Goal: Task Accomplishment & Management: Complete application form

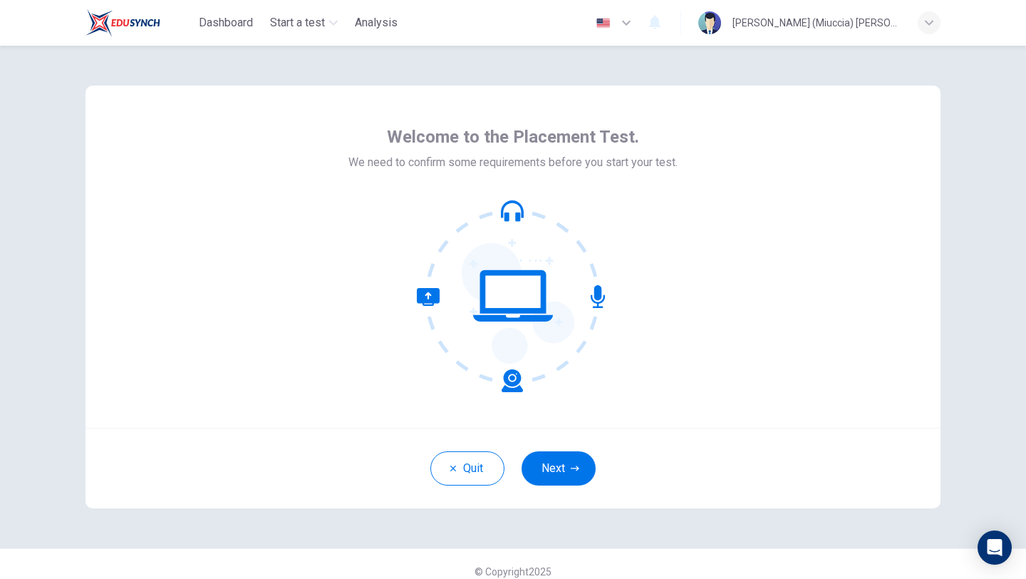
click at [506, 244] on icon at bounding box center [513, 296] width 192 height 192
click at [568, 465] on button "Next" at bounding box center [559, 468] width 74 height 34
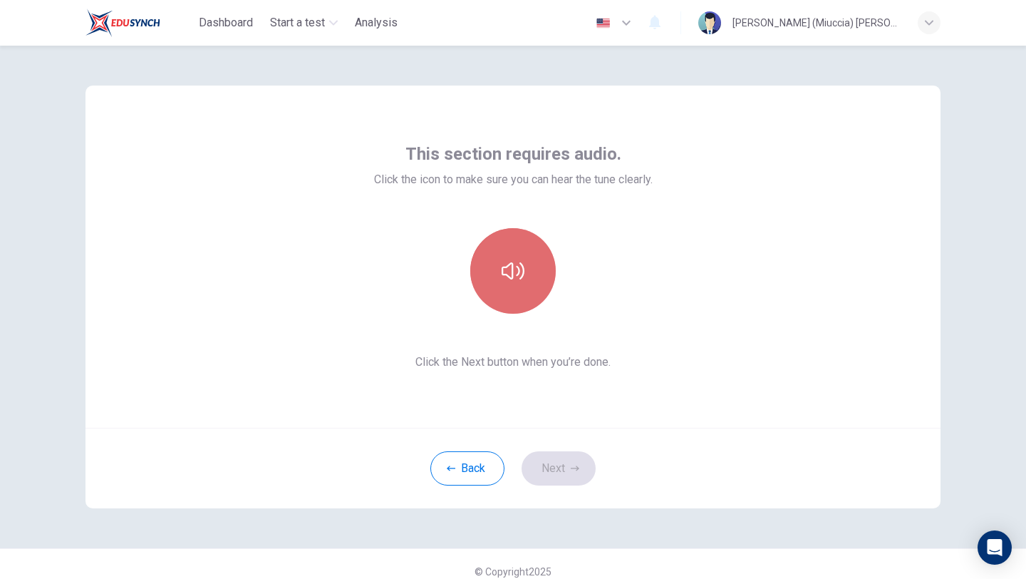
click at [507, 240] on button "button" at bounding box center [513, 271] width 86 height 86
click at [519, 267] on icon "button" at bounding box center [513, 270] width 23 height 23
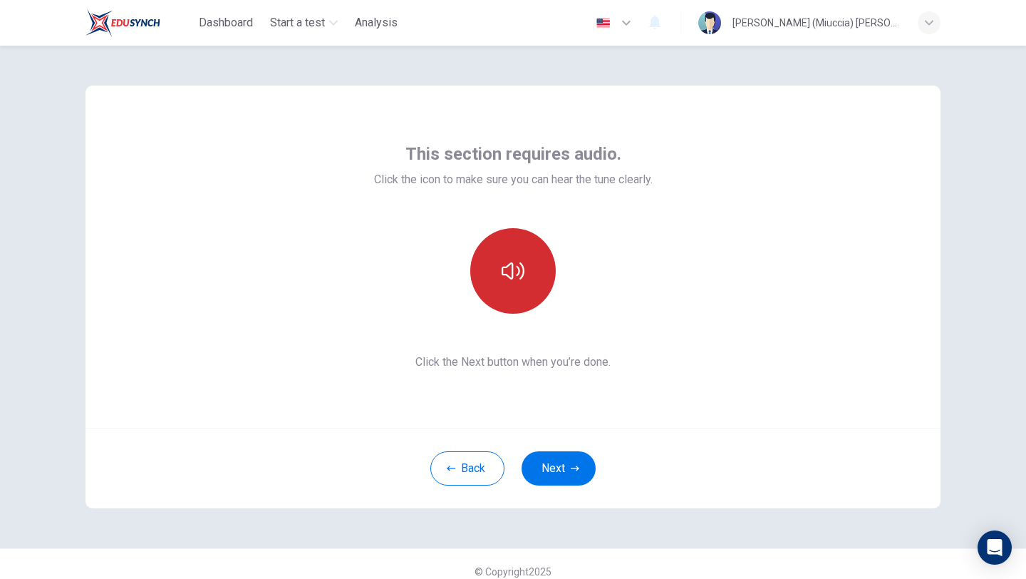
click at [519, 282] on button "button" at bounding box center [513, 271] width 86 height 86
click at [529, 271] on button "button" at bounding box center [513, 271] width 86 height 86
click at [507, 276] on icon "button" at bounding box center [513, 270] width 23 height 17
click at [572, 465] on icon "button" at bounding box center [575, 468] width 9 height 9
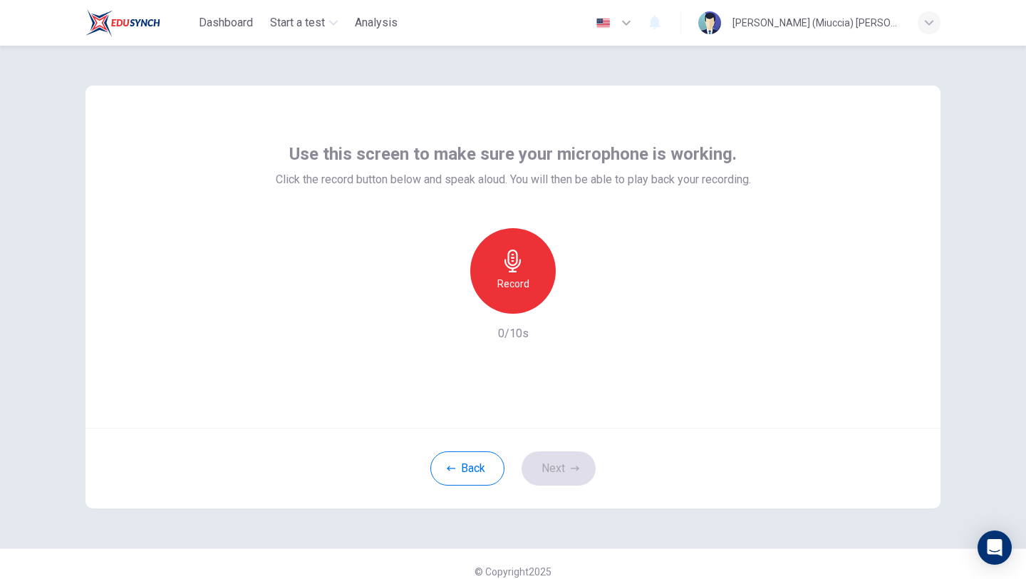
click at [519, 290] on h6 "Record" at bounding box center [513, 283] width 32 height 17
click at [581, 303] on icon "button" at bounding box center [579, 302] width 14 height 14
click at [574, 462] on button "Next" at bounding box center [559, 468] width 74 height 34
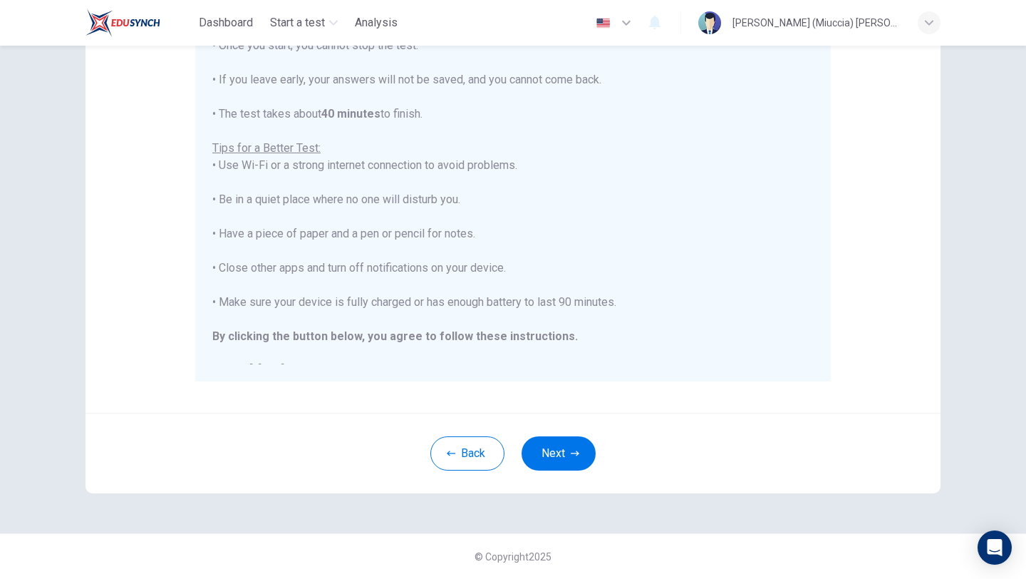
scroll to position [1, 0]
click at [561, 448] on button "Next" at bounding box center [559, 453] width 74 height 34
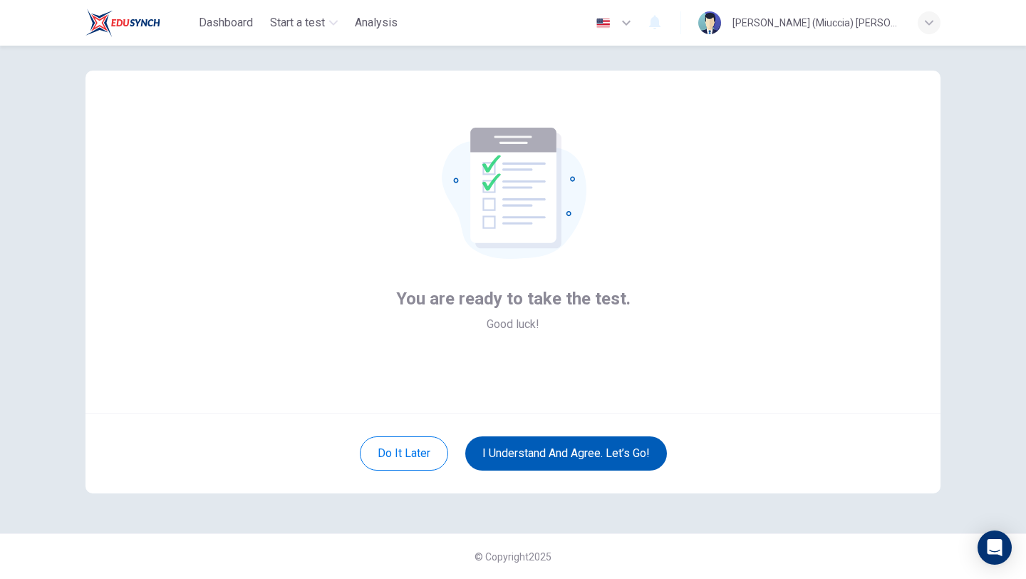
scroll to position [15, 0]
click at [591, 445] on button "I understand and agree. Let’s go!" at bounding box center [566, 453] width 202 height 34
click at [570, 455] on button "I understand and agree. Let’s go!" at bounding box center [566, 453] width 202 height 34
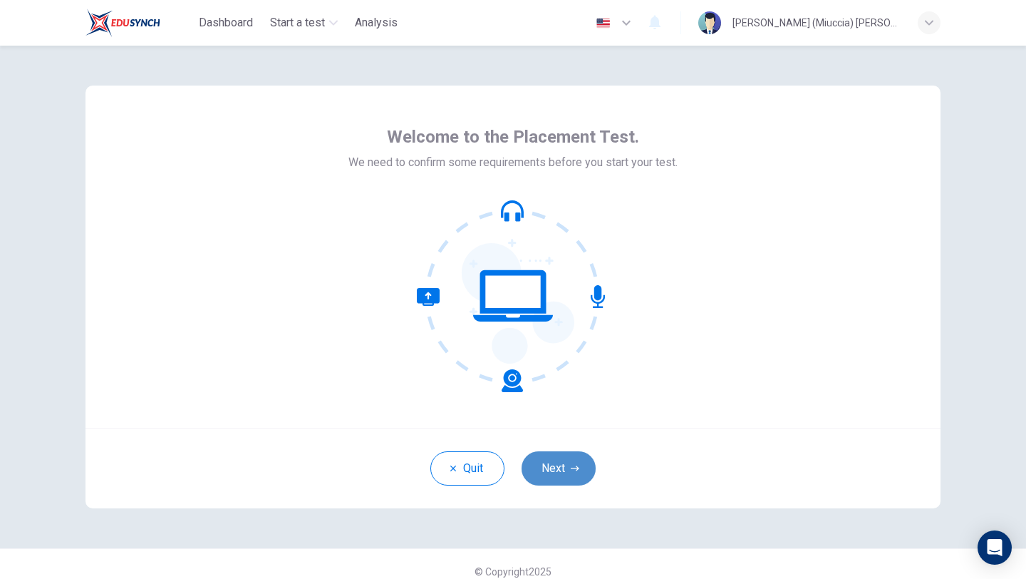
click at [566, 459] on button "Next" at bounding box center [559, 468] width 74 height 34
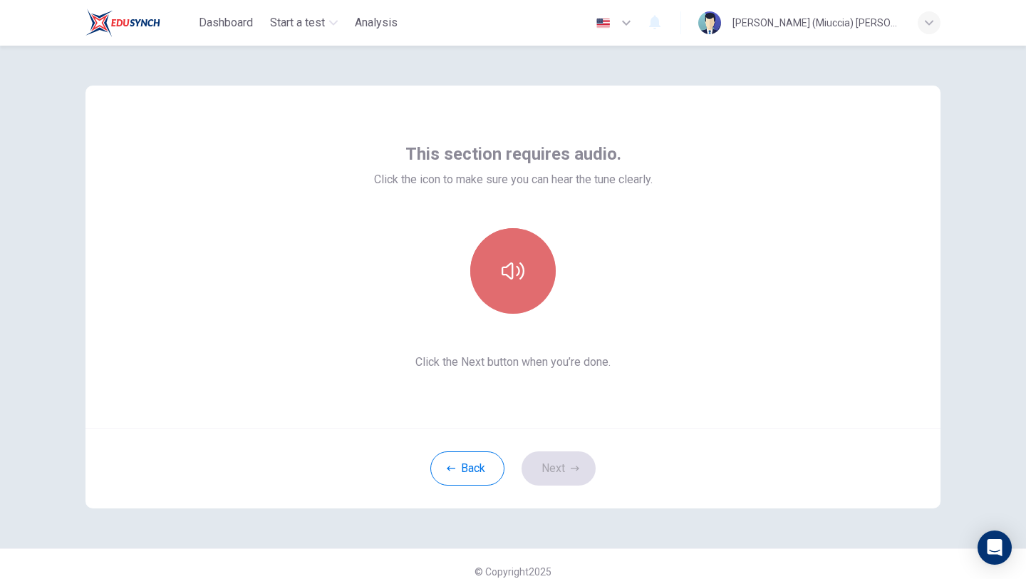
click at [514, 247] on button "button" at bounding box center [513, 271] width 86 height 86
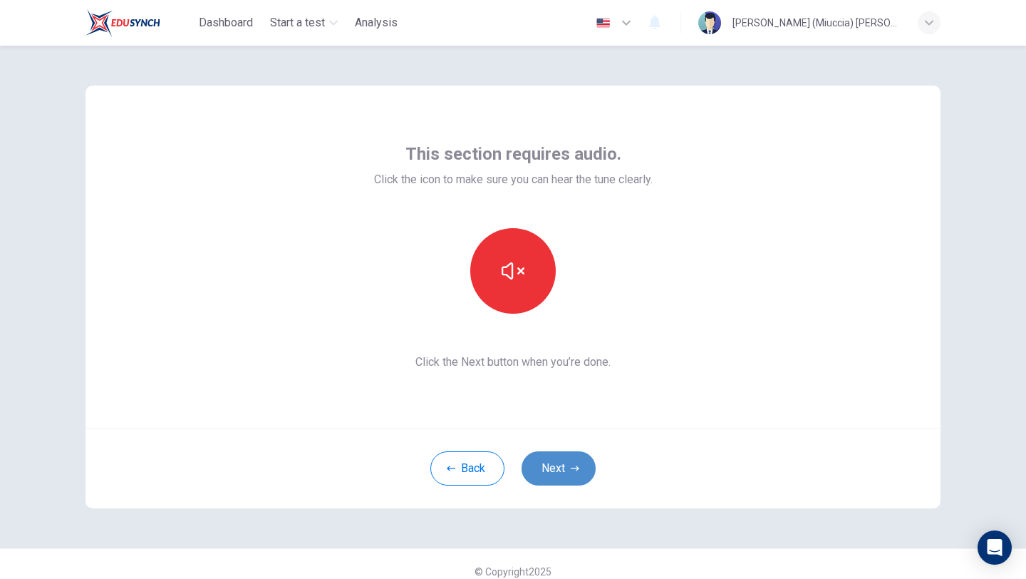
click at [578, 467] on icon "button" at bounding box center [575, 468] width 9 height 9
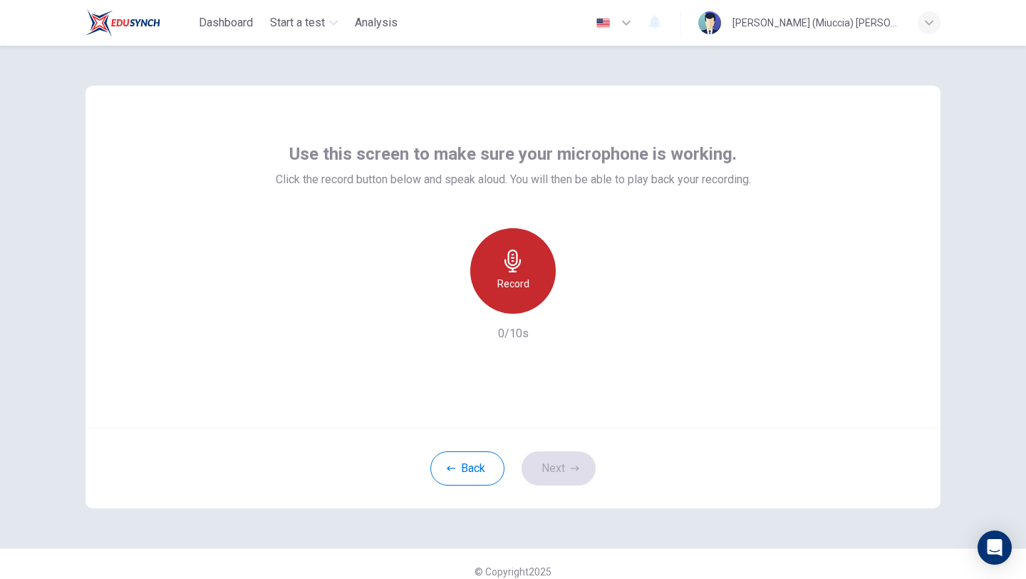
click at [497, 305] on div "Record" at bounding box center [513, 271] width 86 height 86
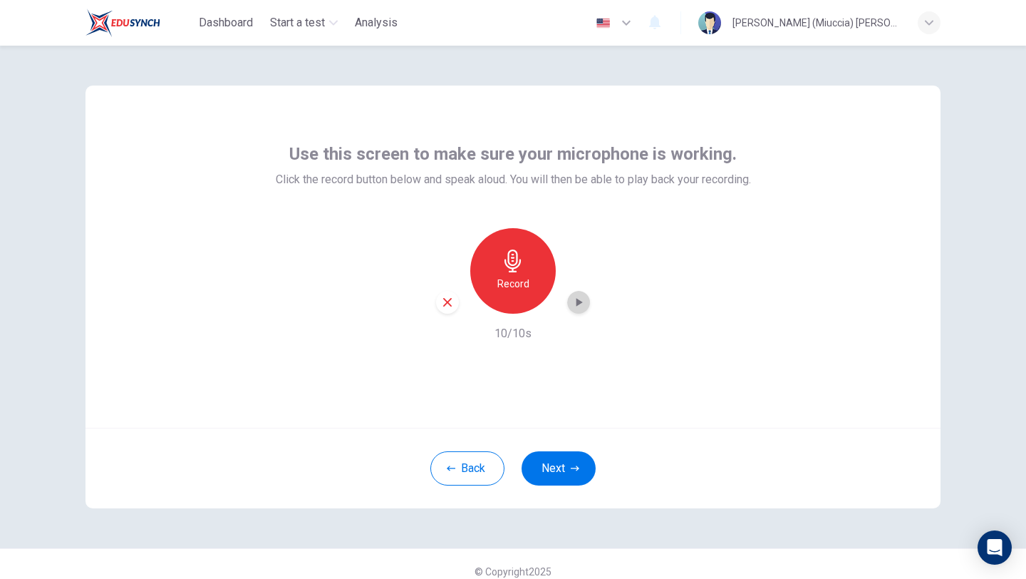
click at [580, 302] on icon "button" at bounding box center [579, 302] width 6 height 9
click at [568, 472] on button "Next" at bounding box center [559, 468] width 74 height 34
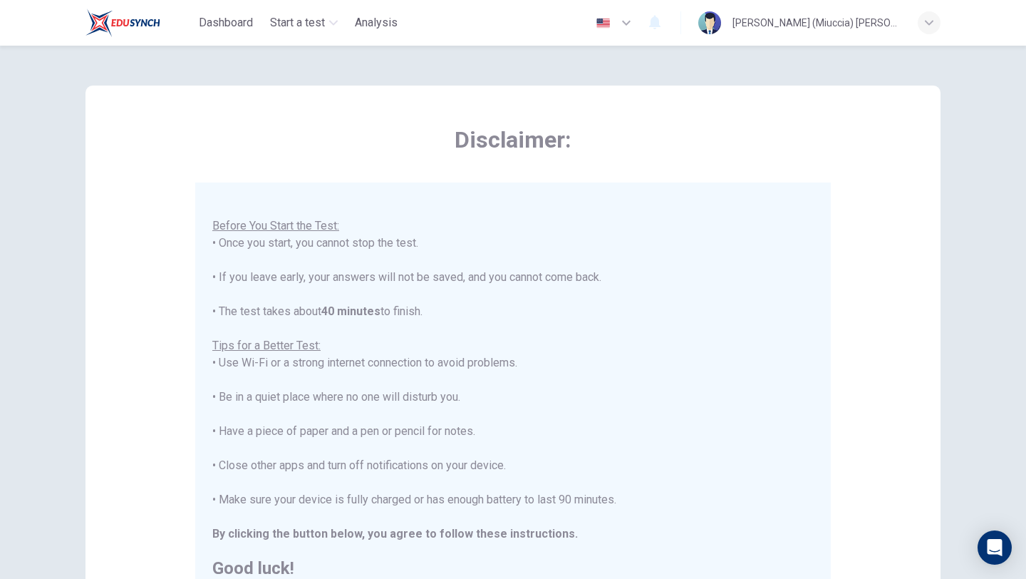
scroll to position [214, 0]
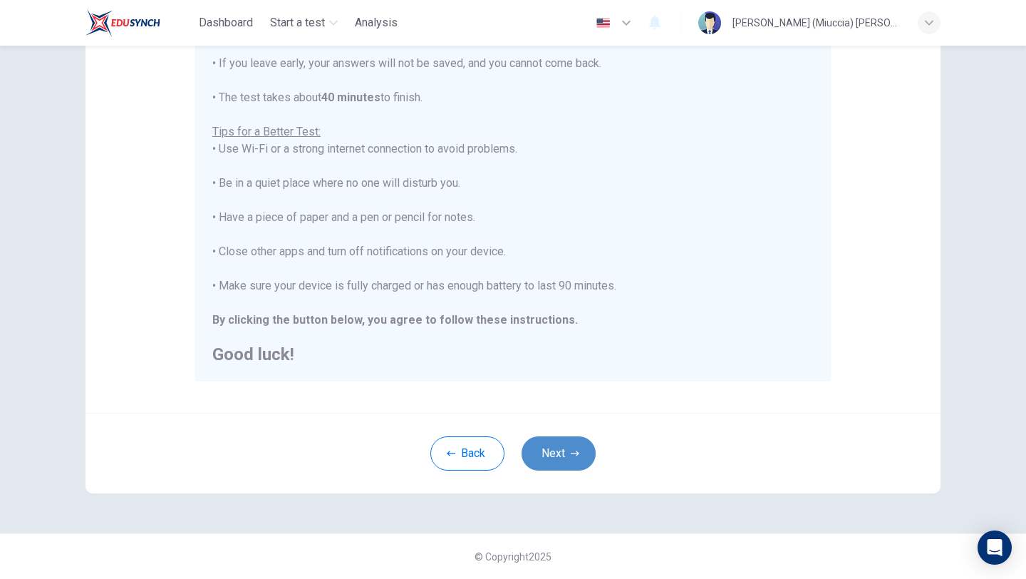
click at [565, 443] on button "Next" at bounding box center [559, 453] width 74 height 34
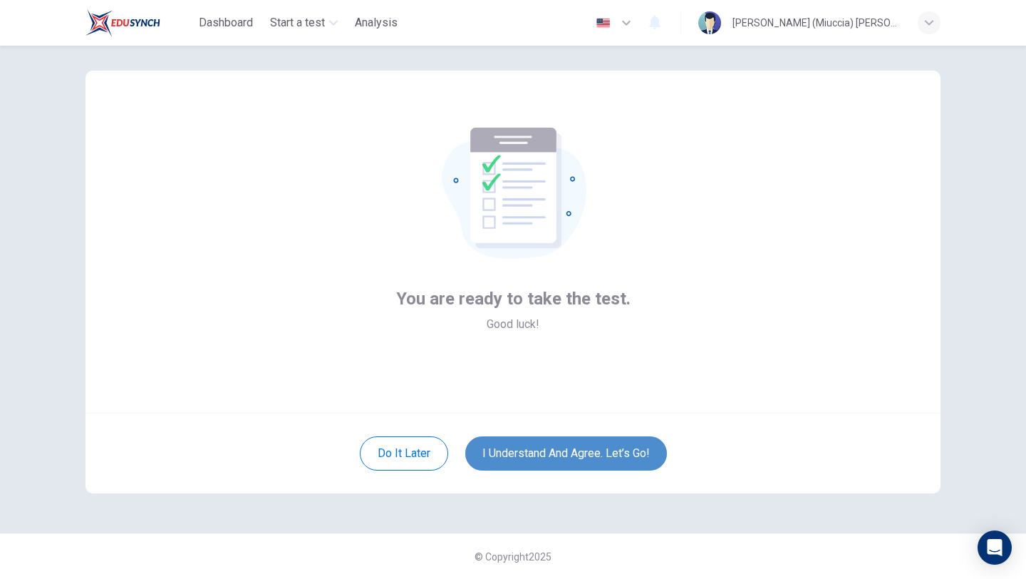
click at [629, 452] on button "I understand and agree. Let’s go!" at bounding box center [566, 453] width 202 height 34
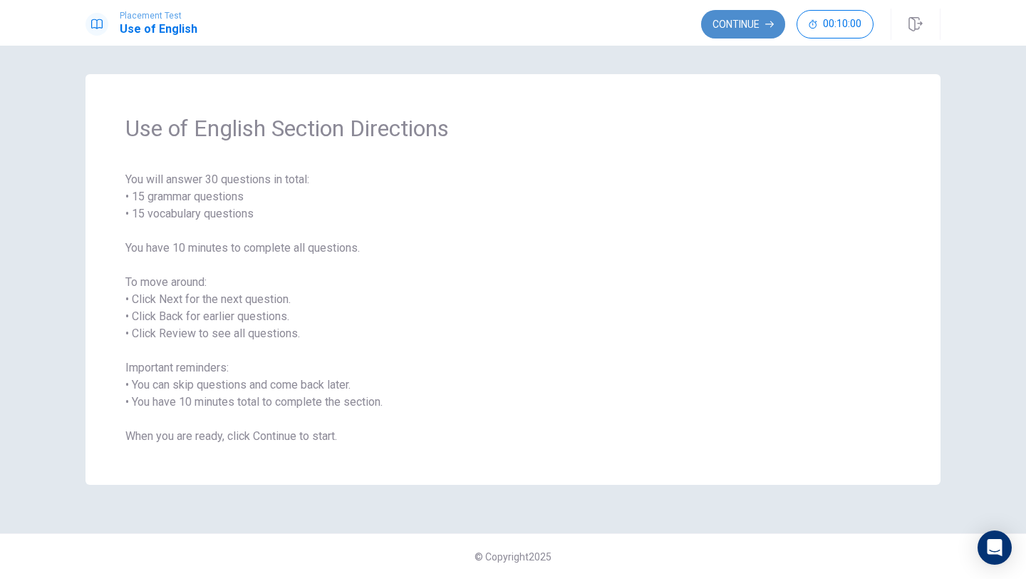
click at [739, 24] on button "Continue" at bounding box center [743, 24] width 84 height 29
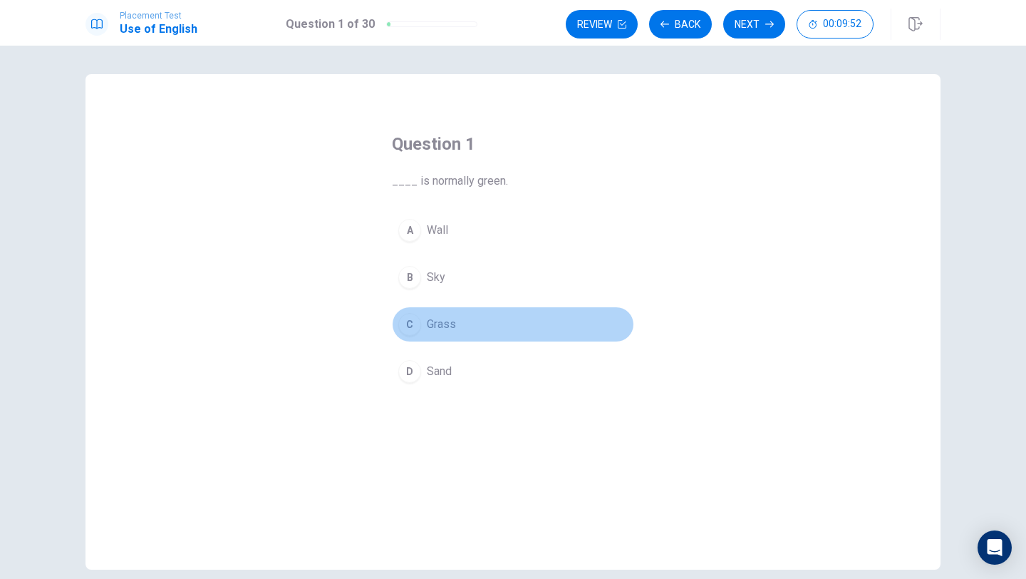
click at [411, 319] on div "C" at bounding box center [409, 324] width 23 height 23
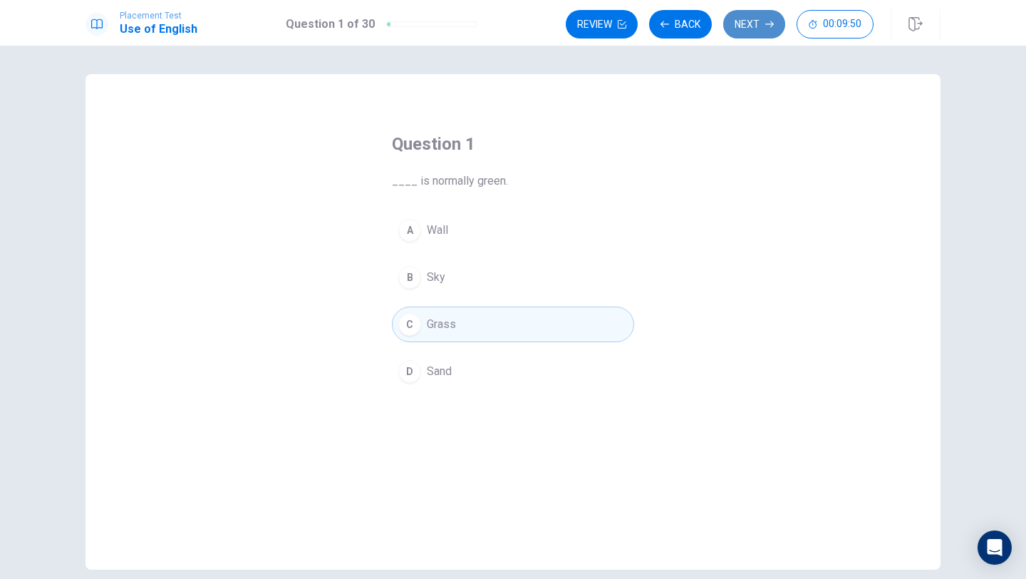
click at [746, 20] on button "Next" at bounding box center [754, 24] width 62 height 29
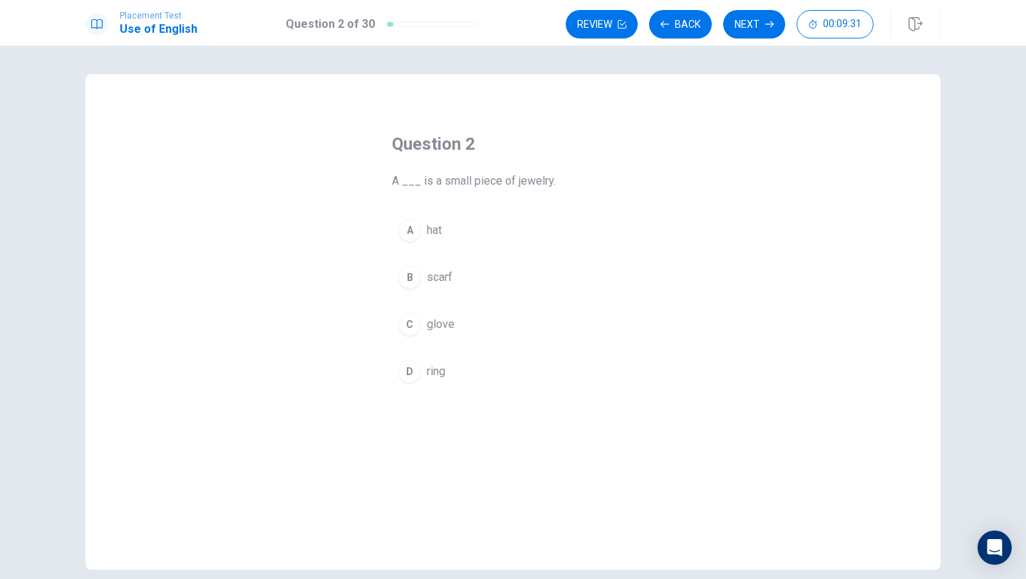
click at [408, 332] on div "C" at bounding box center [409, 324] width 23 height 23
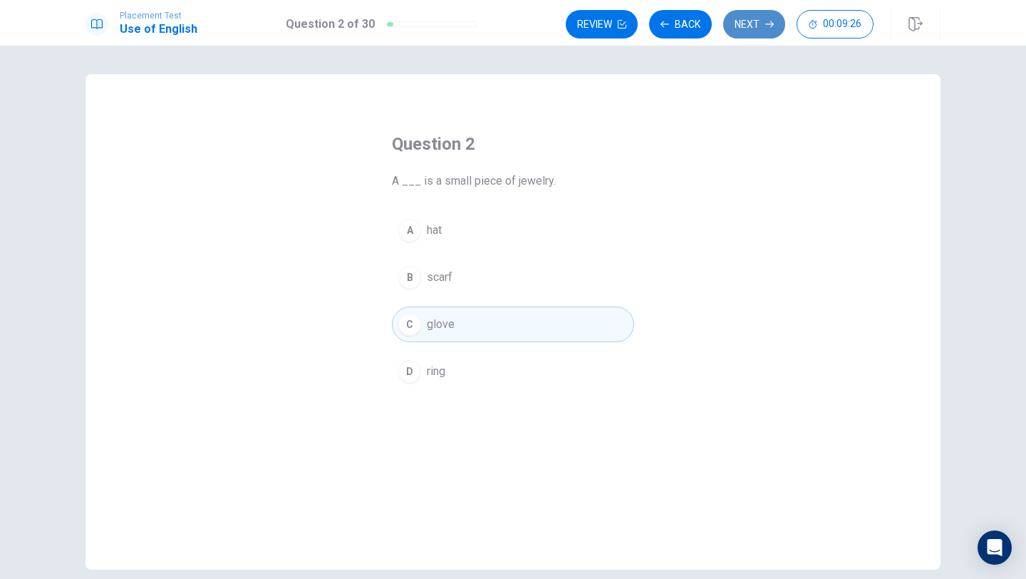
click at [756, 22] on button "Next" at bounding box center [754, 24] width 62 height 29
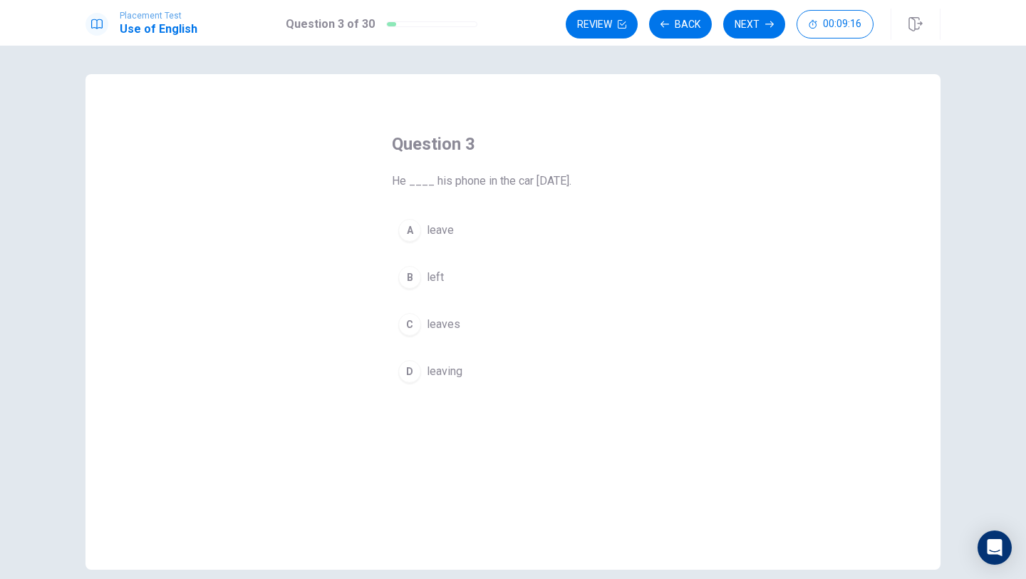
click at [426, 223] on button "A leave" at bounding box center [513, 230] width 242 height 36
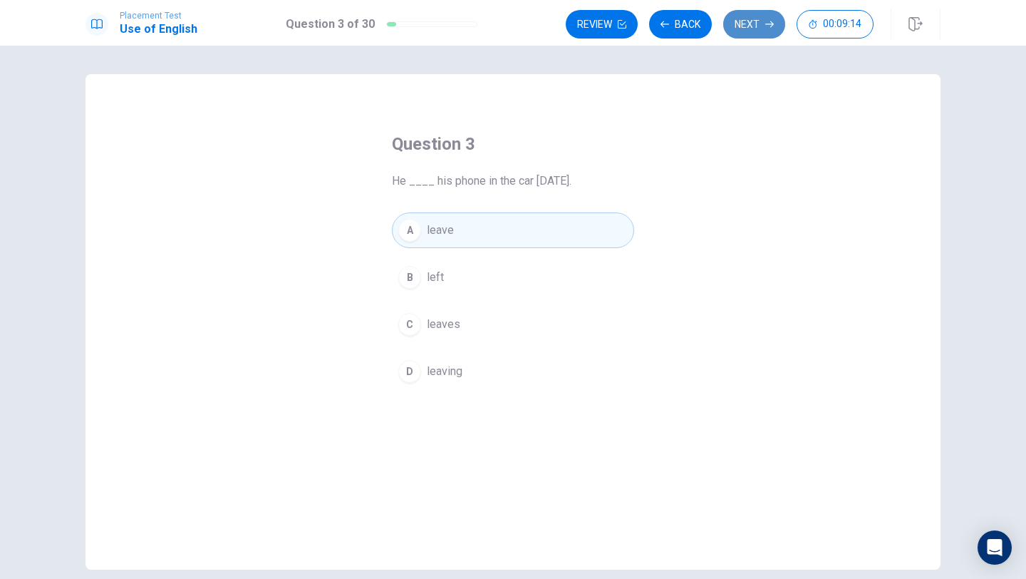
click at [764, 26] on button "Next" at bounding box center [754, 24] width 62 height 29
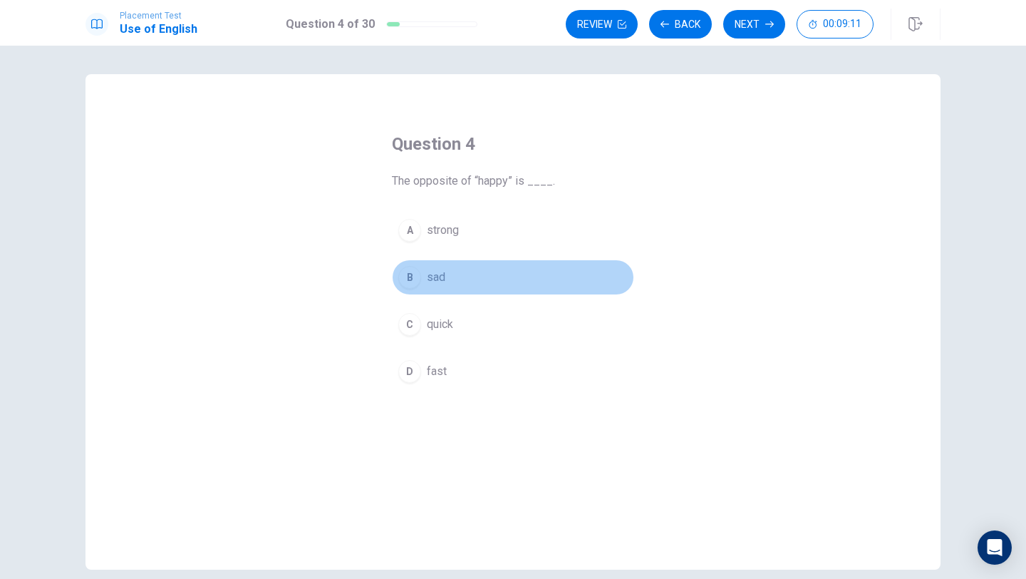
click at [449, 271] on button "B sad" at bounding box center [513, 277] width 242 height 36
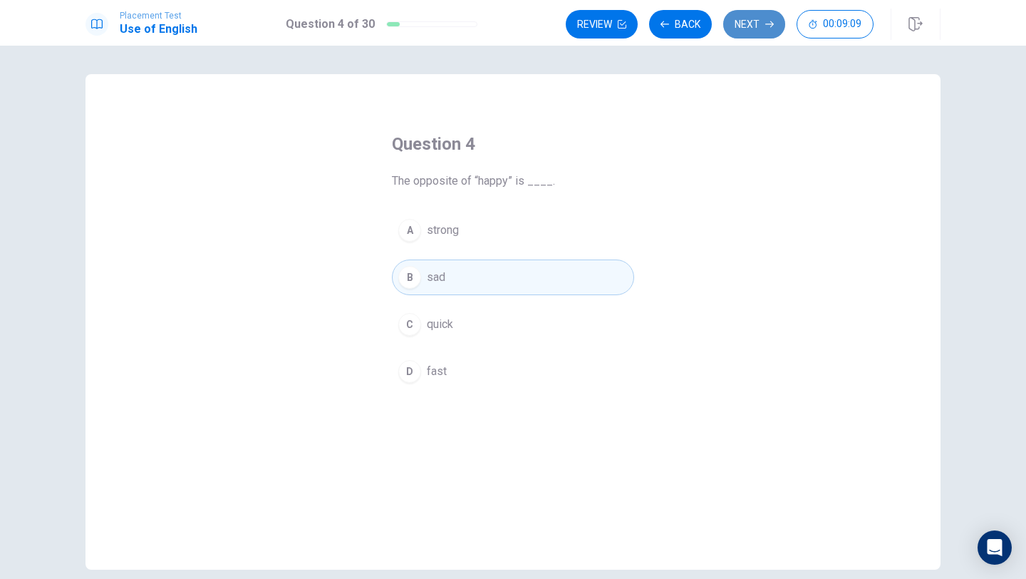
click at [753, 19] on button "Next" at bounding box center [754, 24] width 62 height 29
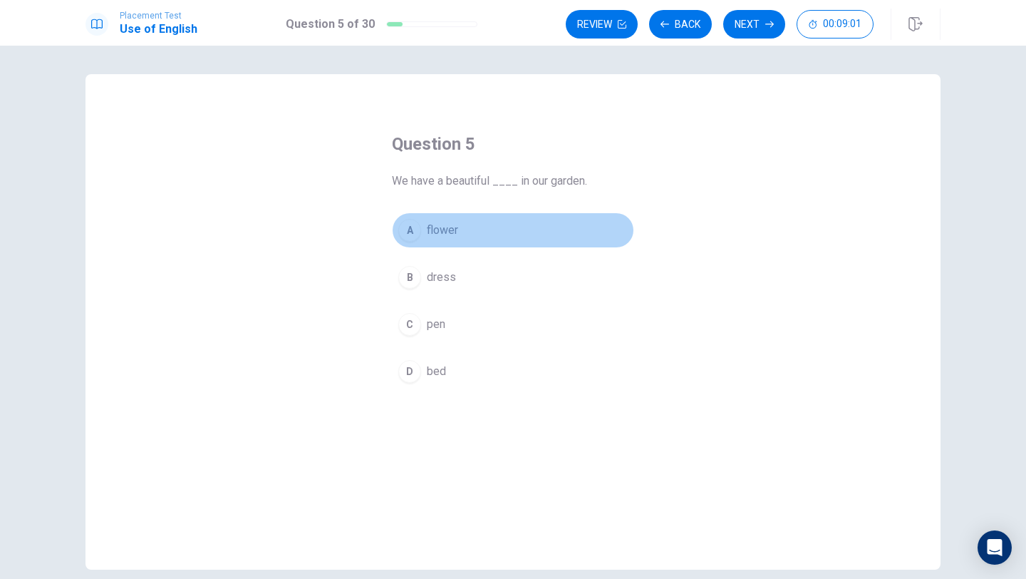
click at [465, 221] on button "A flower" at bounding box center [513, 230] width 242 height 36
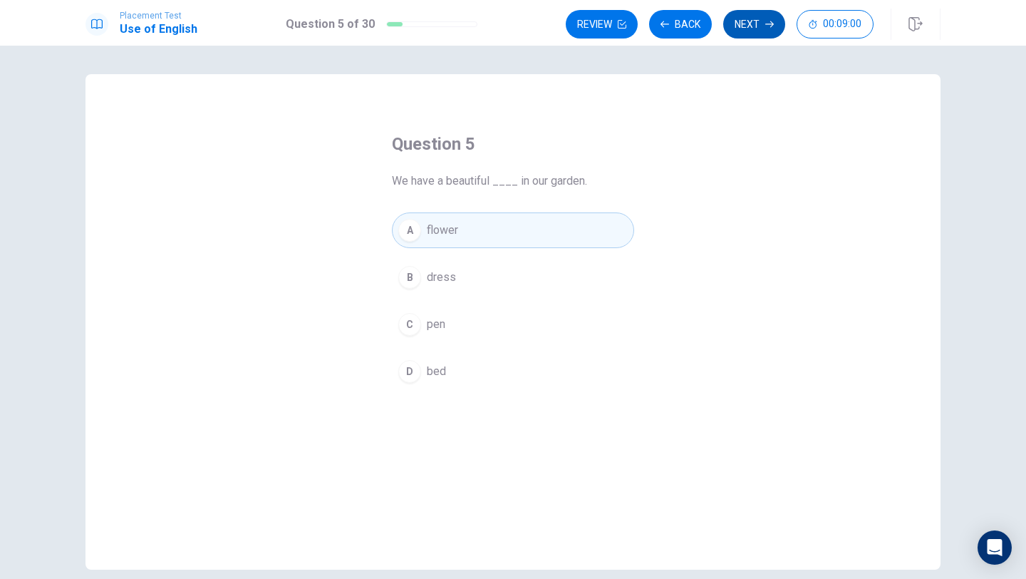
click at [745, 34] on button "Next" at bounding box center [754, 24] width 62 height 29
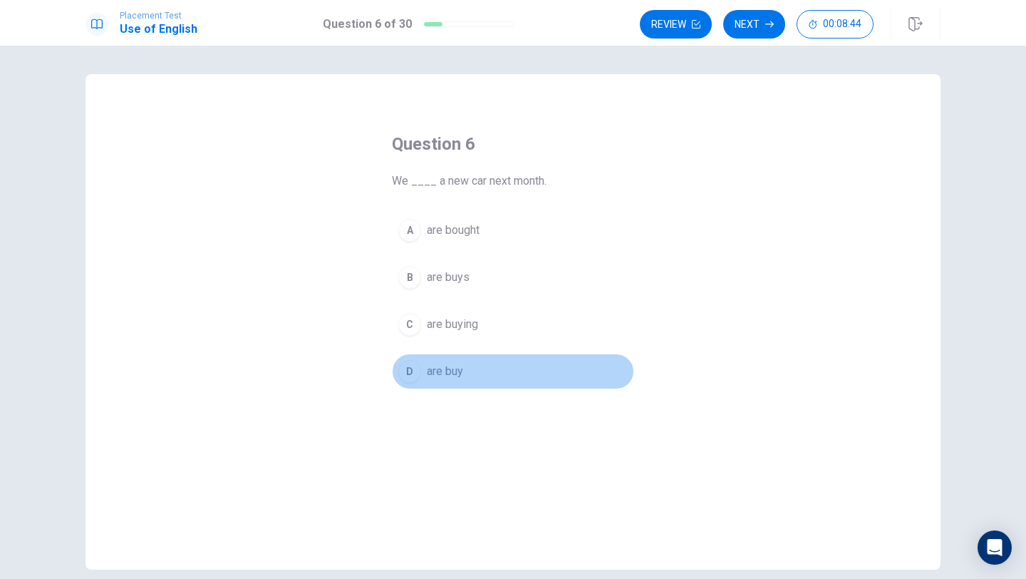
click at [452, 366] on span "are buy" at bounding box center [445, 371] width 36 height 17
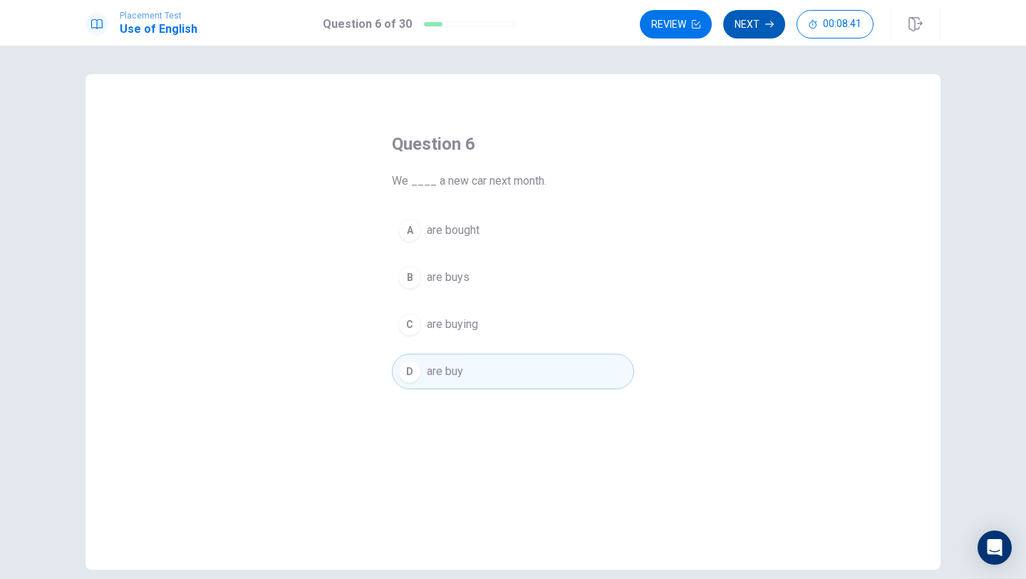
click at [765, 17] on button "Next" at bounding box center [754, 24] width 62 height 29
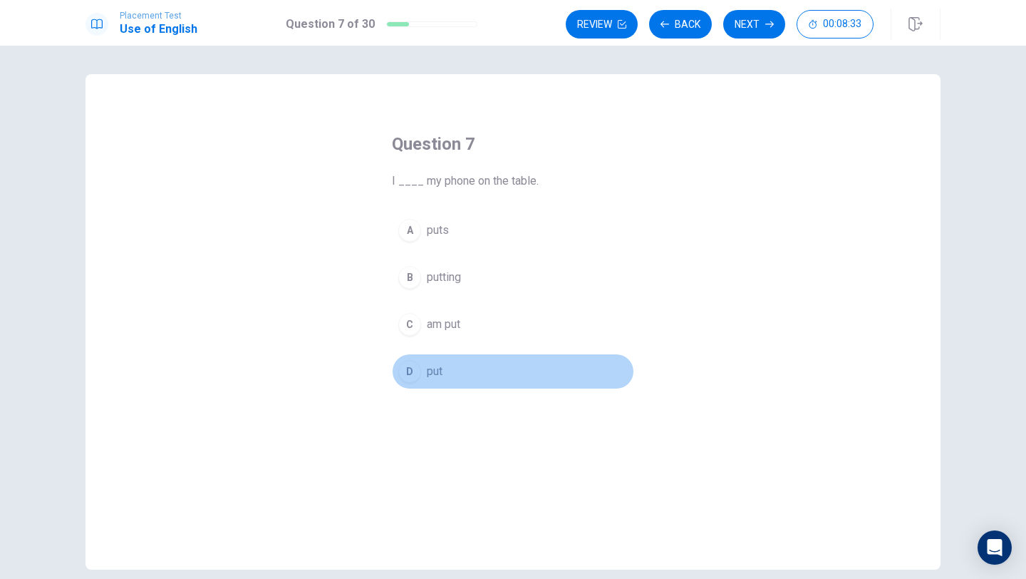
click at [437, 363] on span "put" at bounding box center [435, 371] width 16 height 17
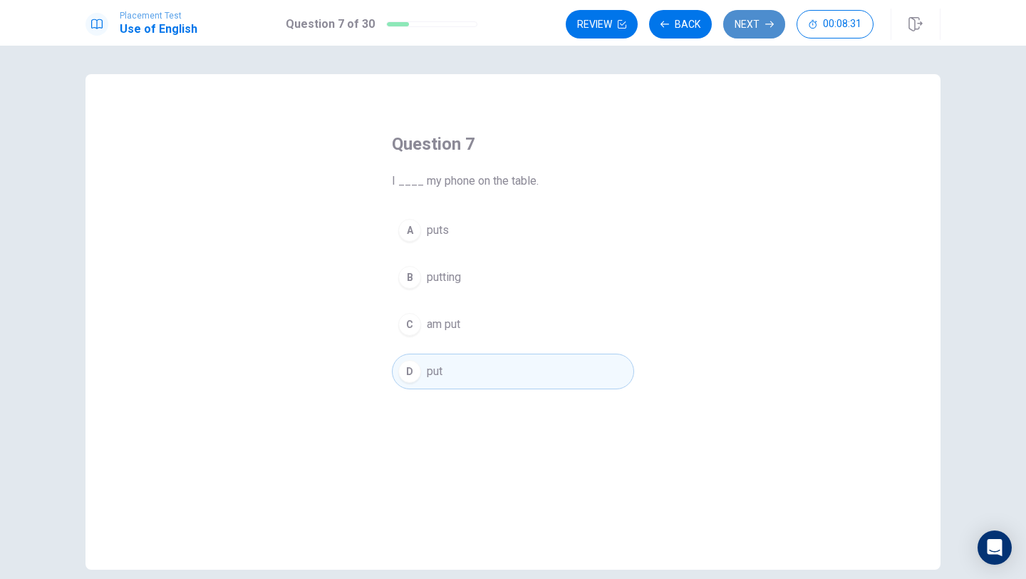
click at [767, 34] on button "Next" at bounding box center [754, 24] width 62 height 29
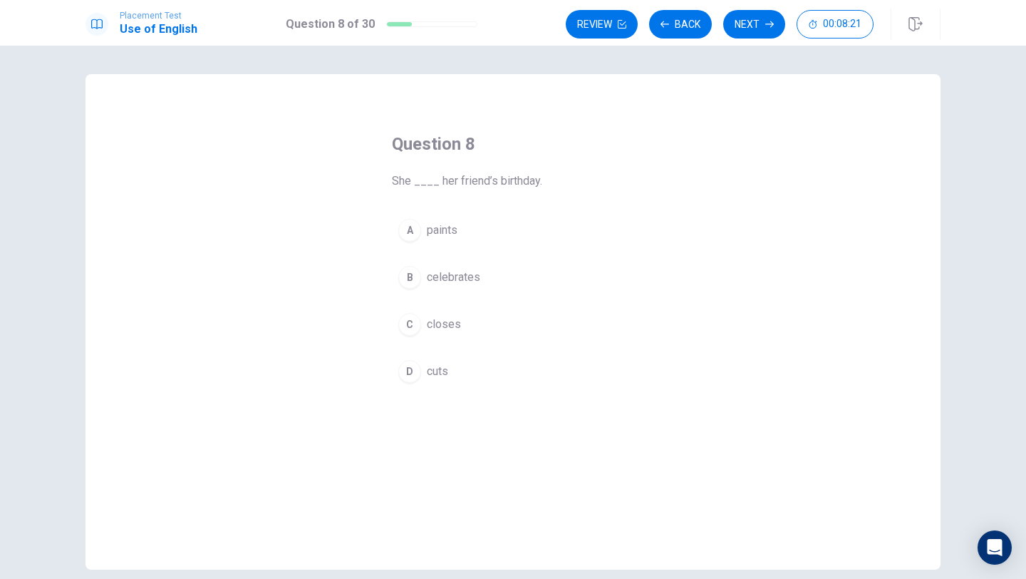
click at [478, 277] on span "celebrates" at bounding box center [453, 277] width 53 height 17
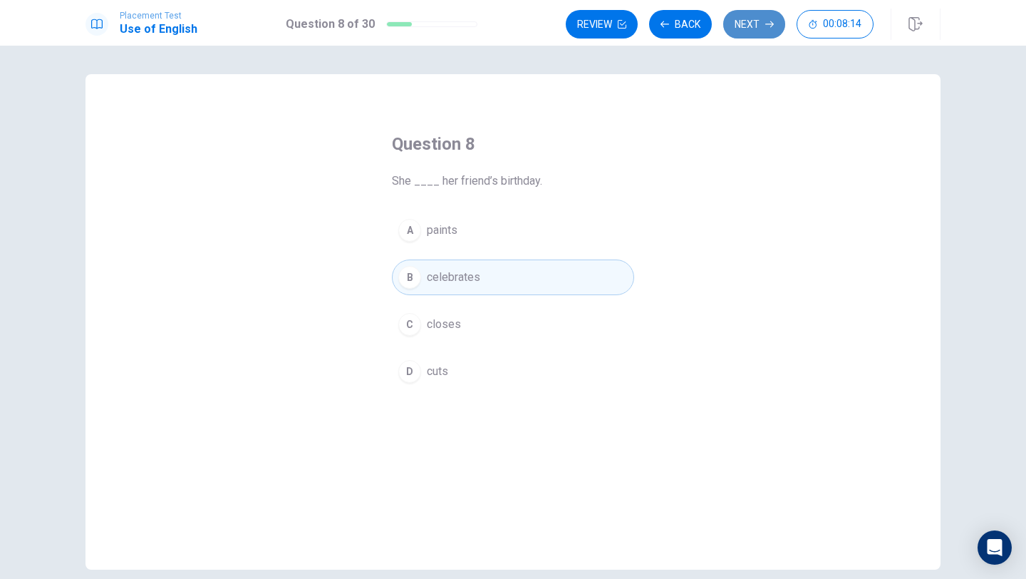
click at [774, 28] on button "Next" at bounding box center [754, 24] width 62 height 29
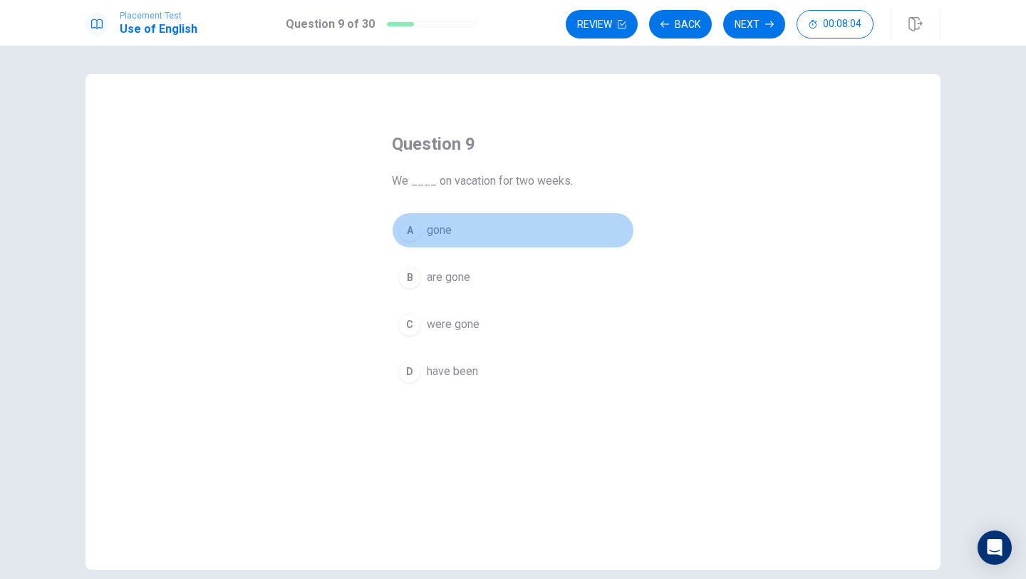
click at [476, 233] on button "A gone" at bounding box center [513, 230] width 242 height 36
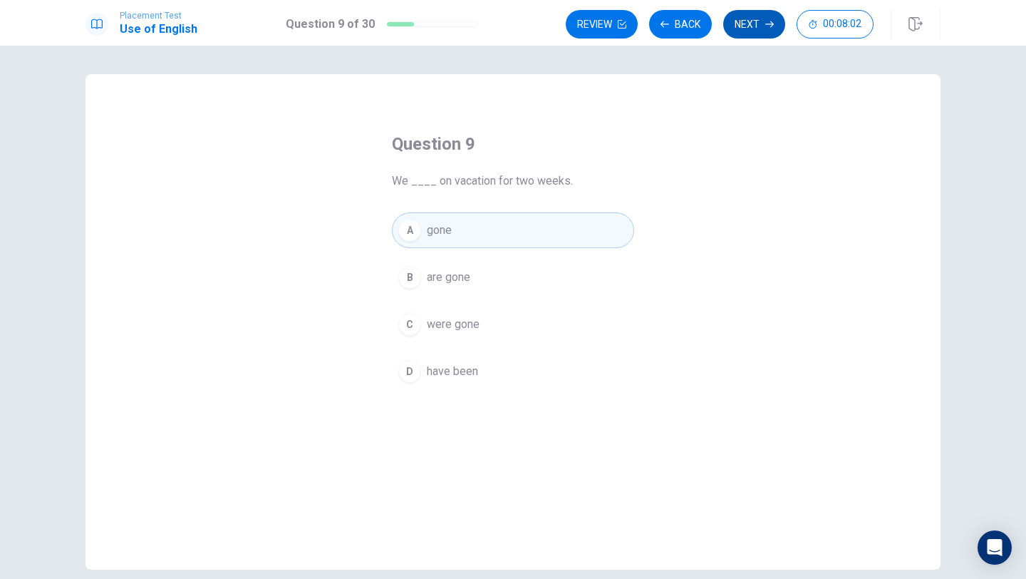
click at [755, 16] on button "Next" at bounding box center [754, 24] width 62 height 29
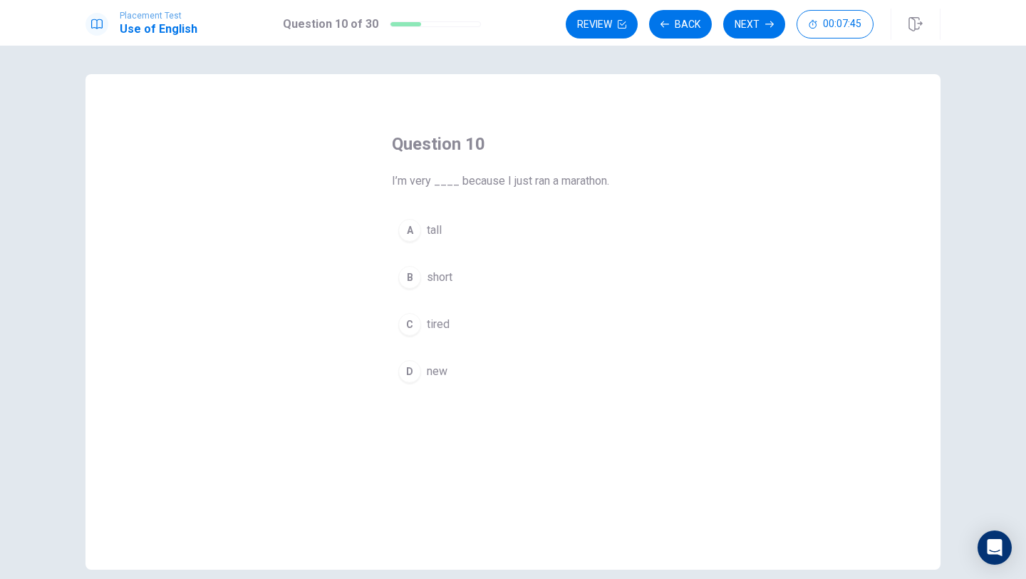
click at [456, 329] on button "C tired" at bounding box center [513, 324] width 242 height 36
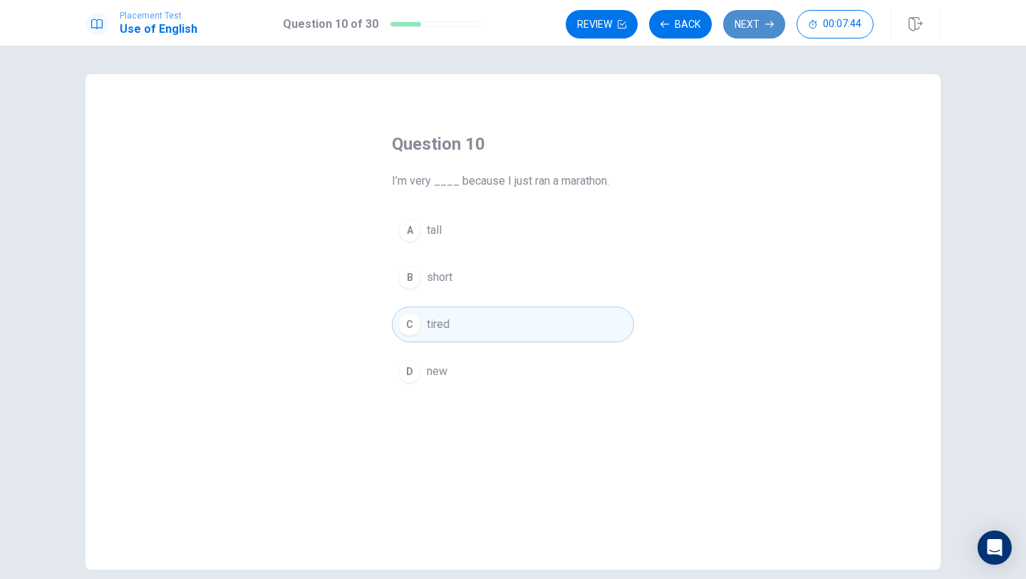
click at [754, 21] on button "Next" at bounding box center [754, 24] width 62 height 29
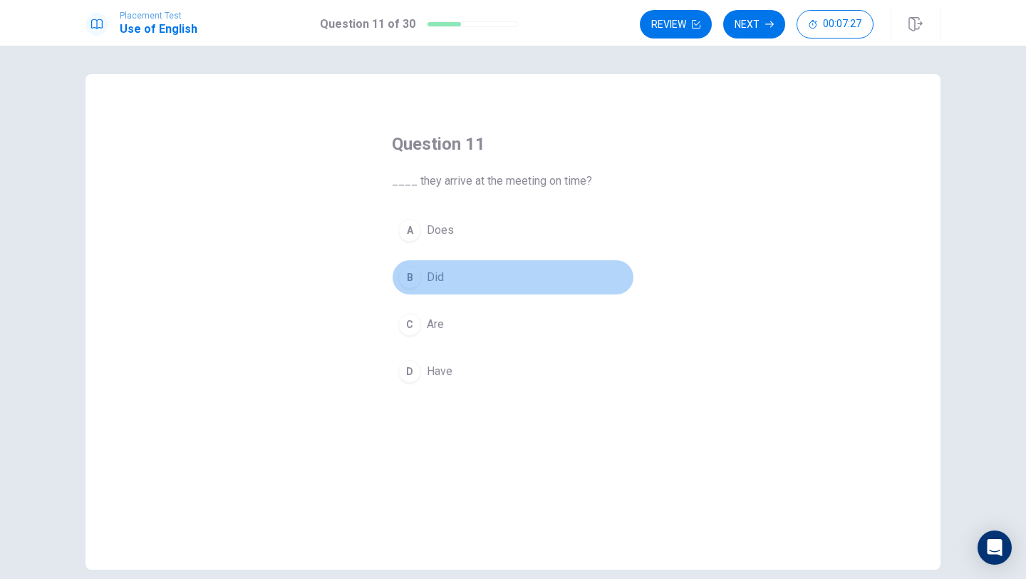
click at [427, 281] on span "Did" at bounding box center [435, 277] width 17 height 17
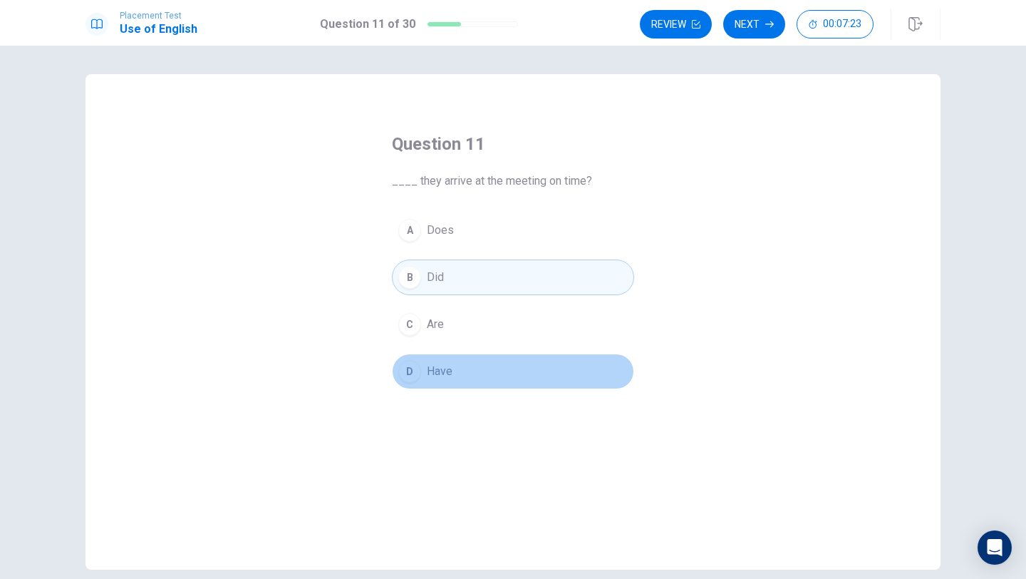
click at [430, 370] on span "Have" at bounding box center [440, 371] width 26 height 17
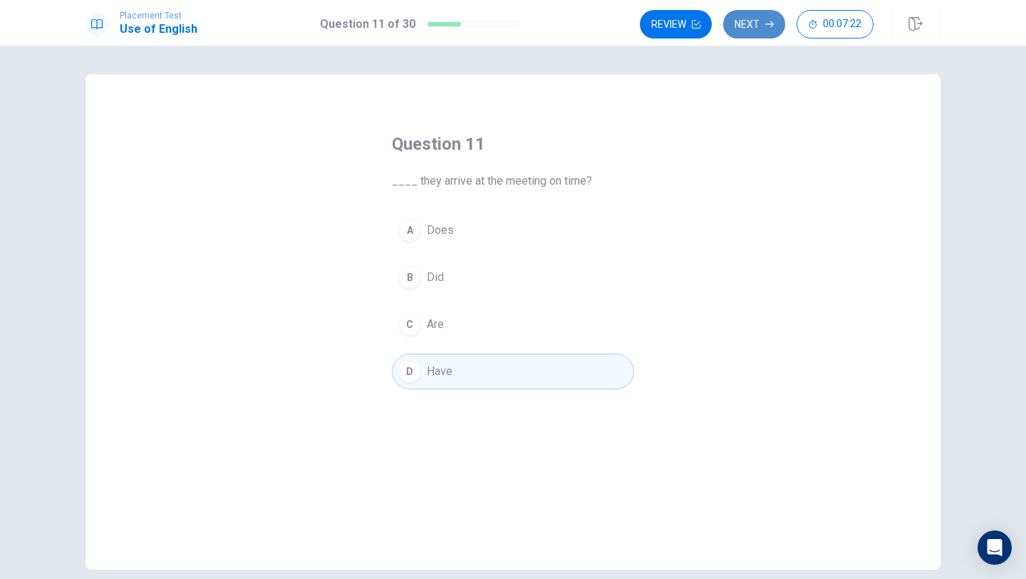
click at [757, 26] on button "Next" at bounding box center [754, 24] width 62 height 29
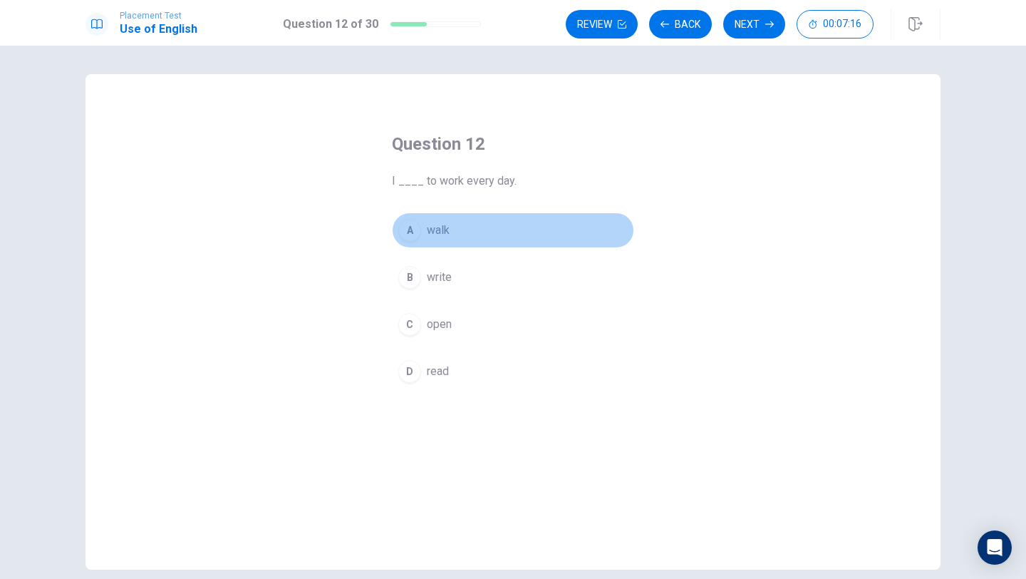
click at [477, 230] on button "A walk" at bounding box center [513, 230] width 242 height 36
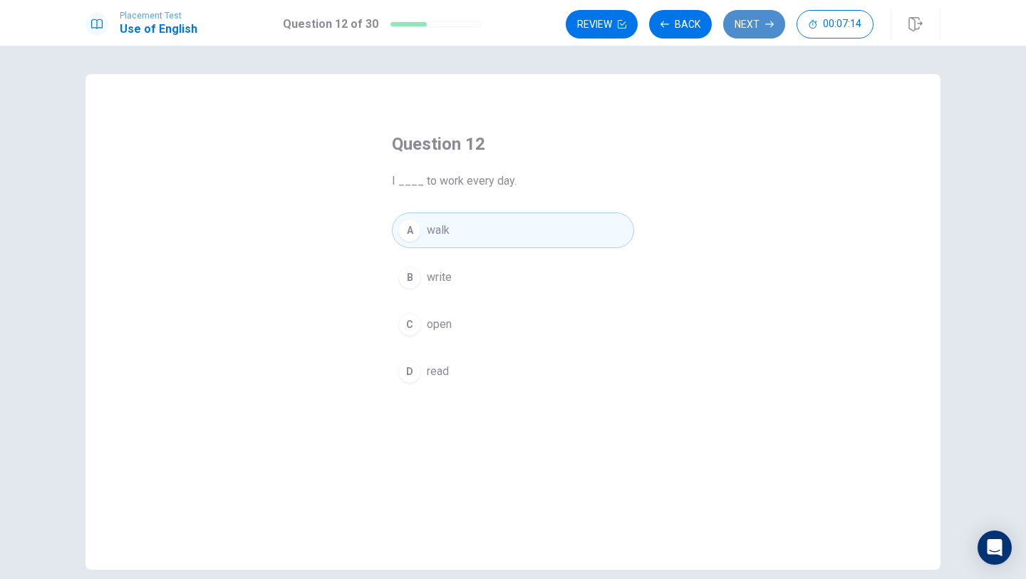
click at [762, 27] on button "Next" at bounding box center [754, 24] width 62 height 29
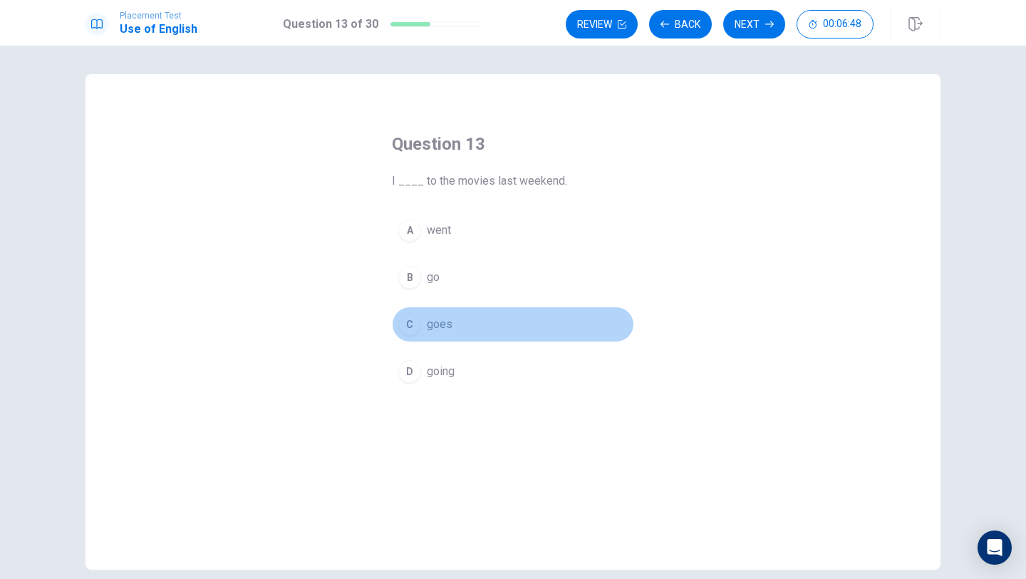
click at [442, 333] on button "C goes" at bounding box center [513, 324] width 242 height 36
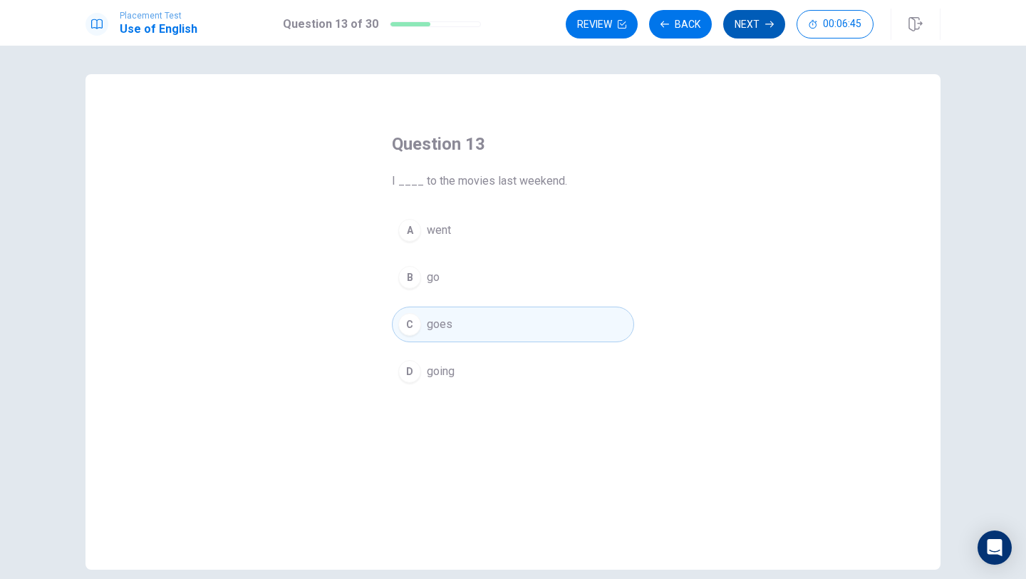
click at [746, 26] on button "Next" at bounding box center [754, 24] width 62 height 29
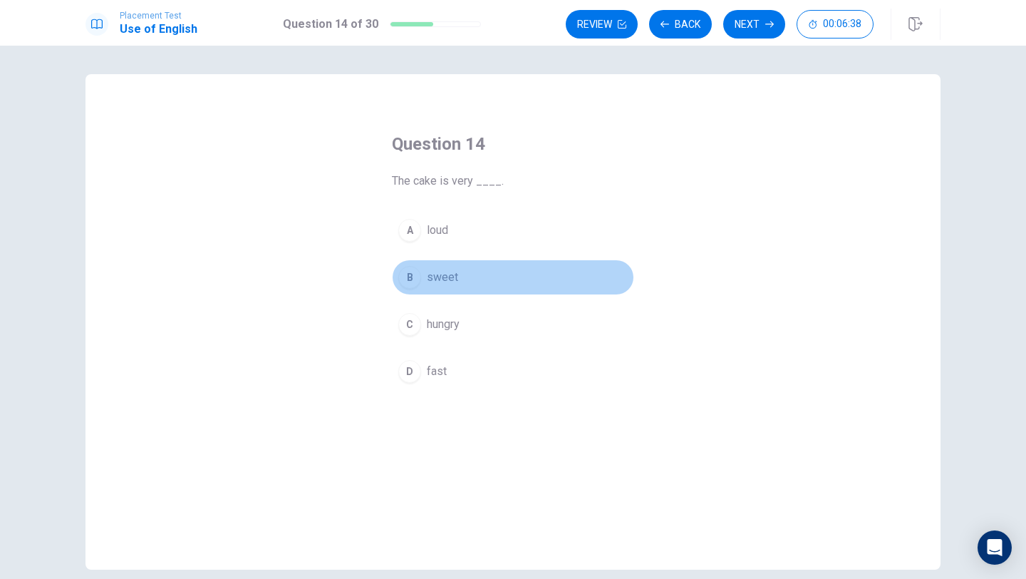
click at [435, 289] on button "B sweet" at bounding box center [513, 277] width 242 height 36
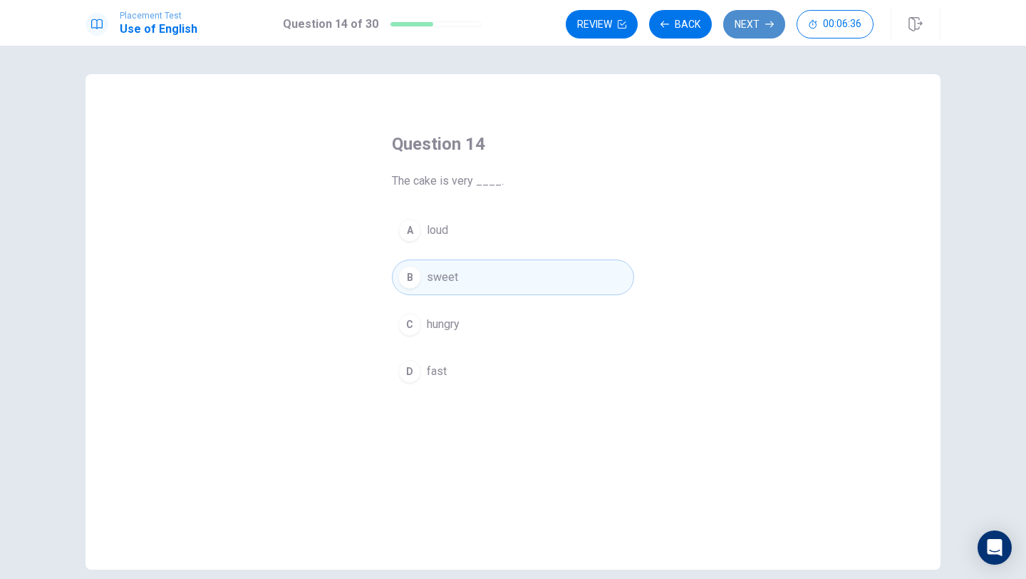
click at [746, 32] on button "Next" at bounding box center [754, 24] width 62 height 29
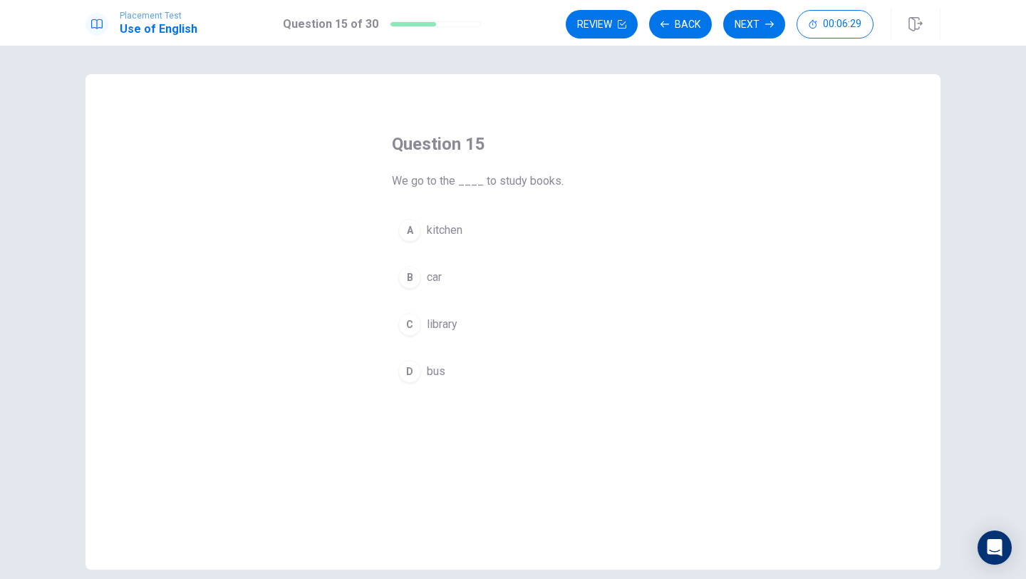
click at [458, 325] on button "C library" at bounding box center [513, 324] width 242 height 36
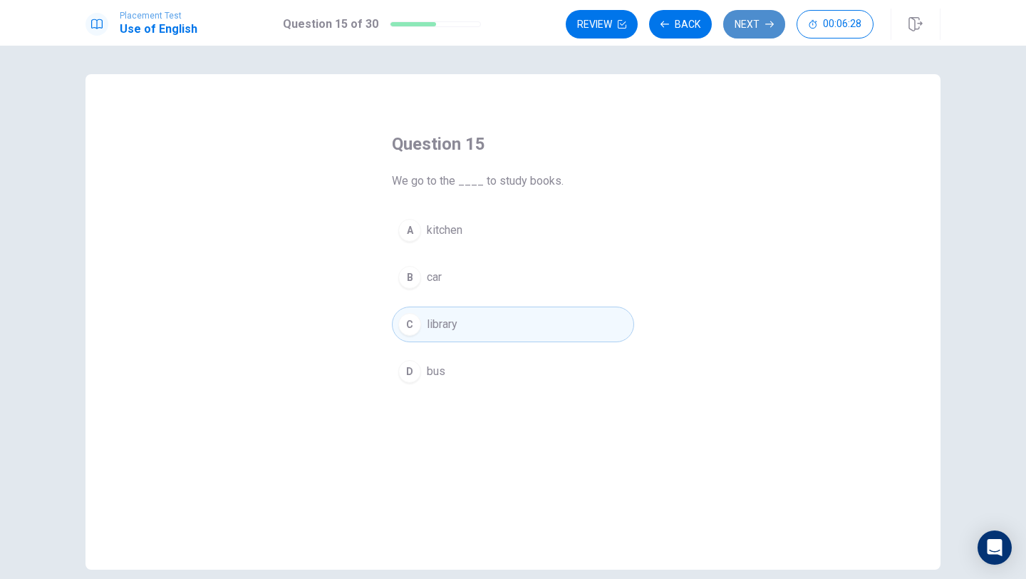
click at [758, 30] on button "Next" at bounding box center [754, 24] width 62 height 29
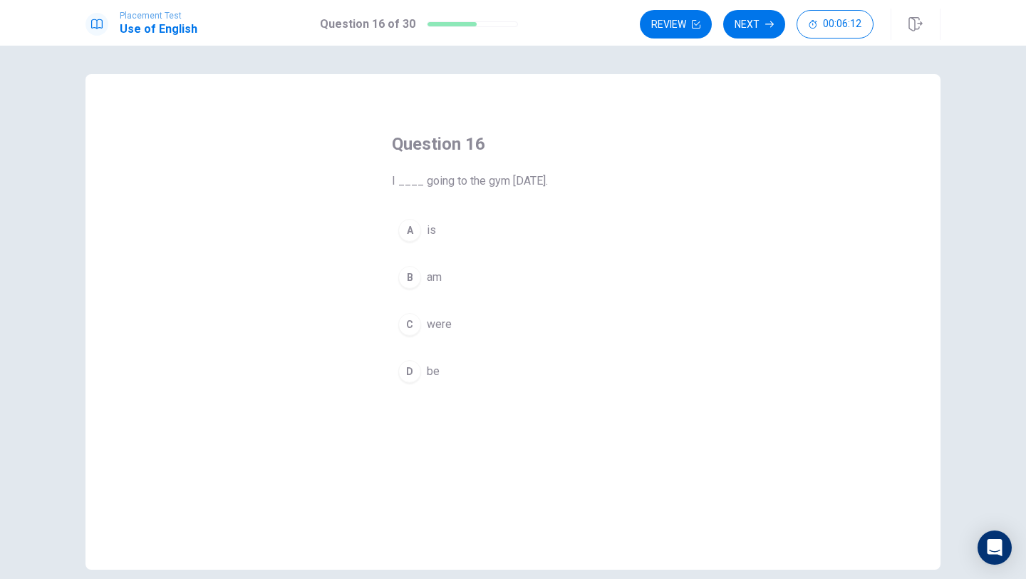
click at [455, 276] on button "B am" at bounding box center [513, 277] width 242 height 36
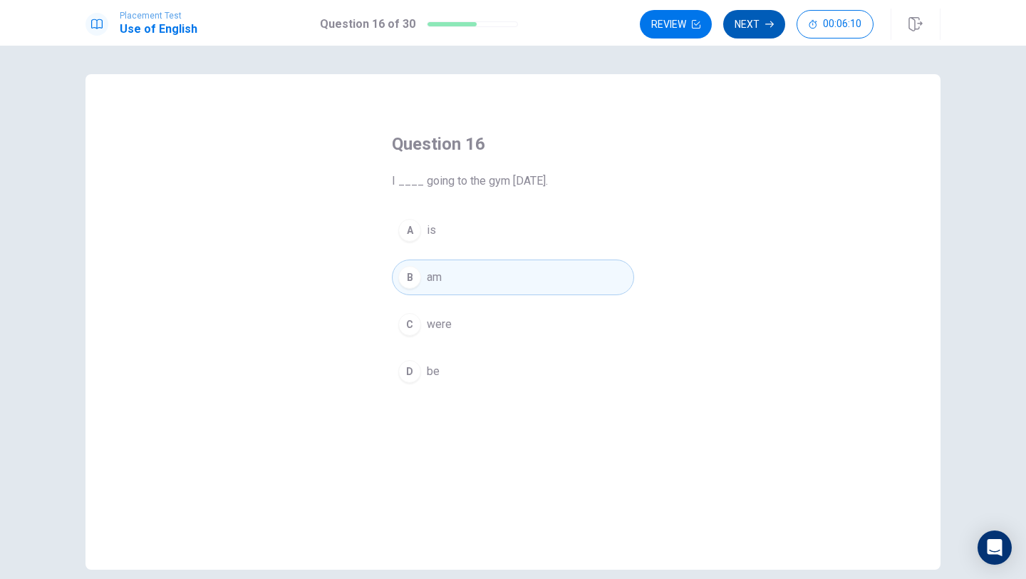
click at [744, 22] on button "Next" at bounding box center [754, 24] width 62 height 29
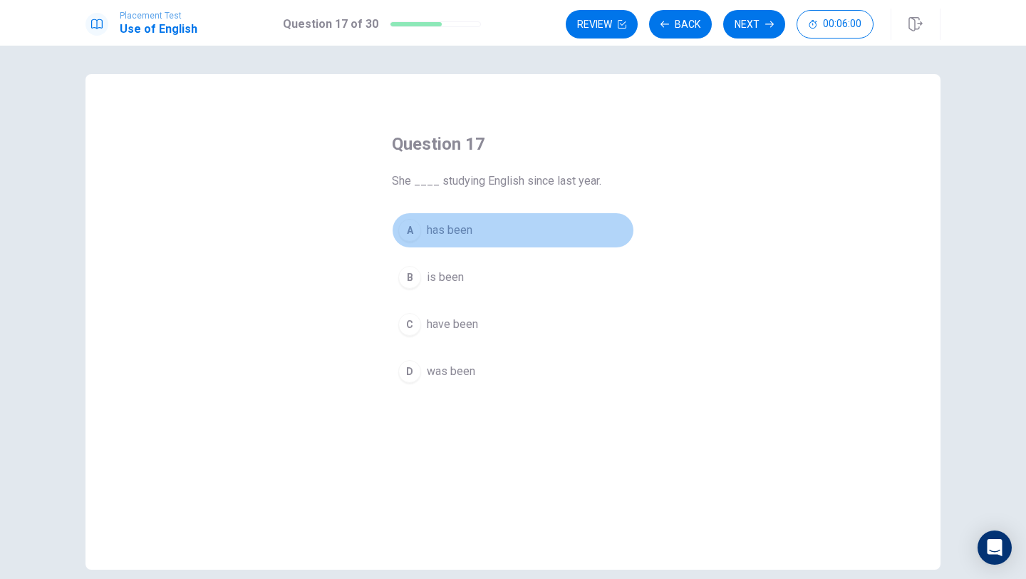
click at [456, 237] on span "has been" at bounding box center [450, 230] width 46 height 17
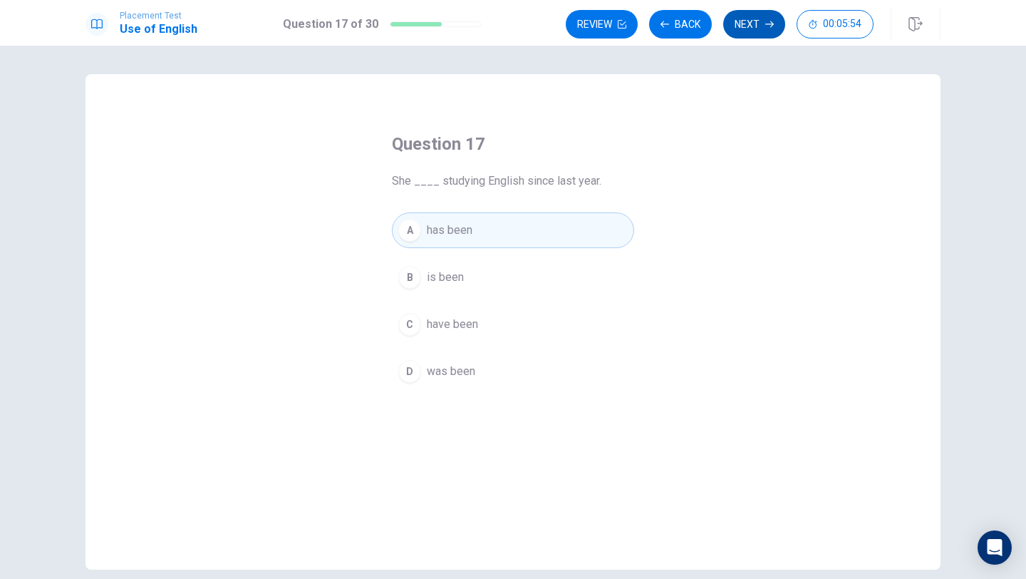
click at [762, 14] on button "Next" at bounding box center [754, 24] width 62 height 29
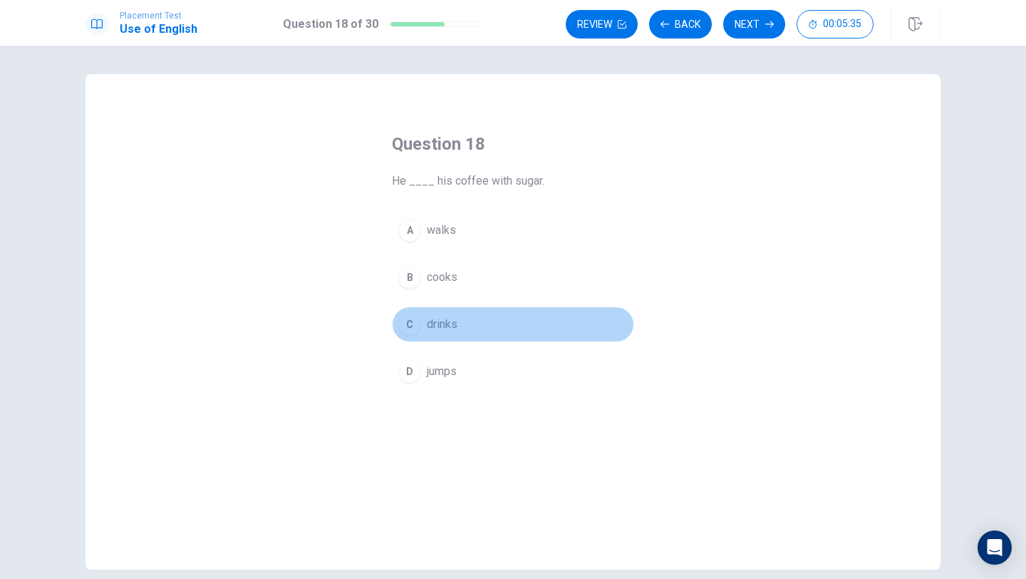
click at [463, 320] on button "C drinks" at bounding box center [513, 324] width 242 height 36
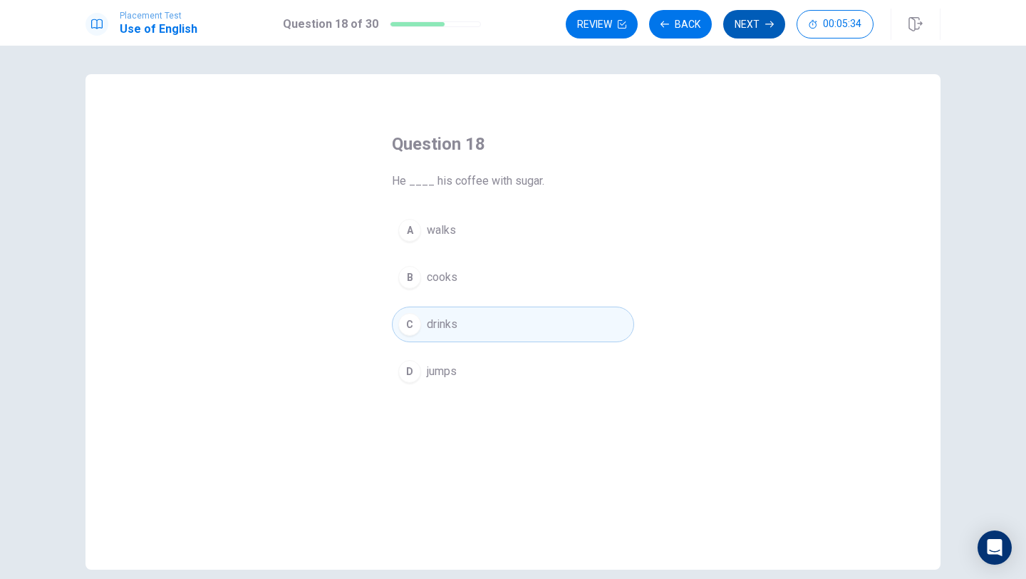
click at [767, 26] on icon "button" at bounding box center [769, 24] width 9 height 9
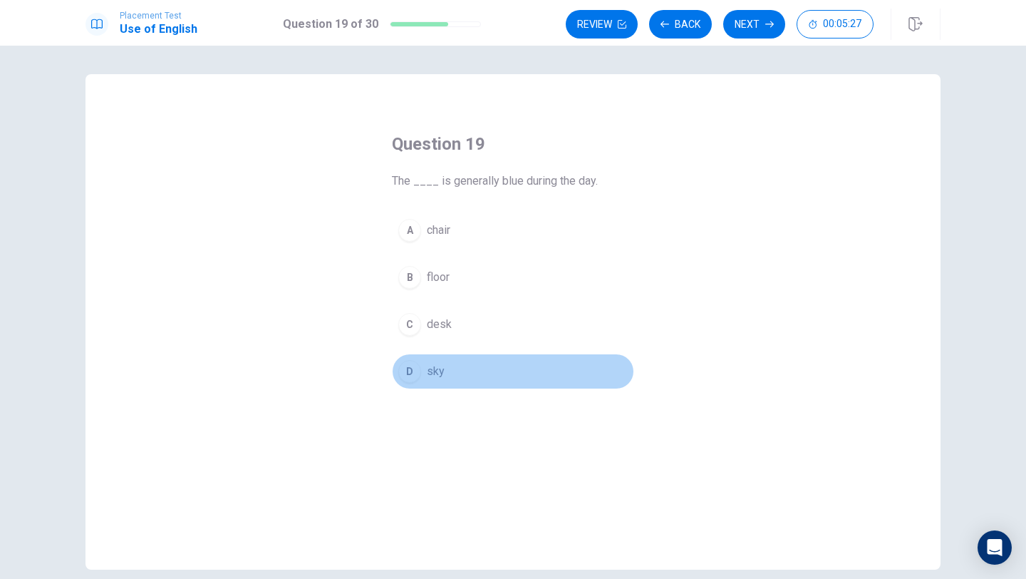
click at [469, 361] on button "D sky" at bounding box center [513, 371] width 242 height 36
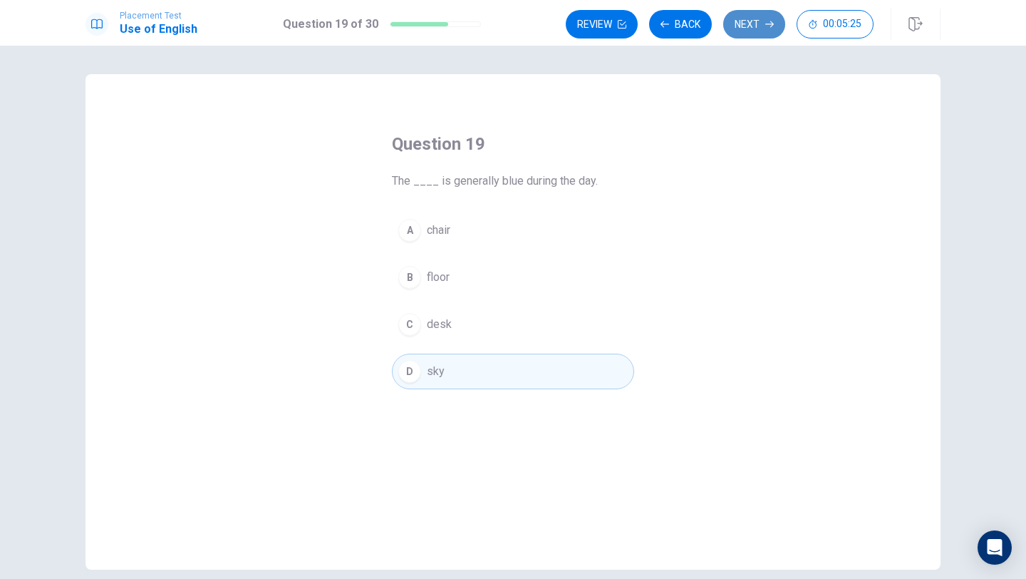
click at [741, 26] on button "Next" at bounding box center [754, 24] width 62 height 29
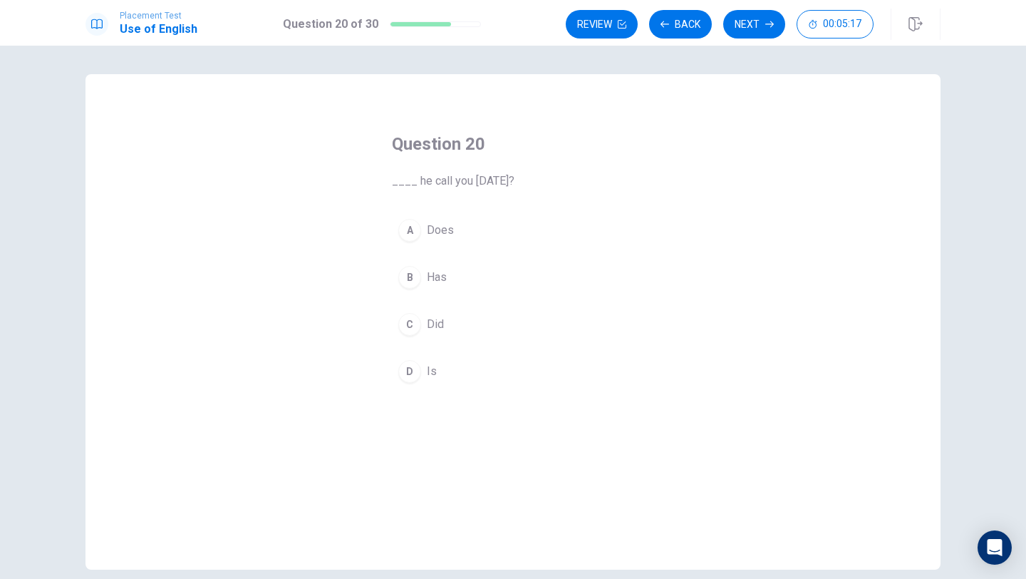
click at [465, 236] on button "A Does" at bounding box center [513, 230] width 242 height 36
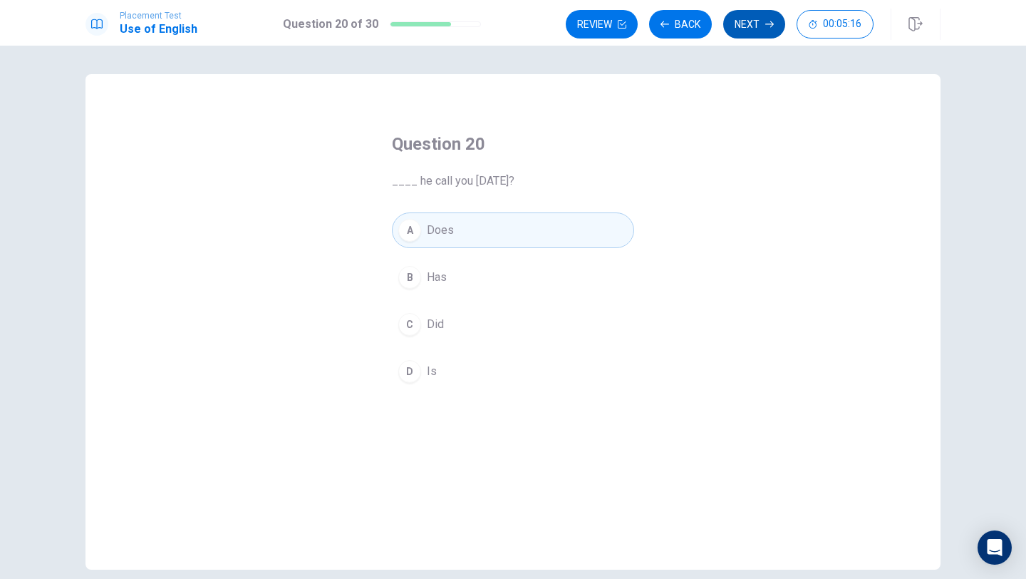
click at [747, 31] on button "Next" at bounding box center [754, 24] width 62 height 29
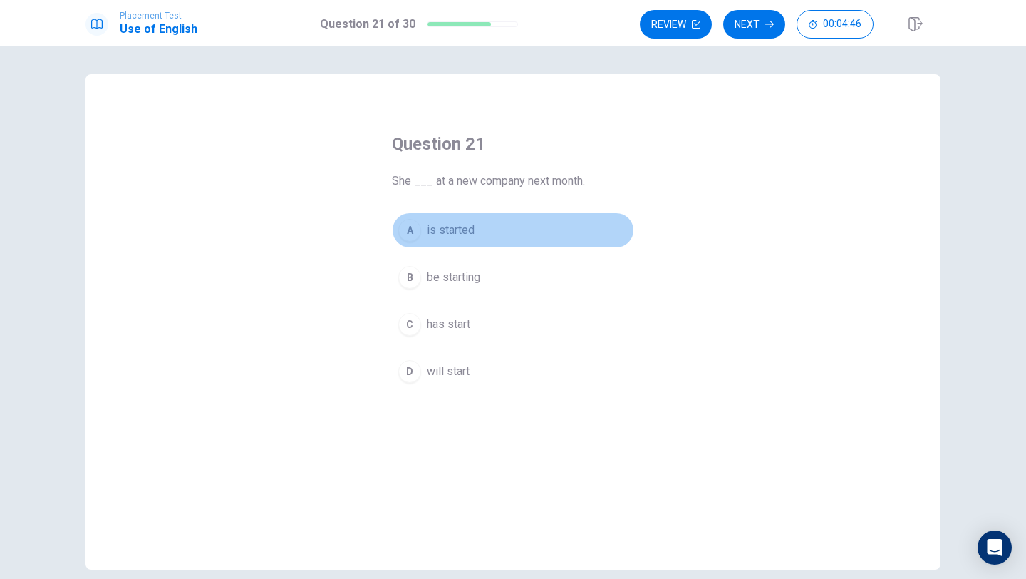
click at [418, 231] on div "A" at bounding box center [409, 230] width 23 height 23
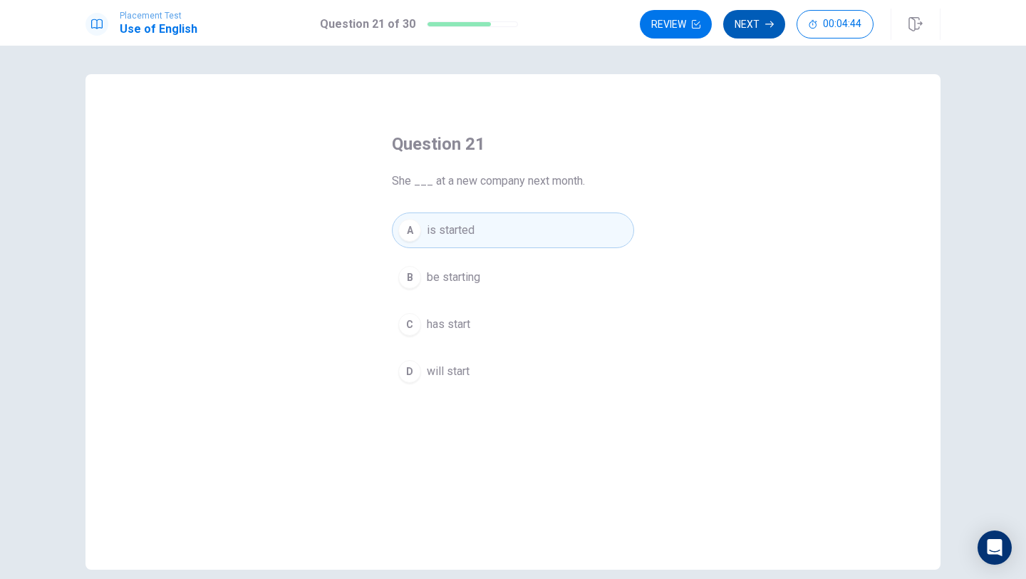
click at [760, 29] on button "Next" at bounding box center [754, 24] width 62 height 29
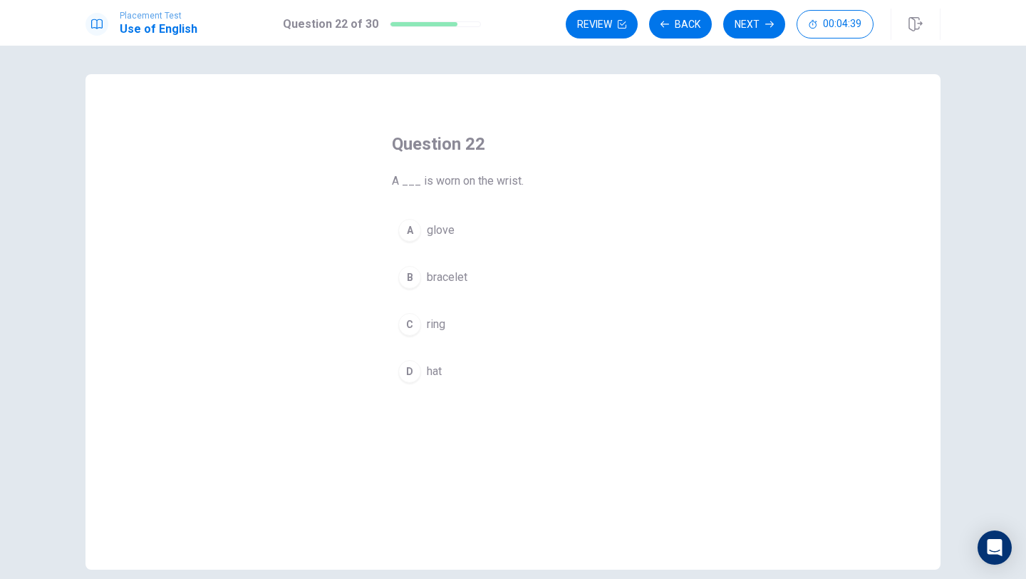
click at [413, 278] on div "B" at bounding box center [409, 277] width 23 height 23
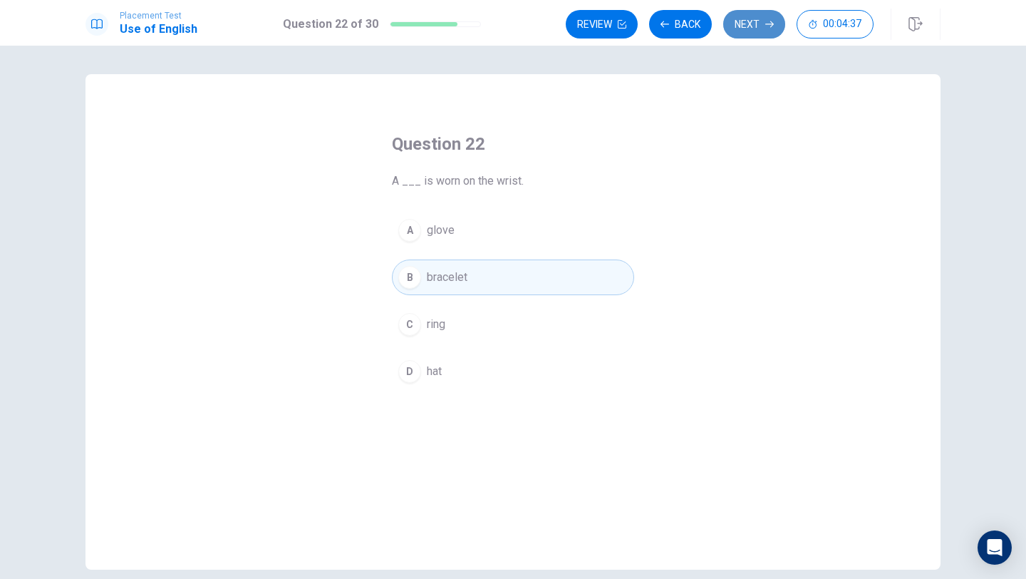
click at [755, 21] on button "Next" at bounding box center [754, 24] width 62 height 29
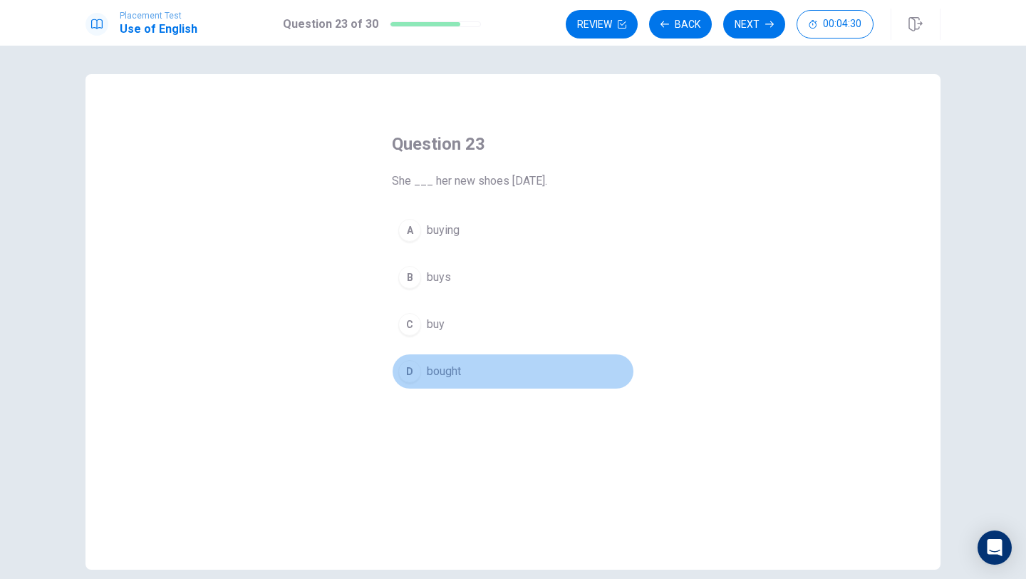
click at [444, 368] on span "bought" at bounding box center [444, 371] width 34 height 17
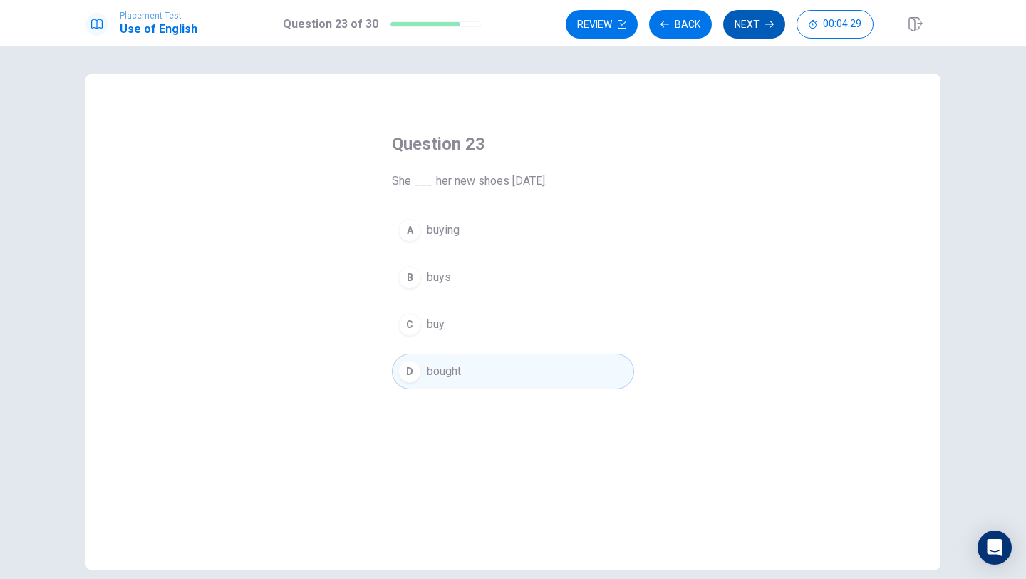
click at [768, 16] on button "Next" at bounding box center [754, 24] width 62 height 29
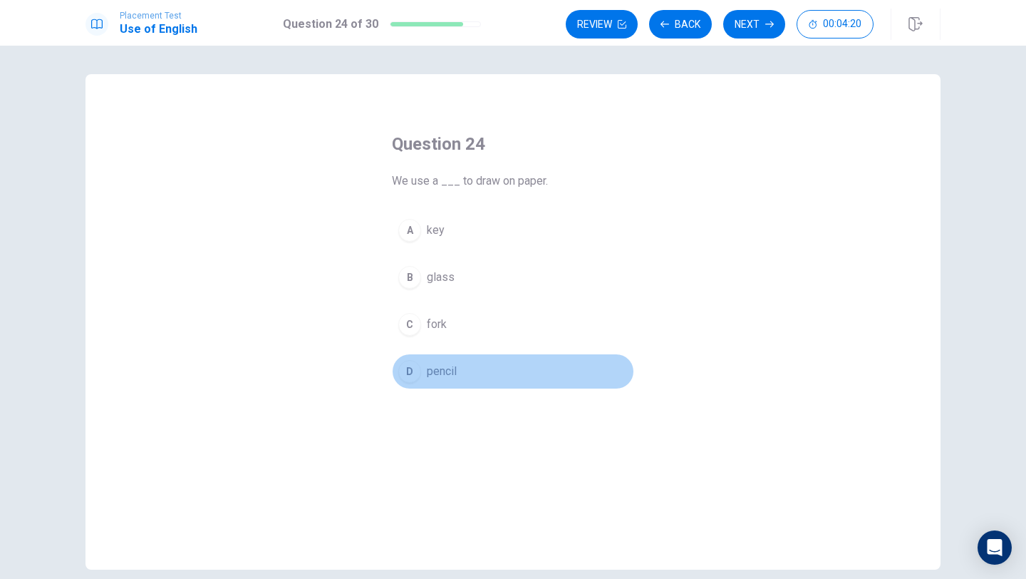
click at [469, 366] on button "D pencil" at bounding box center [513, 371] width 242 height 36
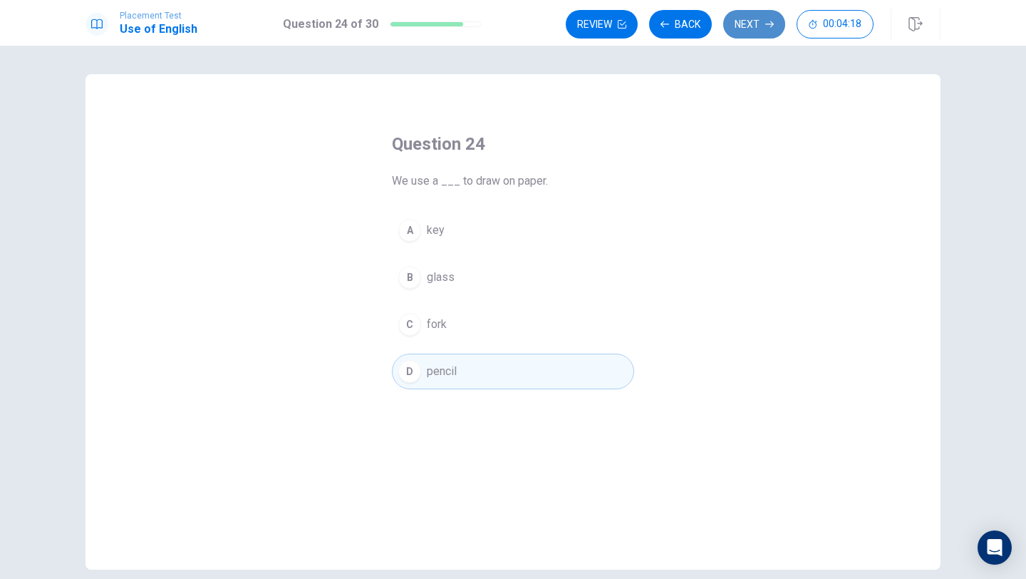
click at [741, 22] on button "Next" at bounding box center [754, 24] width 62 height 29
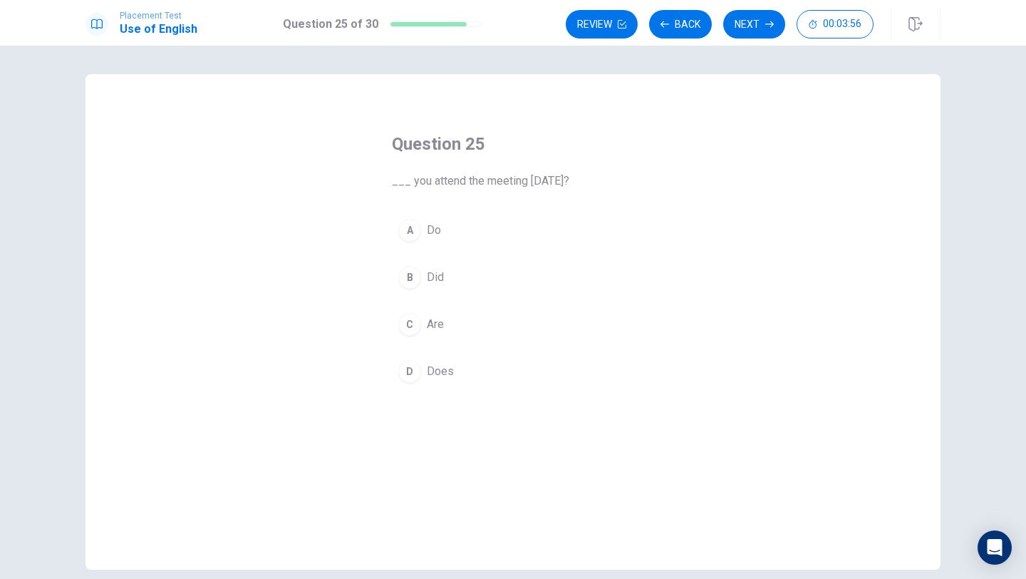
click at [418, 275] on div "B" at bounding box center [409, 277] width 23 height 23
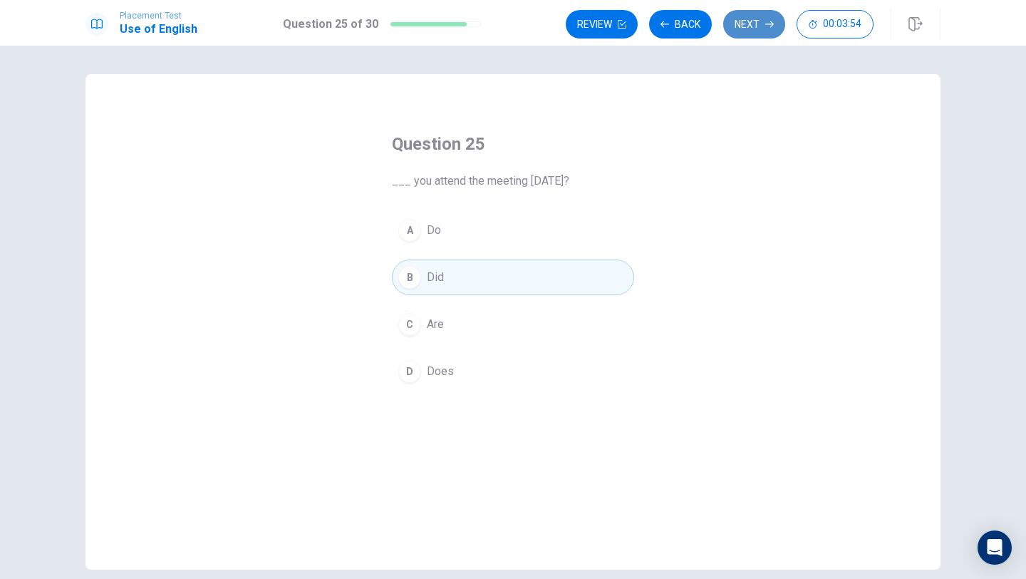
click at [750, 16] on button "Next" at bounding box center [754, 24] width 62 height 29
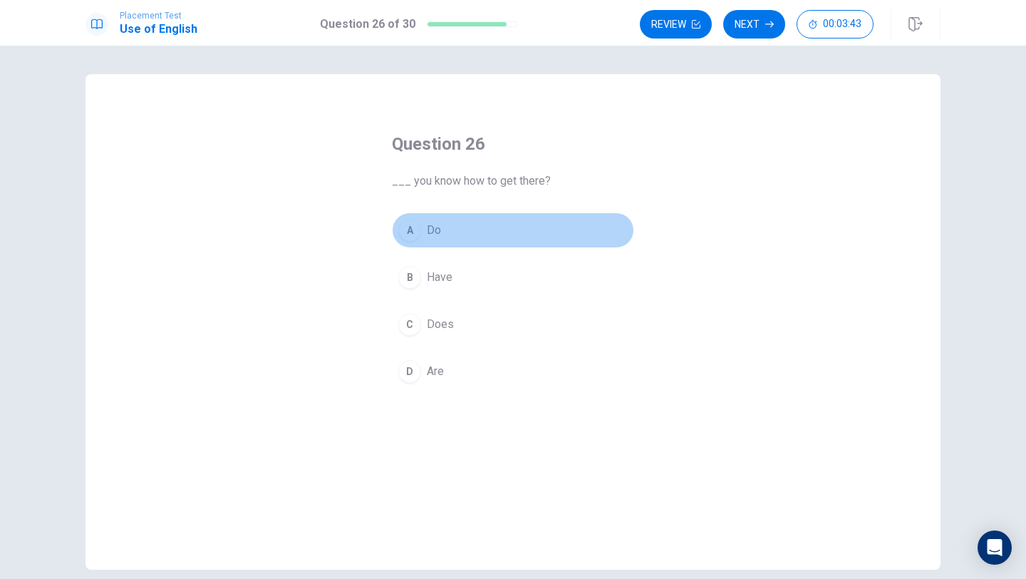
click at [410, 231] on div "A" at bounding box center [409, 230] width 23 height 23
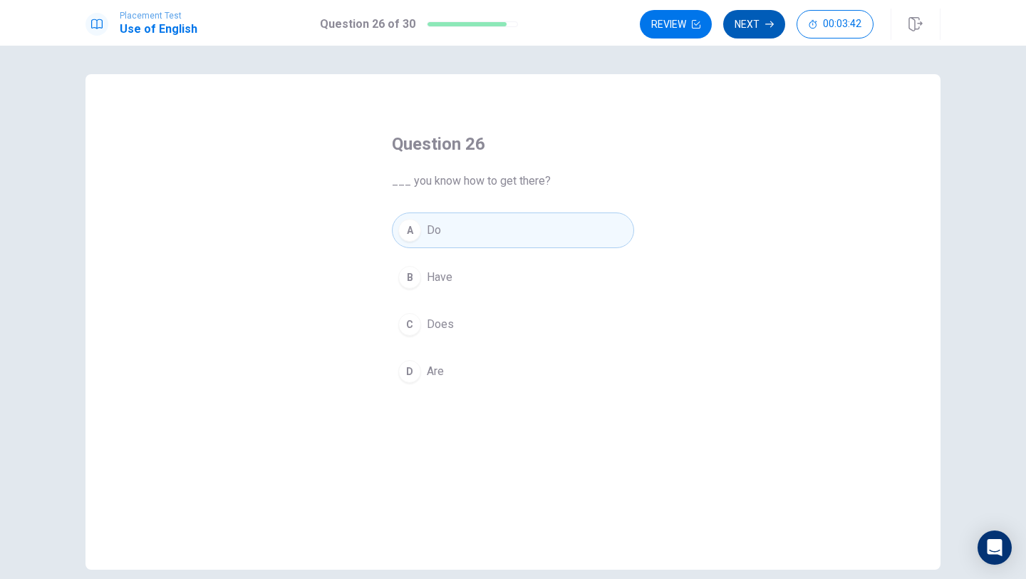
click at [752, 21] on button "Next" at bounding box center [754, 24] width 62 height 29
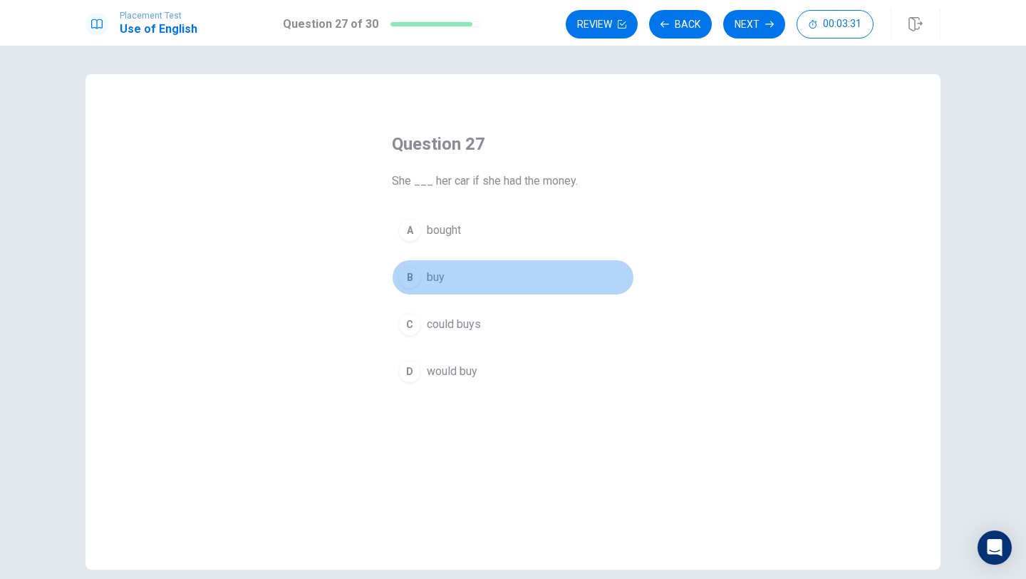
click at [414, 265] on button "B buy" at bounding box center [513, 277] width 242 height 36
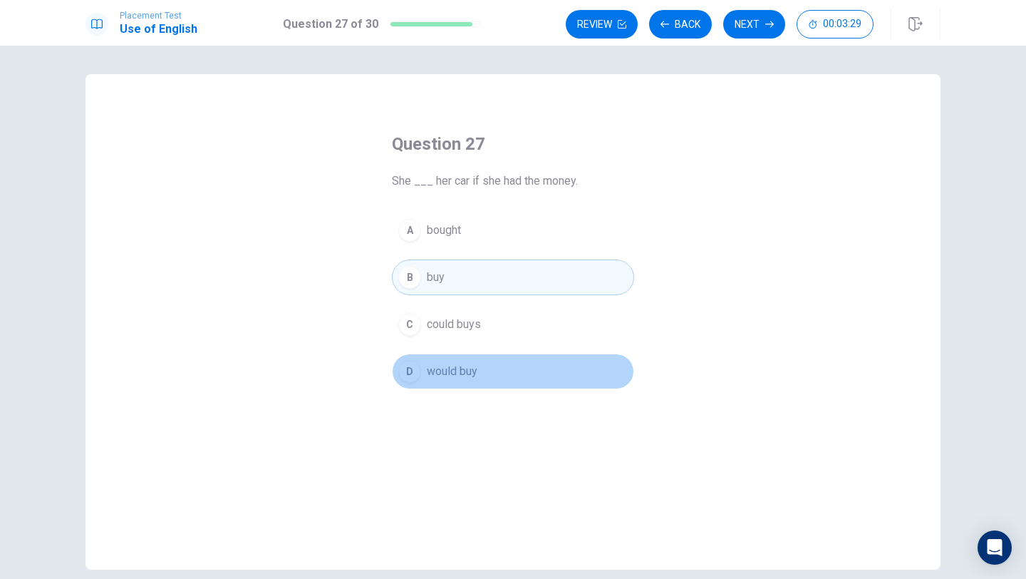
click at [415, 373] on div "D" at bounding box center [409, 371] width 23 height 23
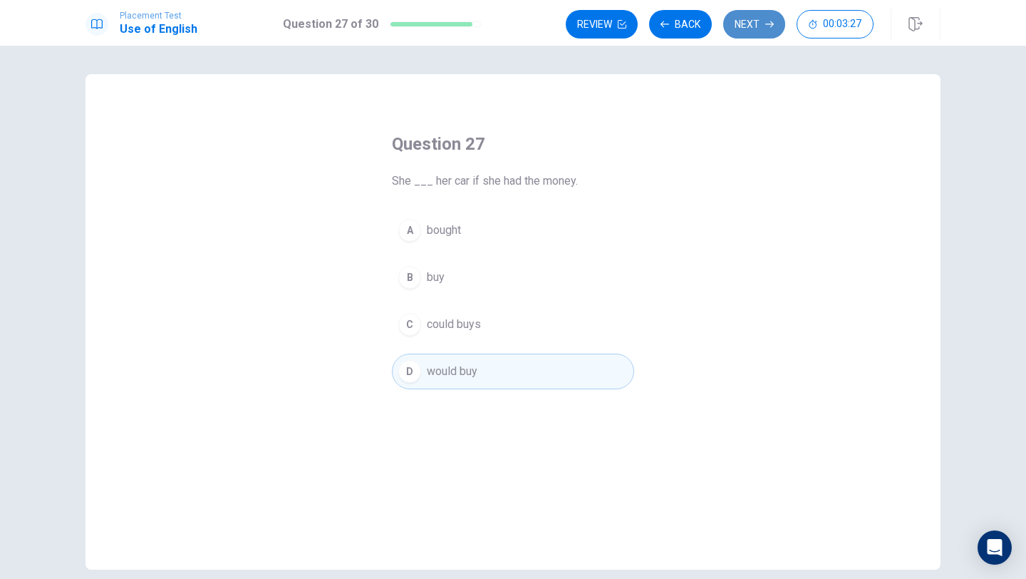
click at [751, 22] on button "Next" at bounding box center [754, 24] width 62 height 29
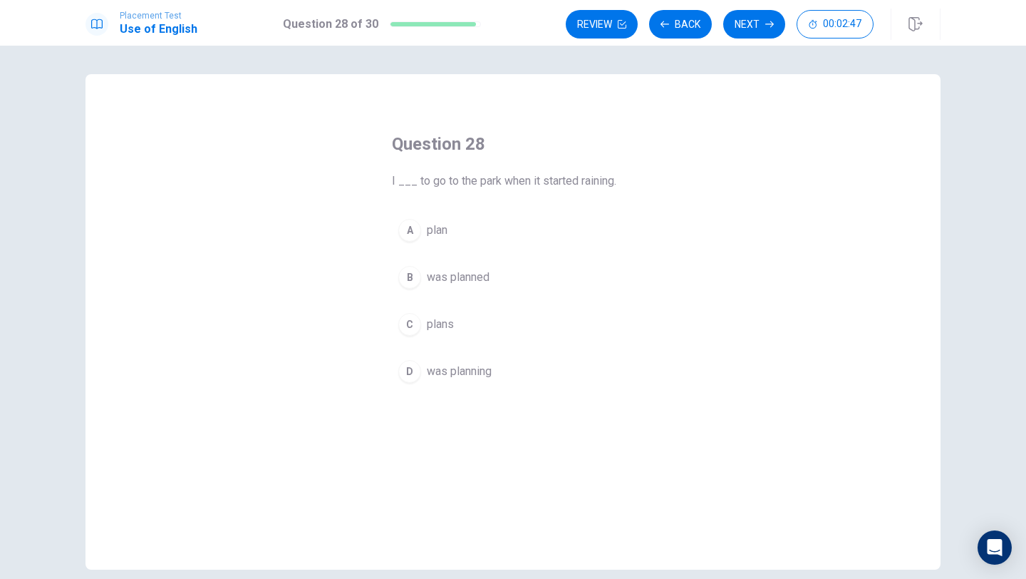
click at [472, 281] on span "was planned" at bounding box center [458, 277] width 63 height 17
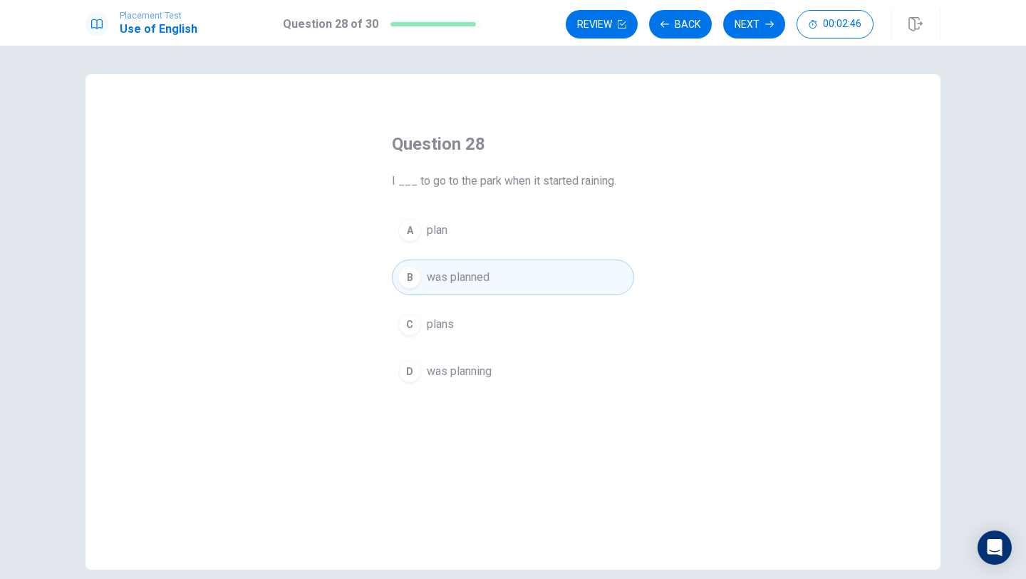
click at [491, 207] on div "Question 28 I ___ to go to the park when it started raining. A [MEDICAL_DATA] w…" at bounding box center [512, 261] width 299 height 302
click at [485, 231] on button "A plan" at bounding box center [513, 230] width 242 height 36
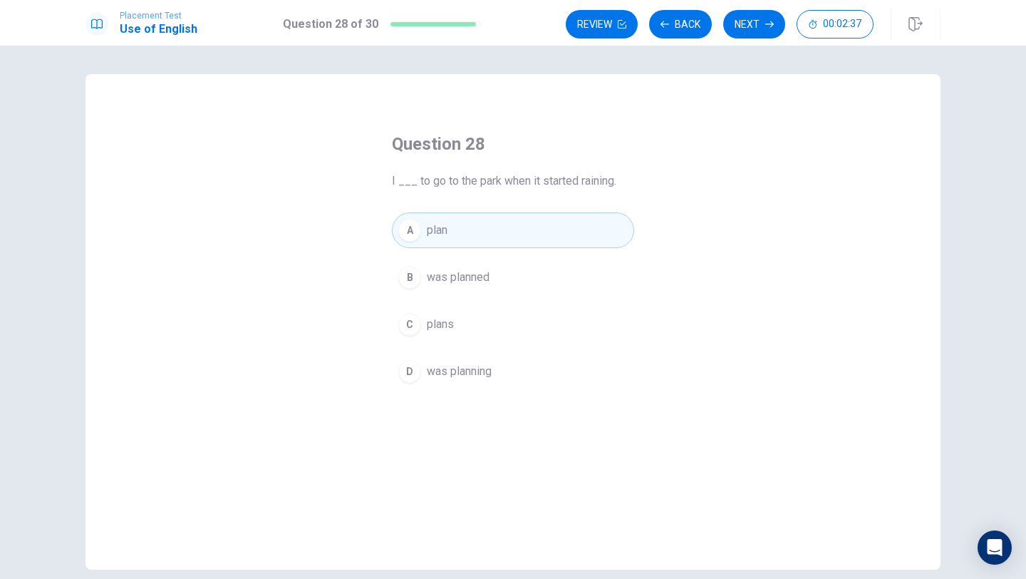
click at [534, 372] on button "D was planning" at bounding box center [513, 371] width 242 height 36
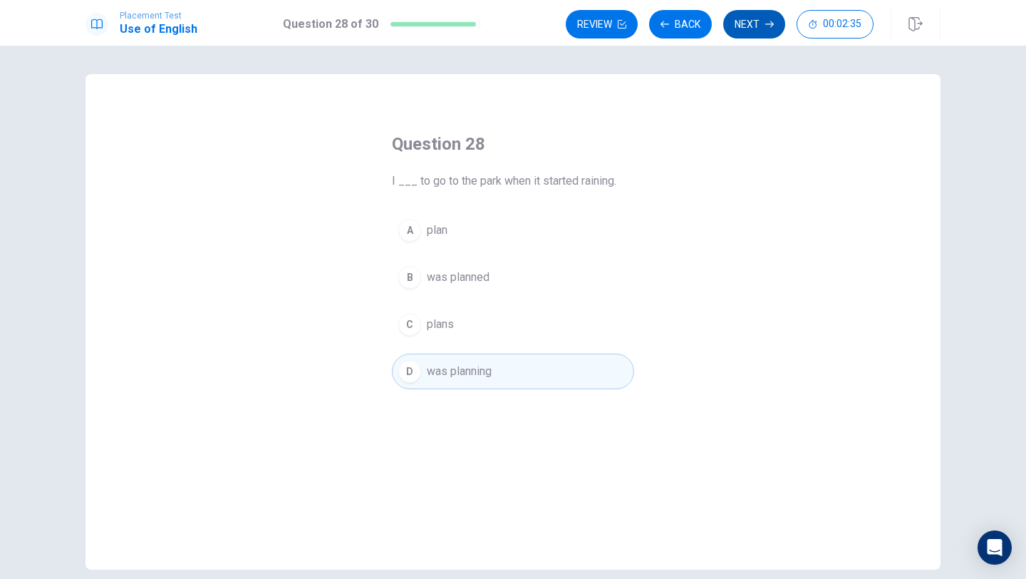
click at [754, 13] on button "Next" at bounding box center [754, 24] width 62 height 29
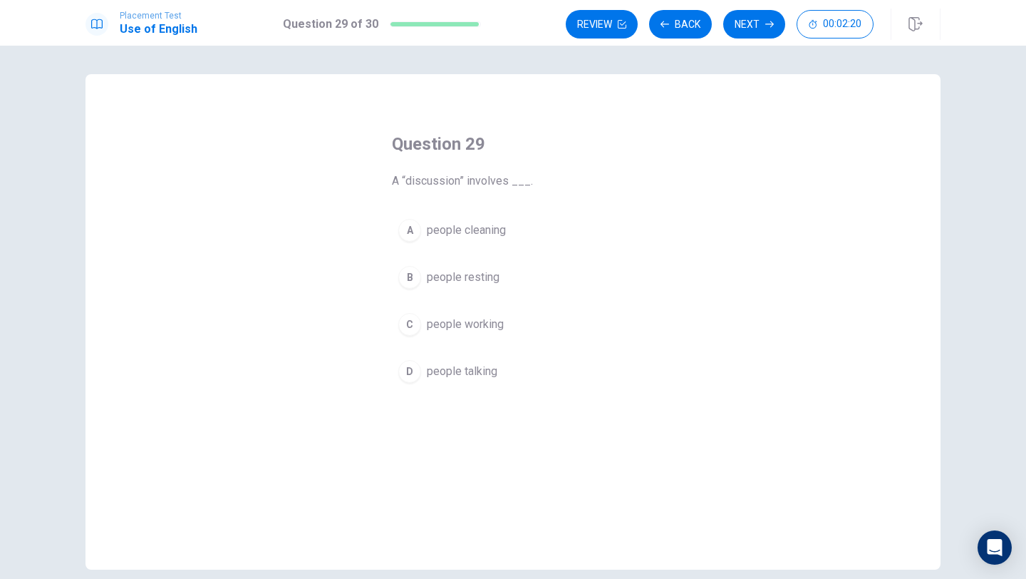
click at [493, 363] on span "people talking" at bounding box center [462, 371] width 71 height 17
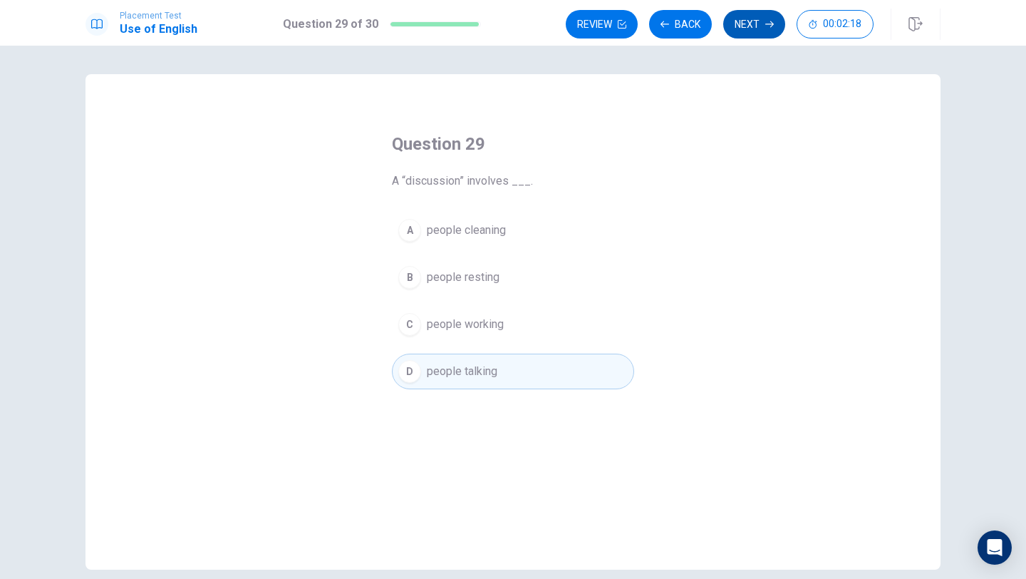
click at [738, 24] on button "Next" at bounding box center [754, 24] width 62 height 29
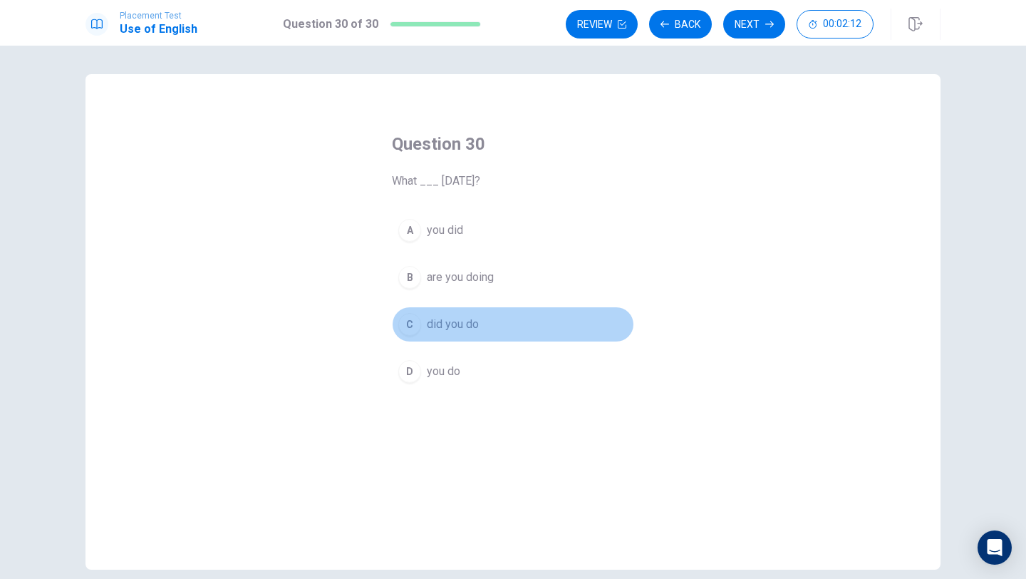
click at [468, 334] on button "C did you do" at bounding box center [513, 324] width 242 height 36
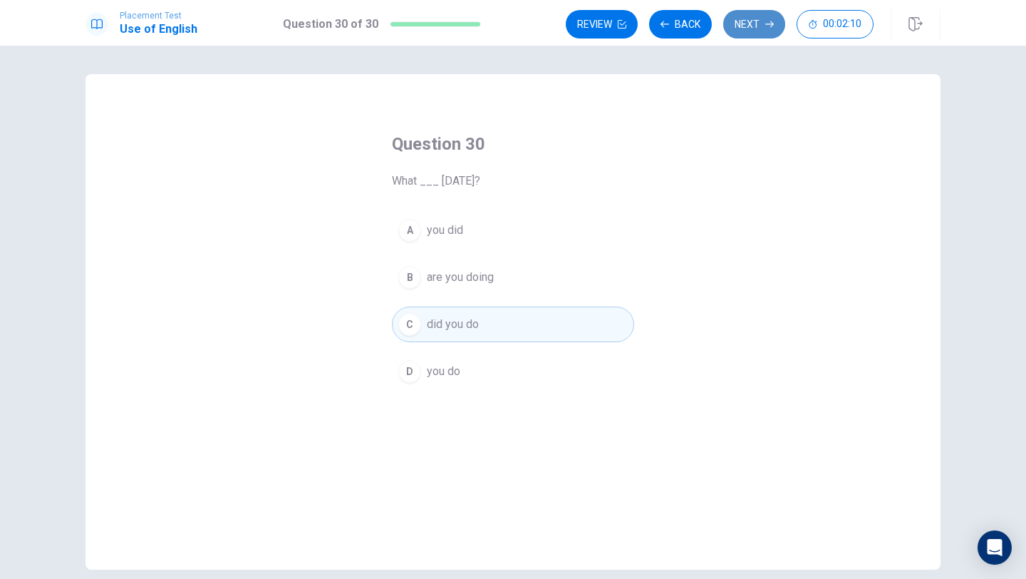
click at [757, 24] on button "Next" at bounding box center [754, 24] width 62 height 29
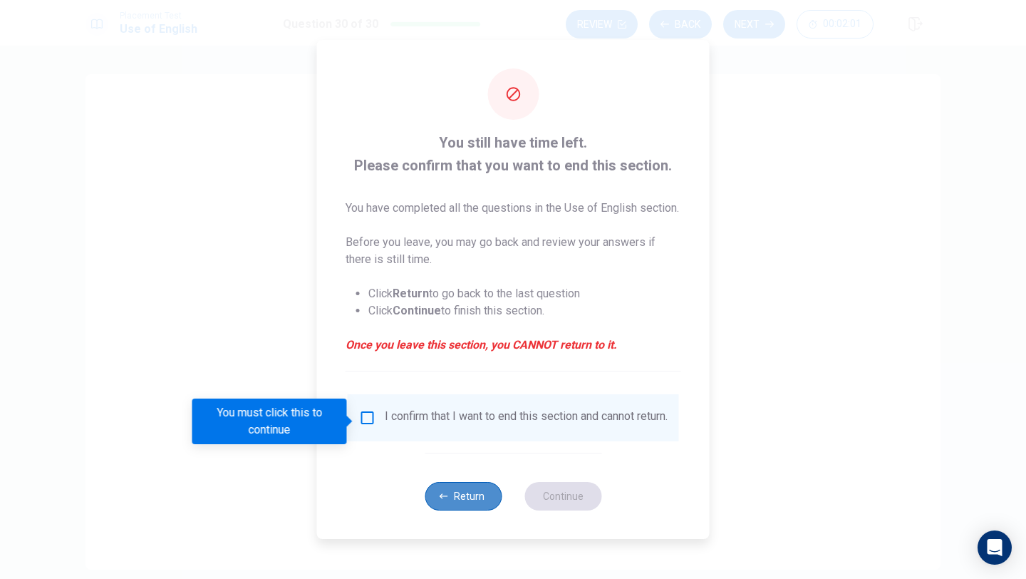
click at [472, 510] on button "Return" at bounding box center [463, 496] width 77 height 29
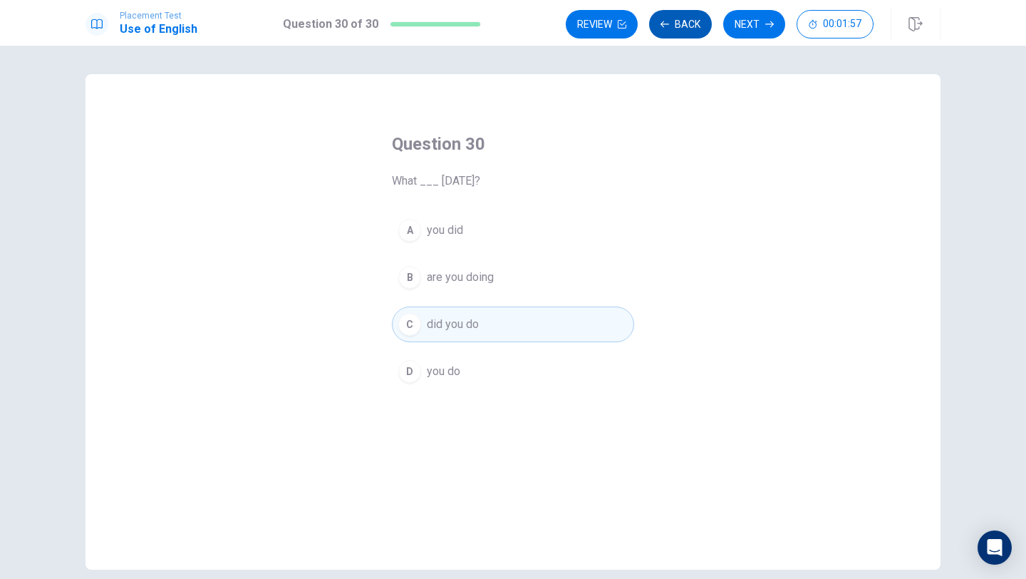
click at [674, 22] on button "Back" at bounding box center [680, 24] width 63 height 29
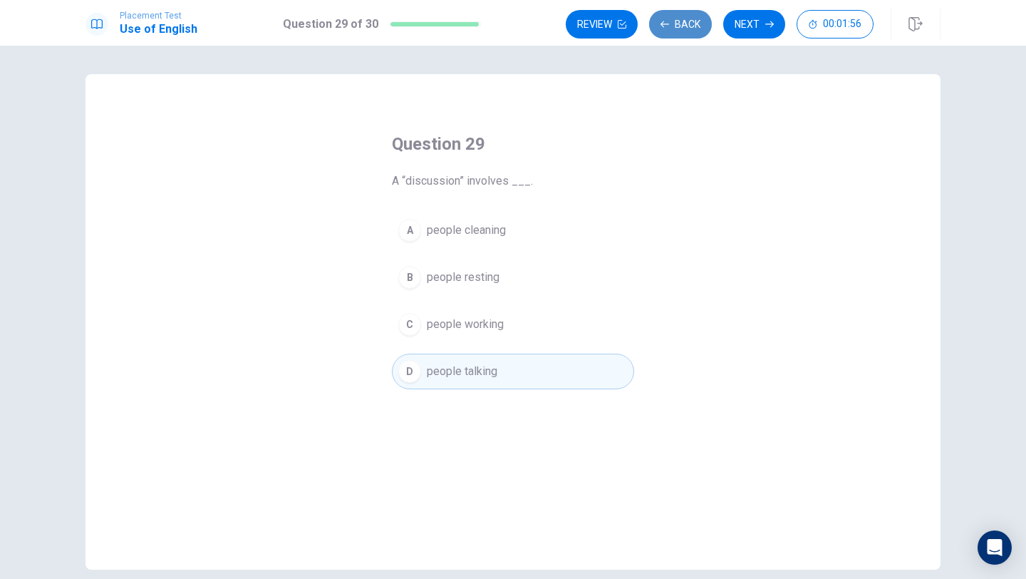
click at [674, 22] on button "Back" at bounding box center [680, 24] width 63 height 29
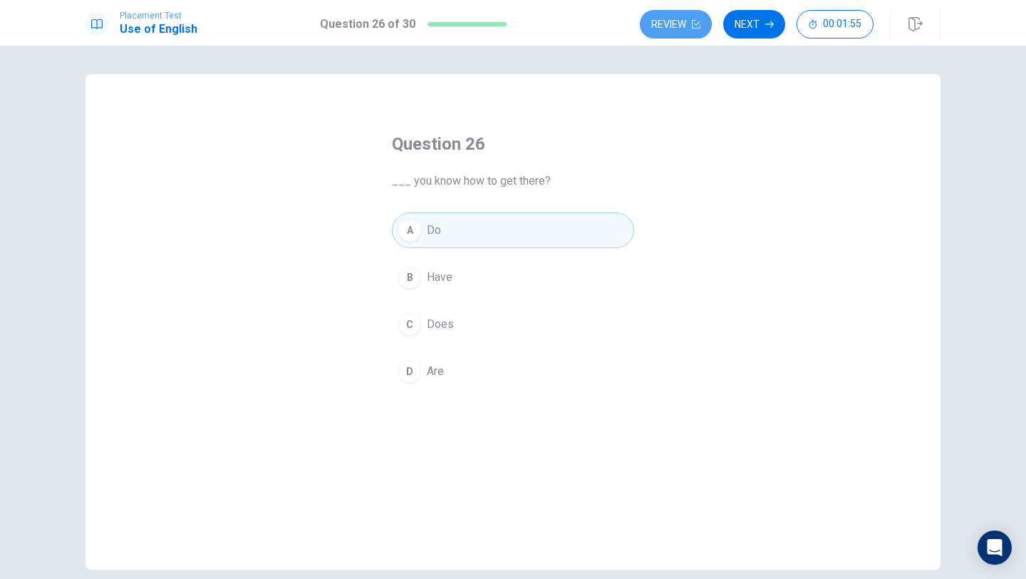
click at [674, 22] on button "Review" at bounding box center [676, 24] width 72 height 29
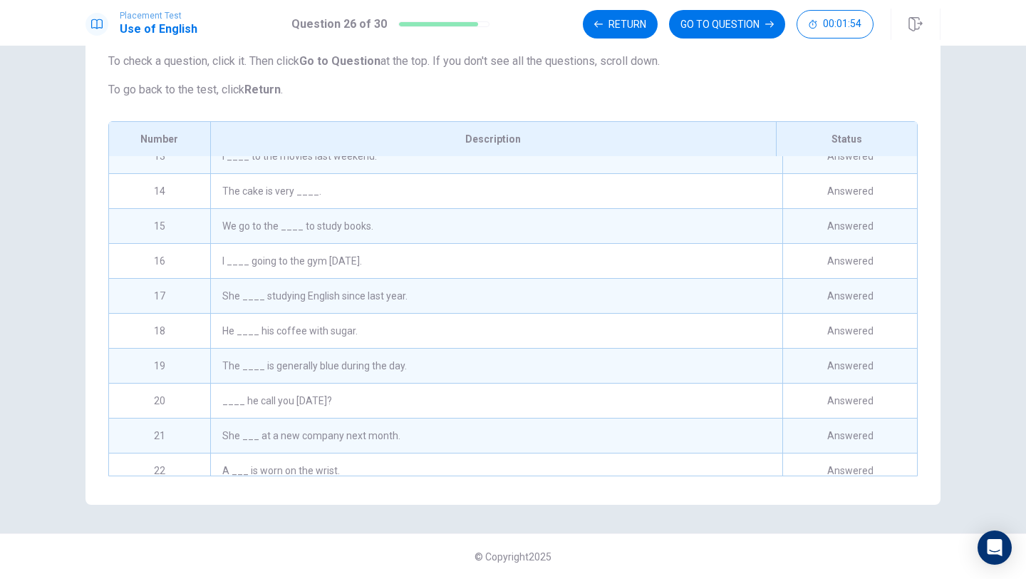
scroll to position [605, 0]
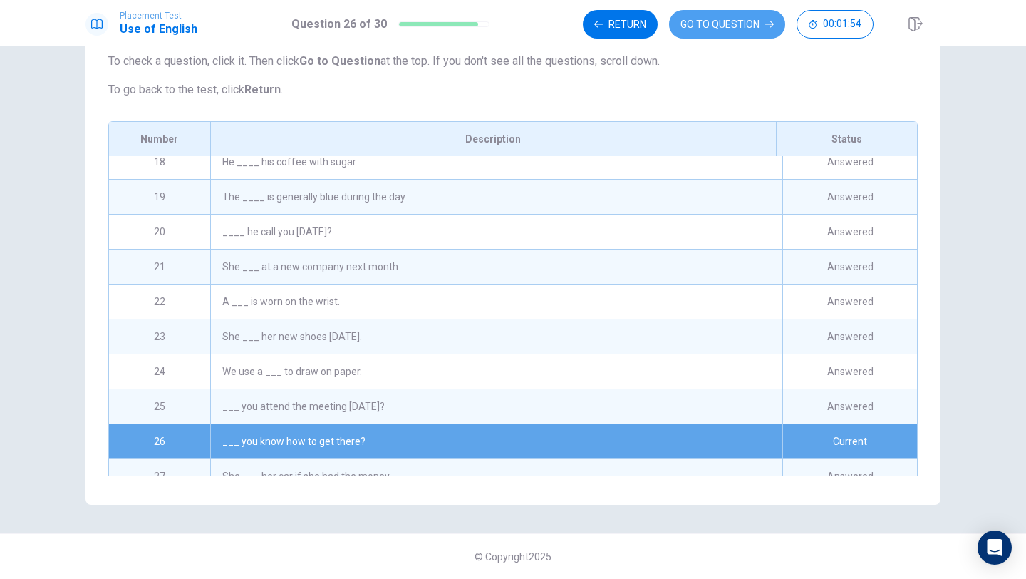
click at [674, 22] on button "GO TO QUESTION" at bounding box center [727, 24] width 116 height 29
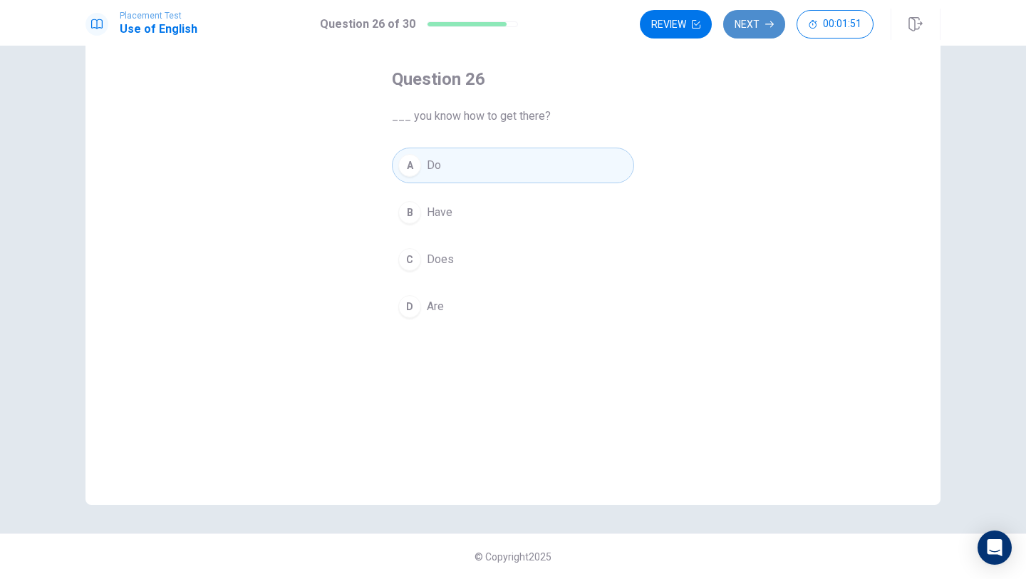
click at [733, 27] on button "Next" at bounding box center [754, 24] width 62 height 29
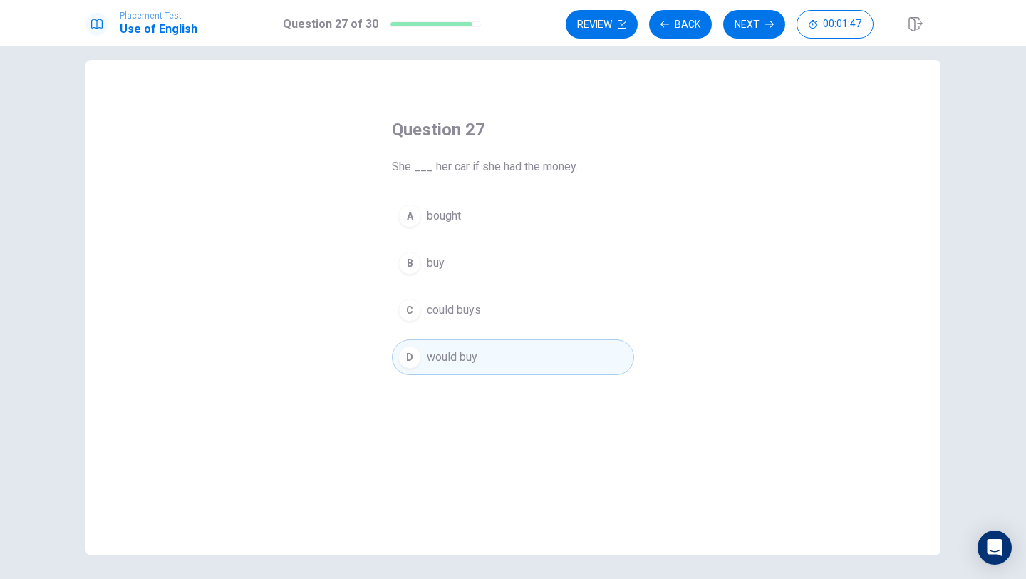
scroll to position [0, 0]
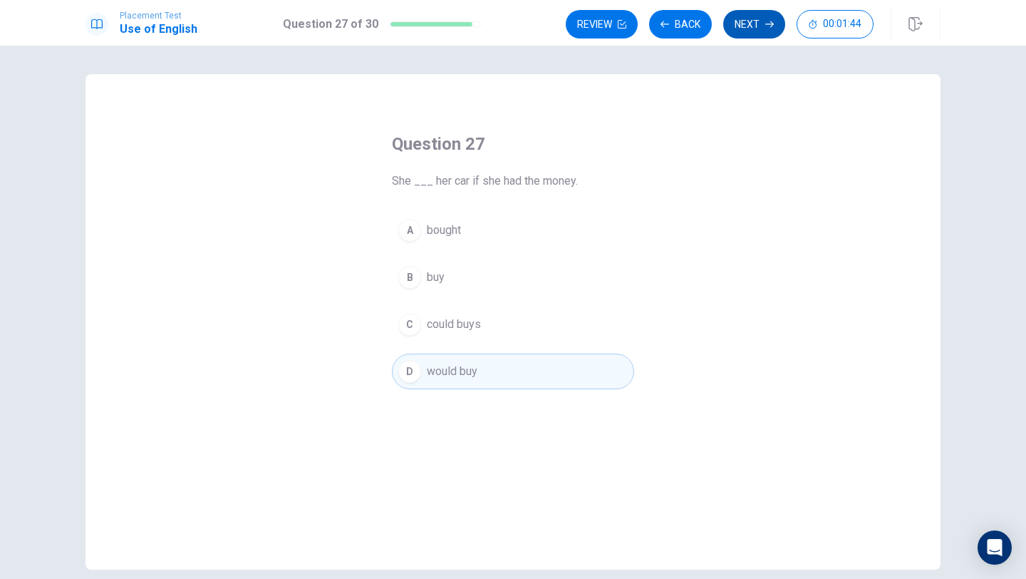
click at [757, 24] on button "Next" at bounding box center [754, 24] width 62 height 29
click at [757, 25] on button "Next" at bounding box center [754, 24] width 62 height 29
click at [759, 26] on button "Next" at bounding box center [754, 24] width 62 height 29
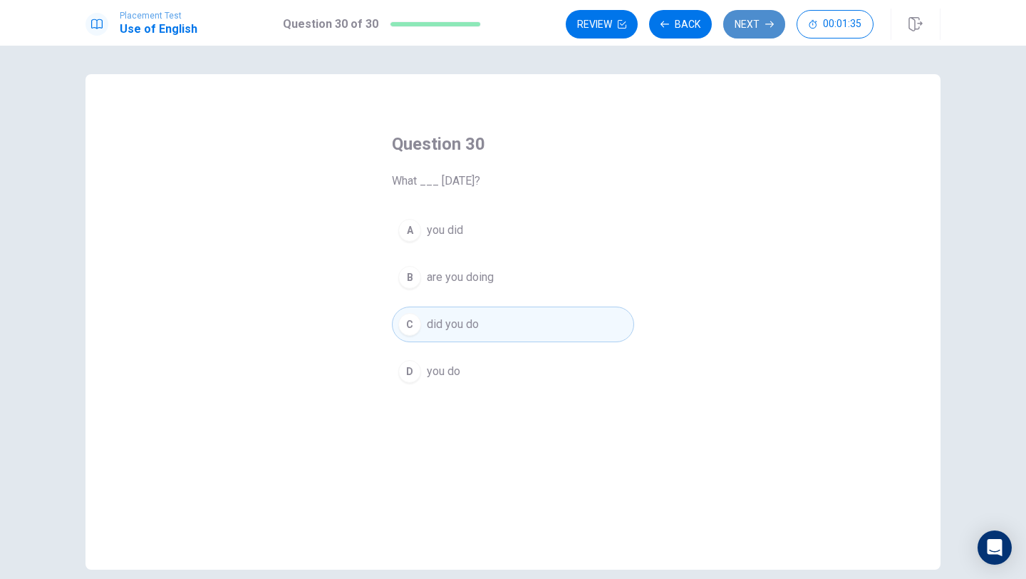
click at [759, 27] on button "Next" at bounding box center [754, 24] width 62 height 29
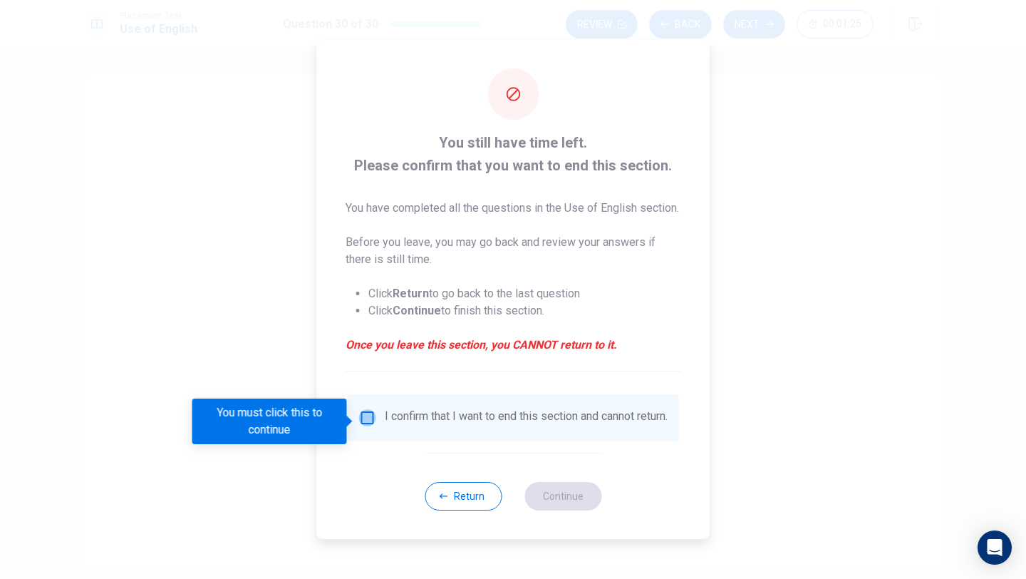
click at [368, 420] on input "You must click this to continue" at bounding box center [367, 417] width 17 height 17
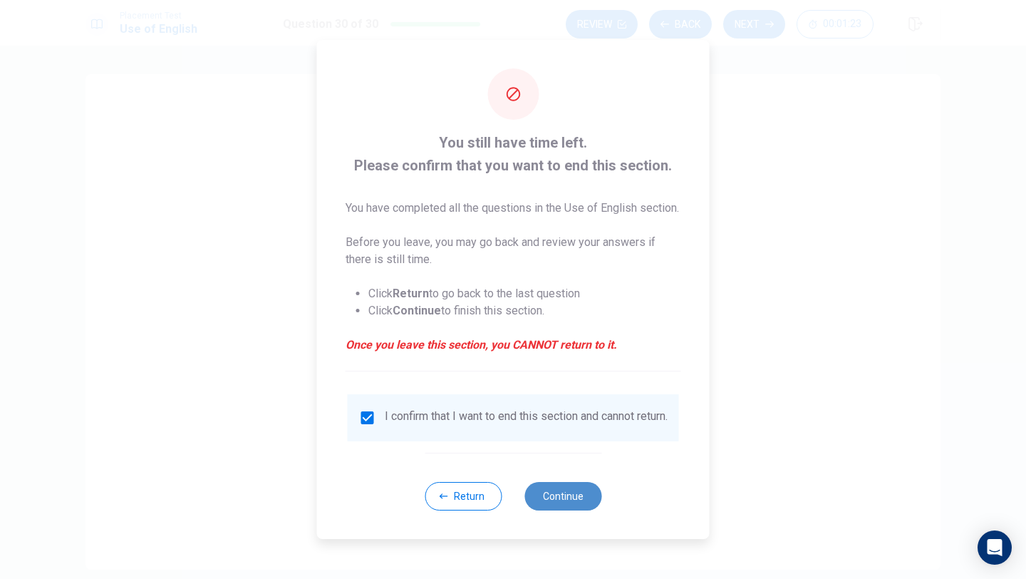
click at [576, 504] on button "Continue" at bounding box center [562, 496] width 77 height 29
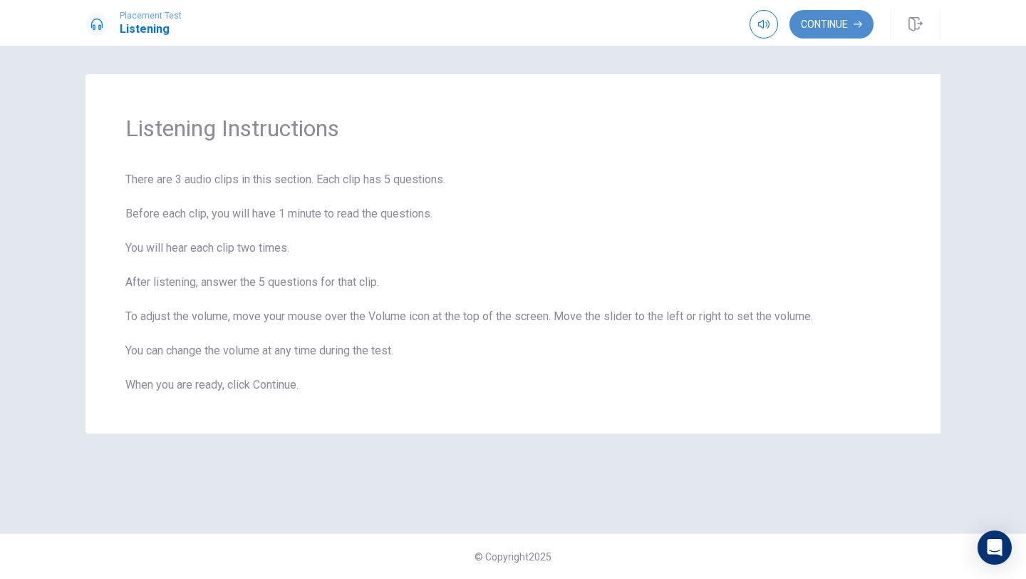
click at [827, 23] on button "Continue" at bounding box center [832, 24] width 84 height 29
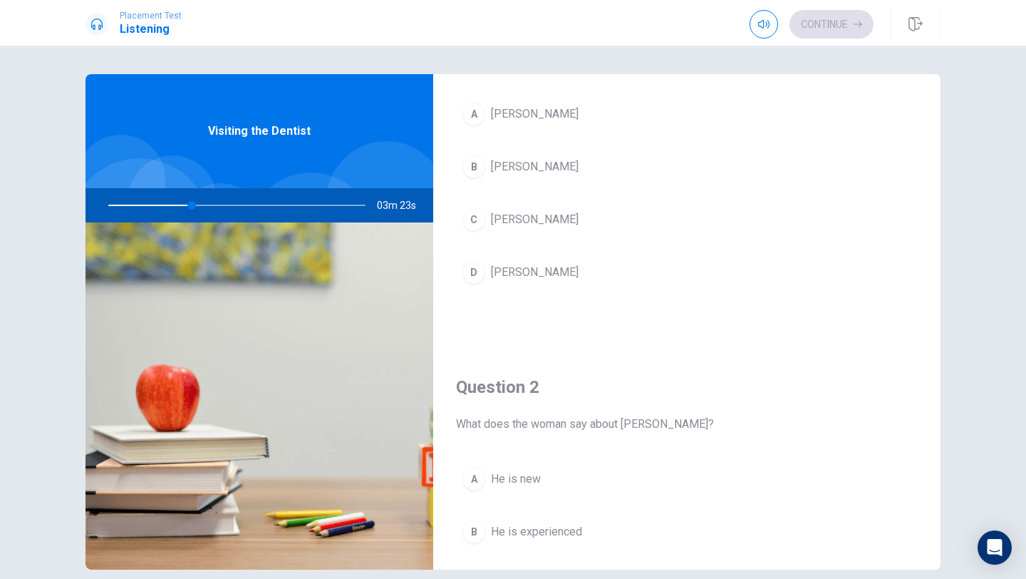
scroll to position [93, 0]
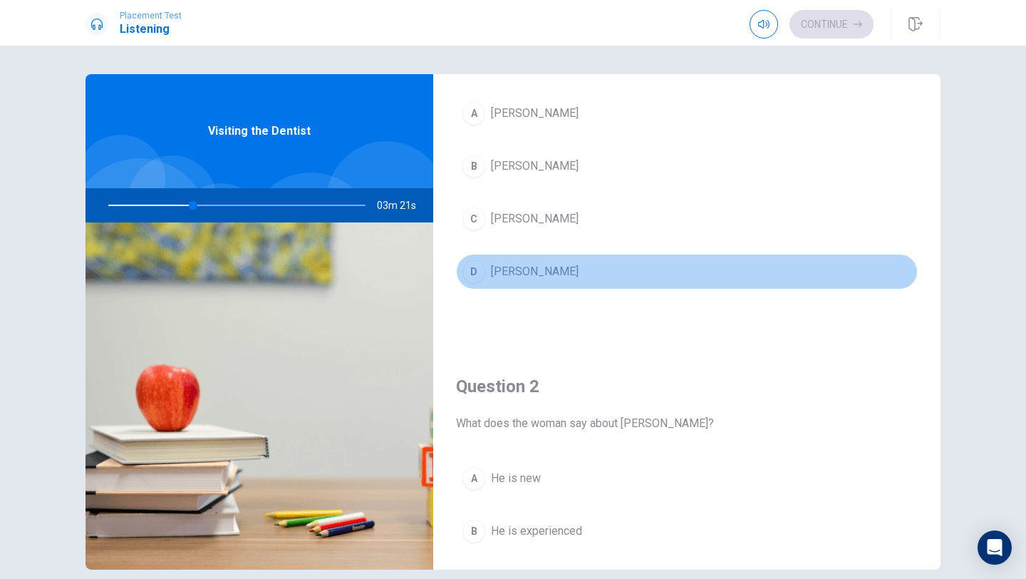
click at [484, 271] on div "D" at bounding box center [473, 271] width 23 height 23
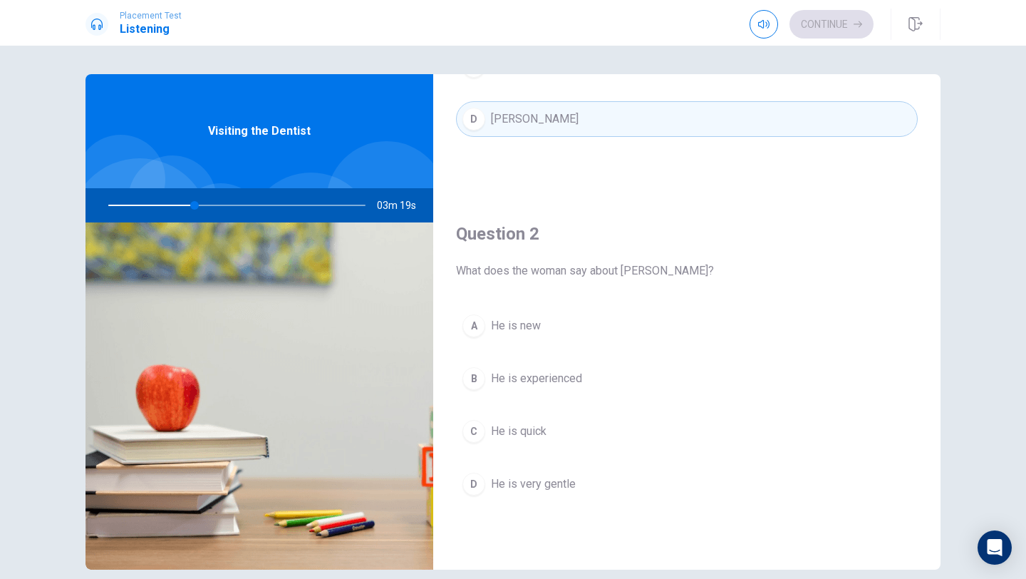
scroll to position [252, 0]
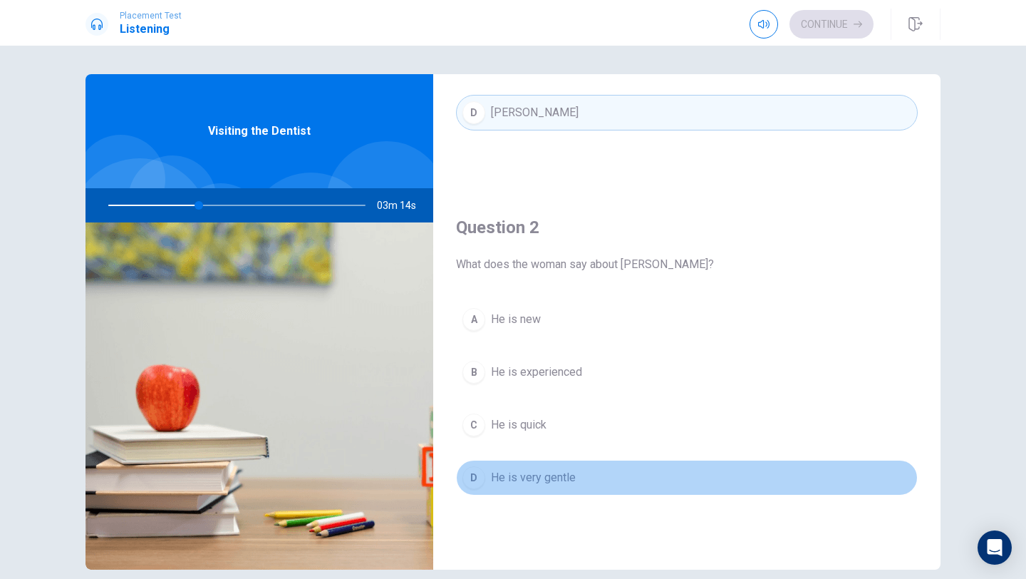
click at [552, 471] on span "He is very gentle" at bounding box center [533, 477] width 85 height 17
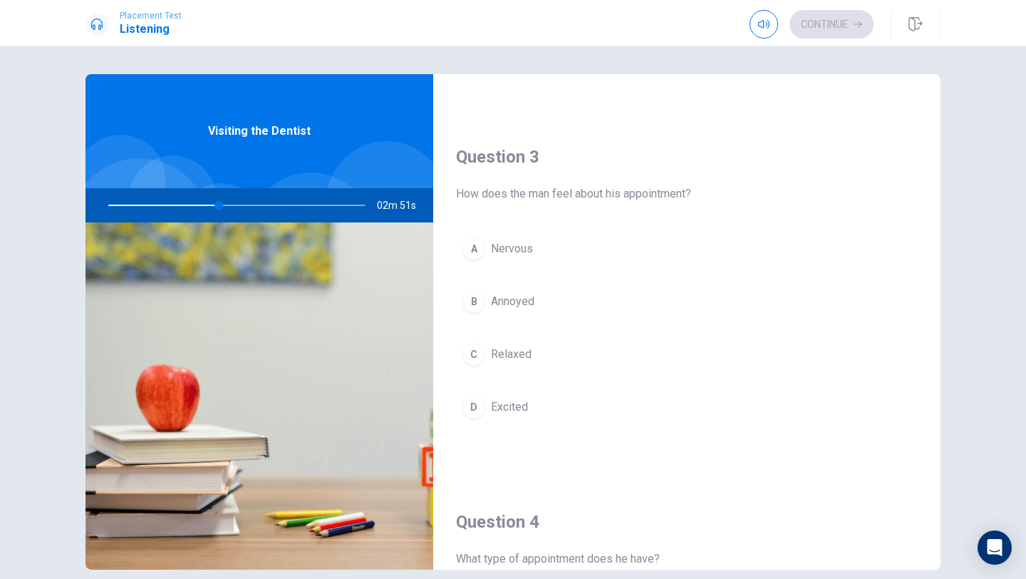
scroll to position [692, 0]
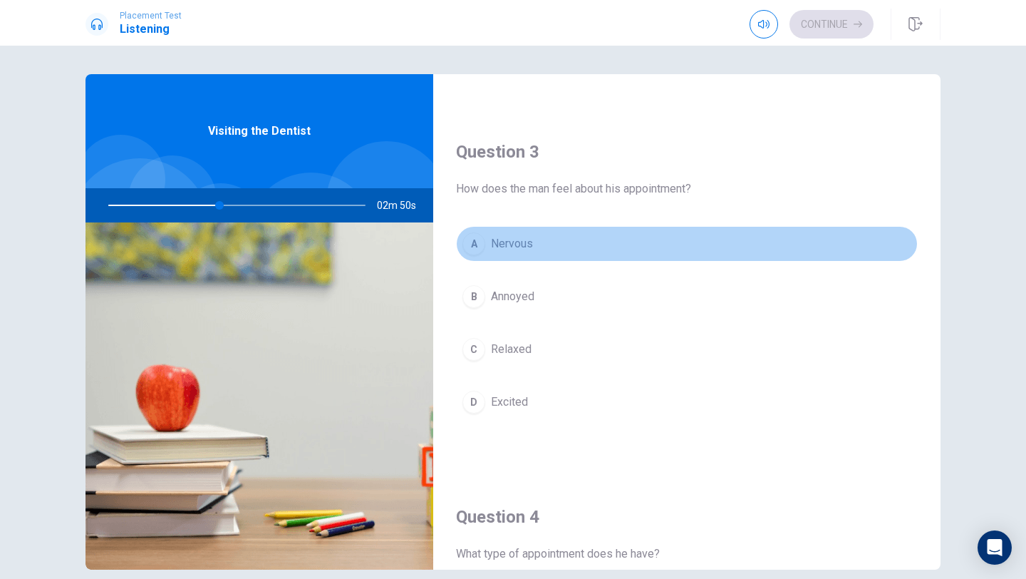
click at [475, 239] on div "A" at bounding box center [473, 243] width 23 height 23
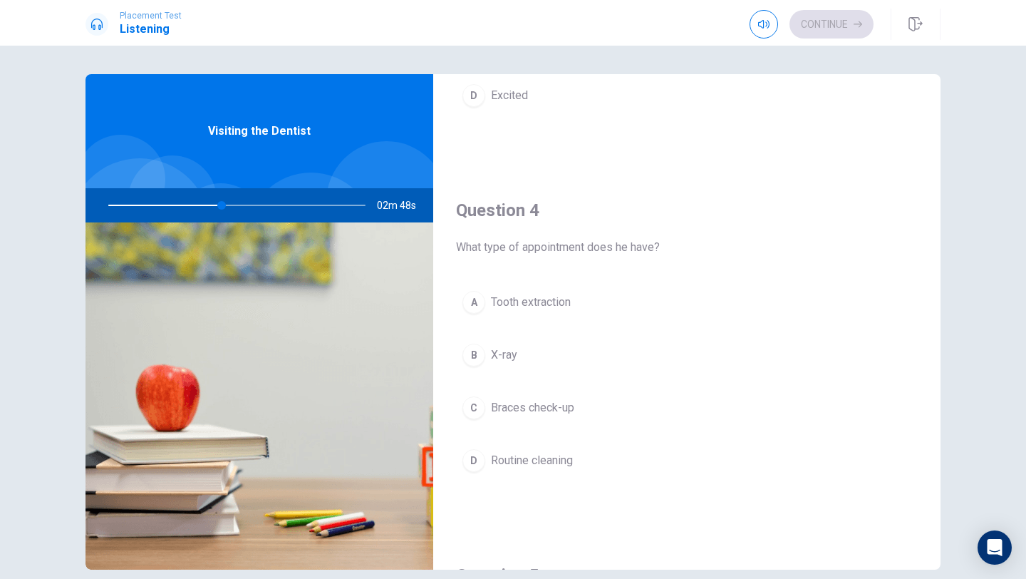
scroll to position [1004, 0]
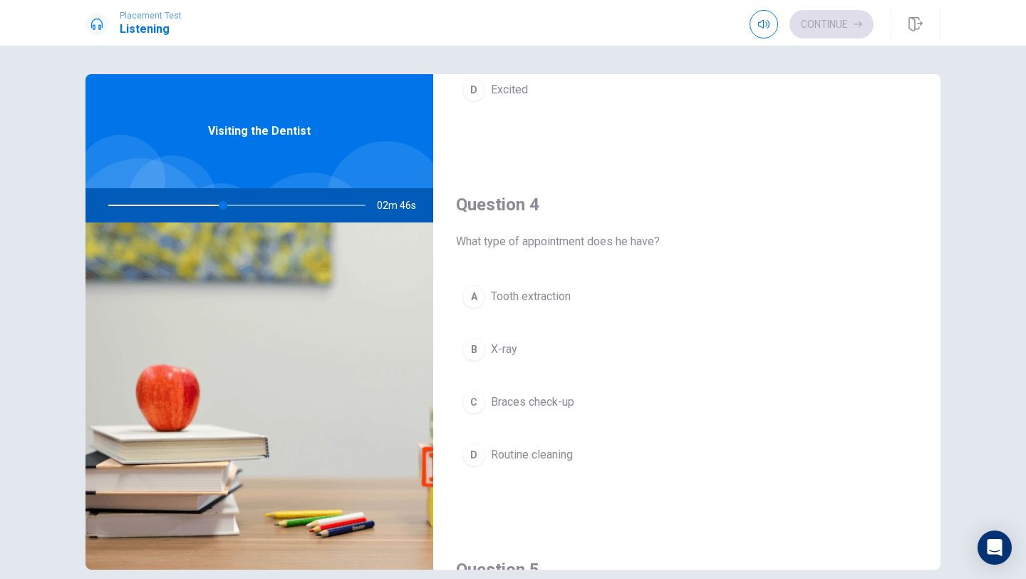
click at [481, 401] on div "C" at bounding box center [473, 402] width 23 height 23
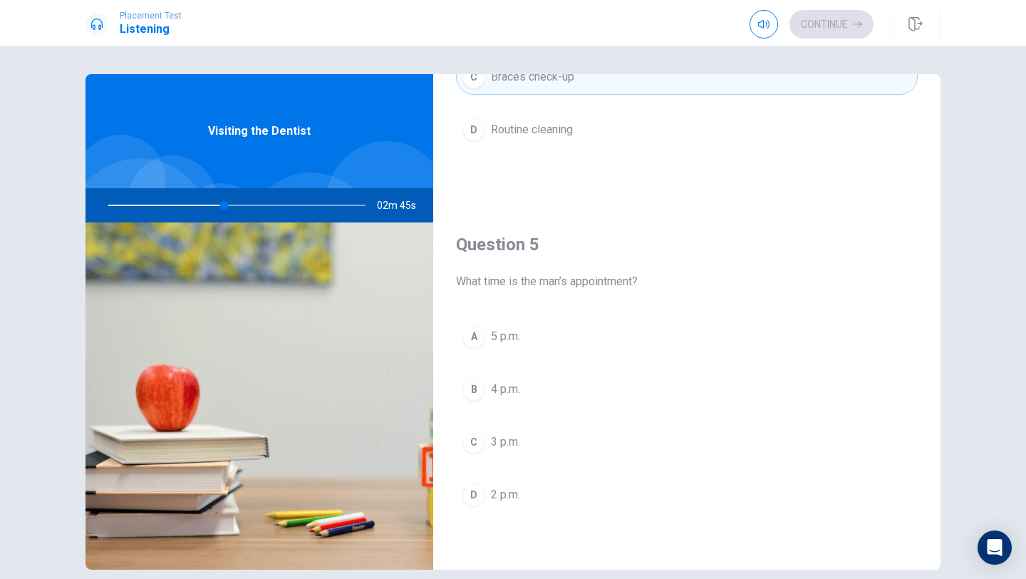
scroll to position [6, 0]
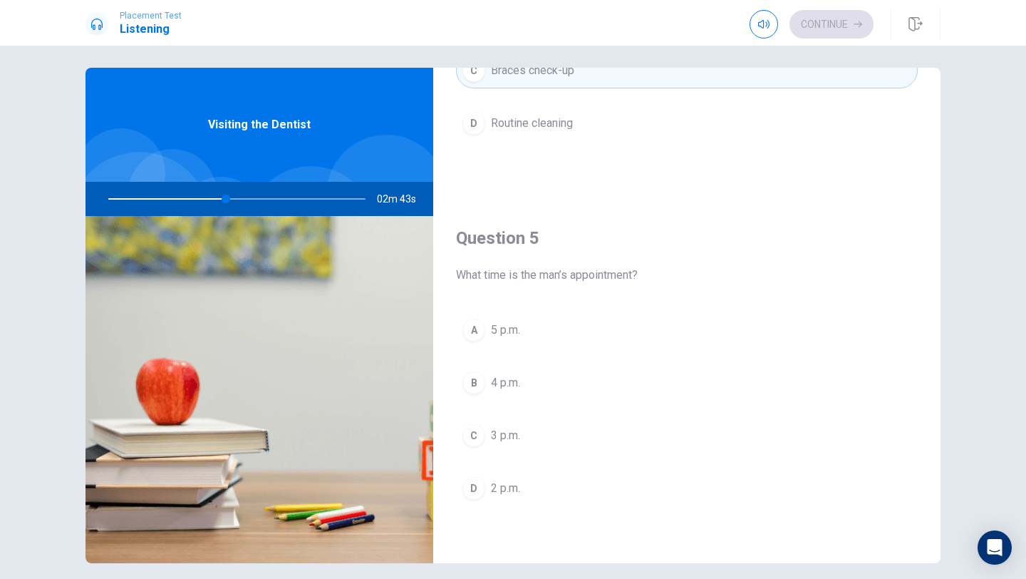
click at [477, 446] on button "C 3 p.m." at bounding box center [687, 436] width 462 height 36
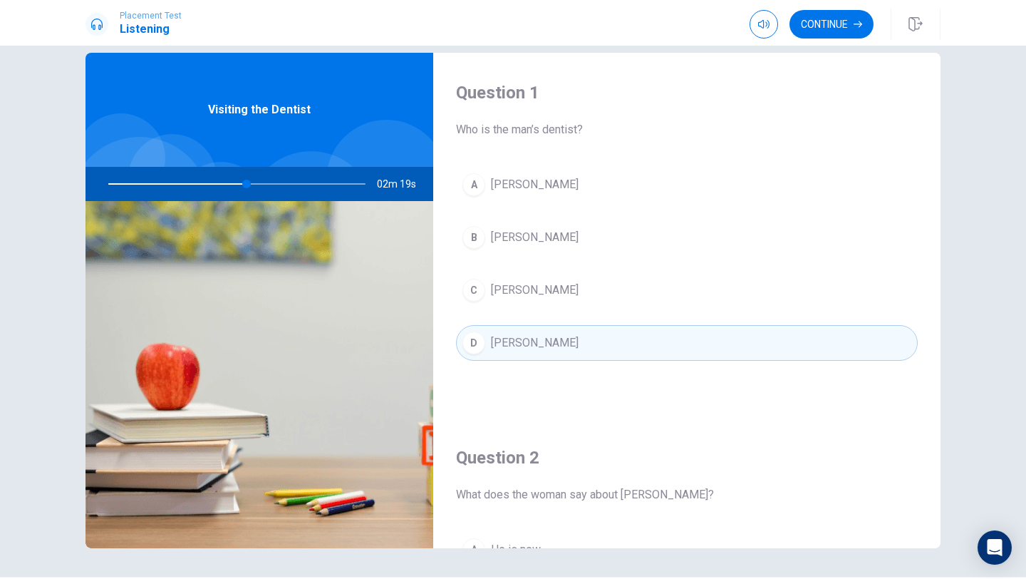
scroll to position [0, 0]
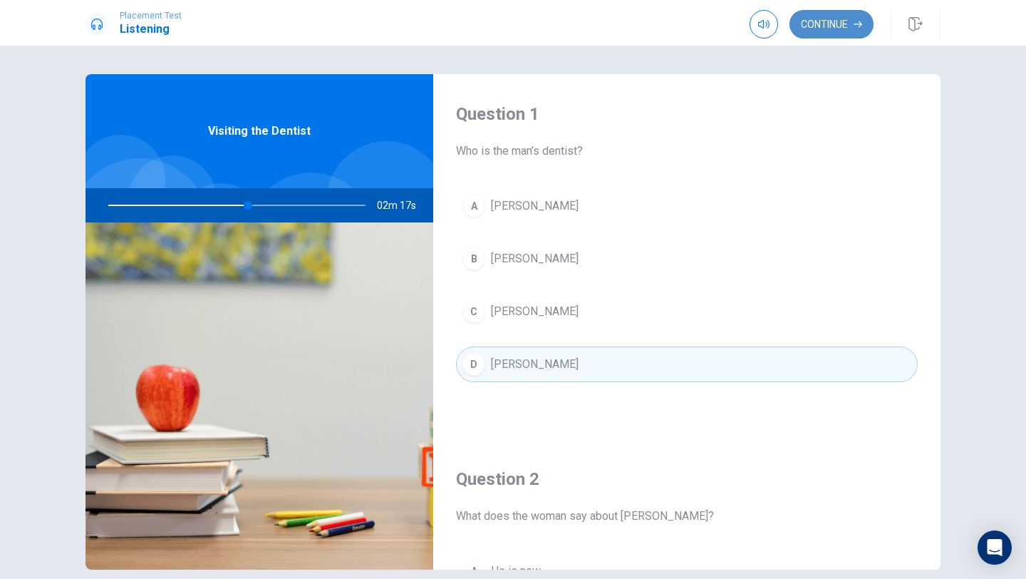
click at [832, 21] on button "Continue" at bounding box center [832, 24] width 84 height 29
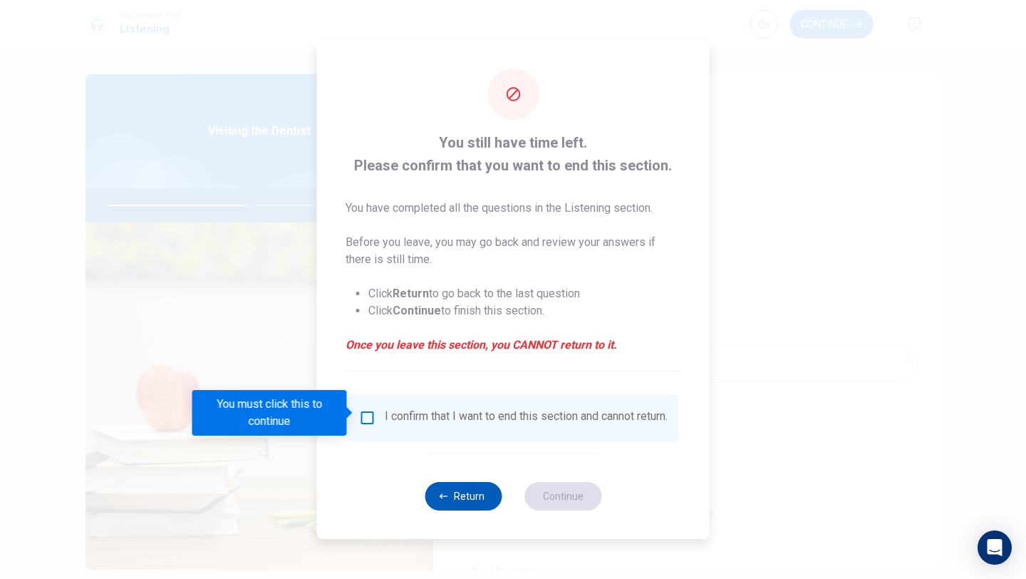
click at [460, 502] on button "Return" at bounding box center [463, 496] width 77 height 29
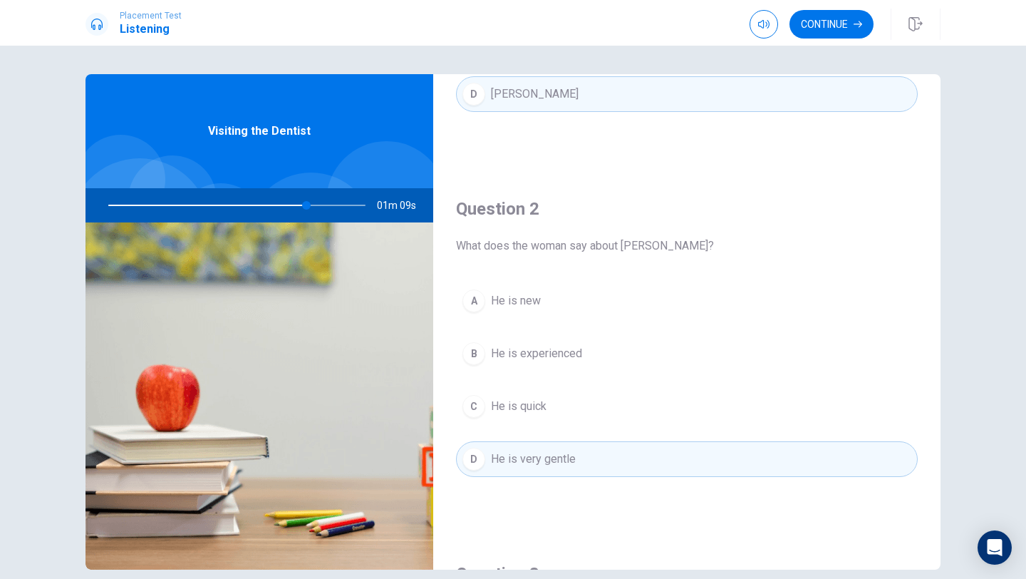
scroll to position [269, 0]
click at [839, 14] on button "Continue" at bounding box center [832, 24] width 84 height 29
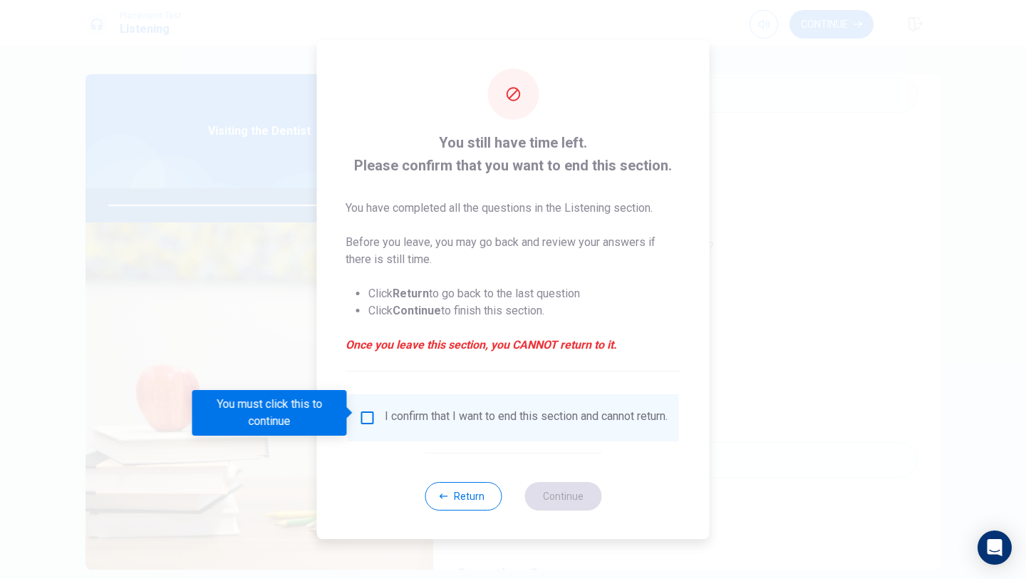
click at [364, 410] on input "You must click this to continue" at bounding box center [367, 417] width 17 height 17
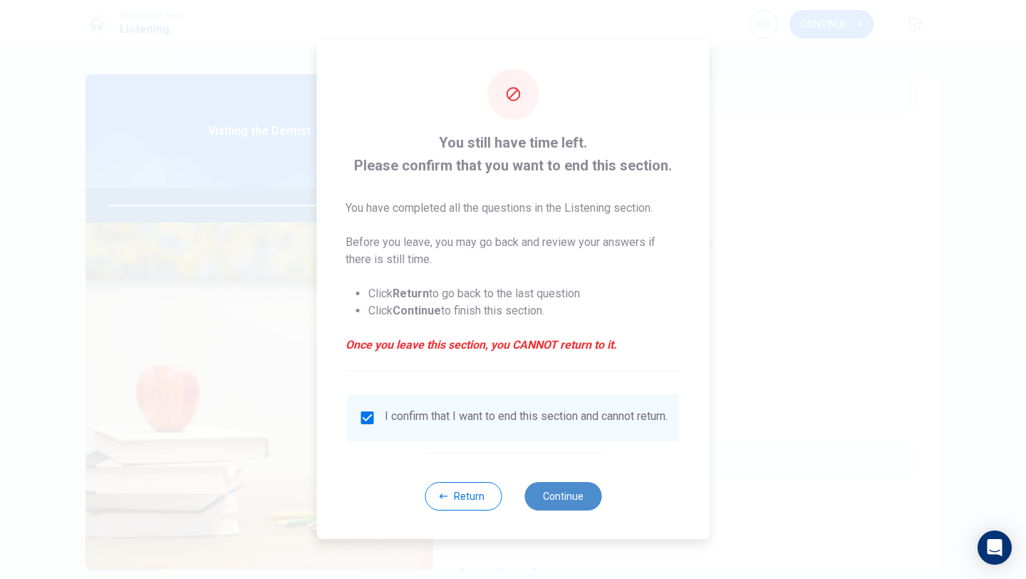
click at [579, 488] on button "Continue" at bounding box center [562, 496] width 77 height 29
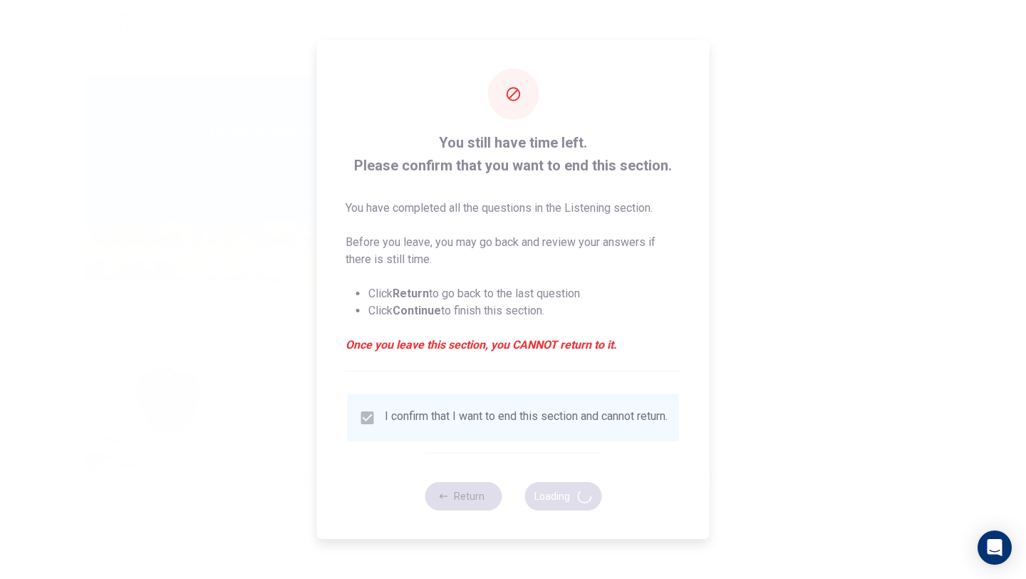
type input "87"
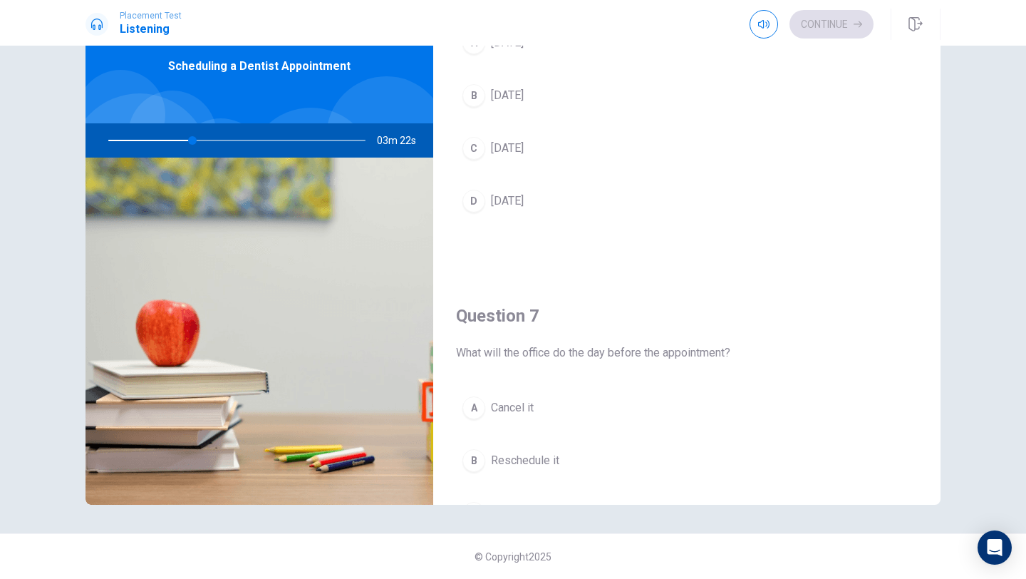
scroll to position [53, 0]
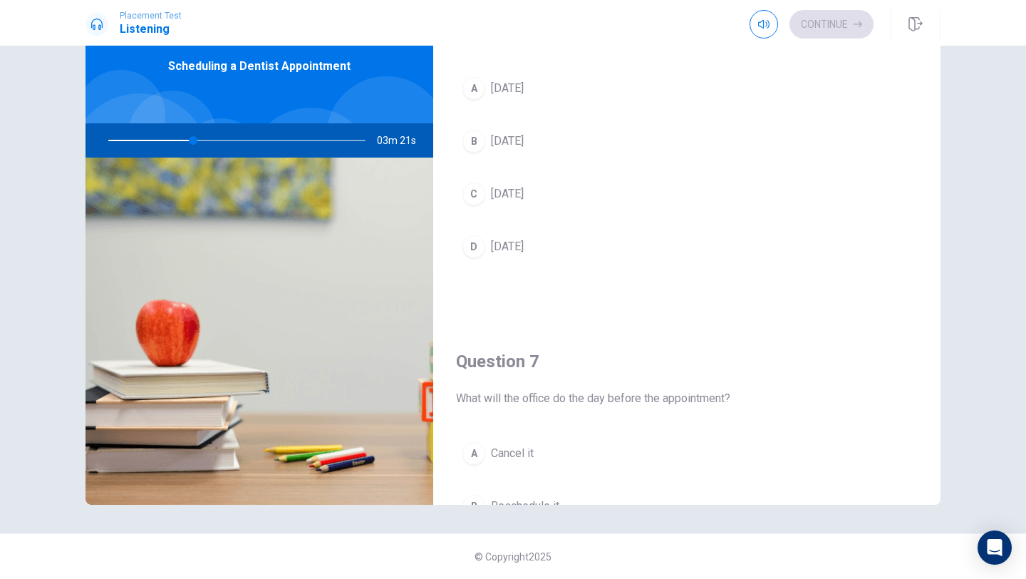
click at [497, 242] on span "[DATE]" at bounding box center [507, 246] width 33 height 17
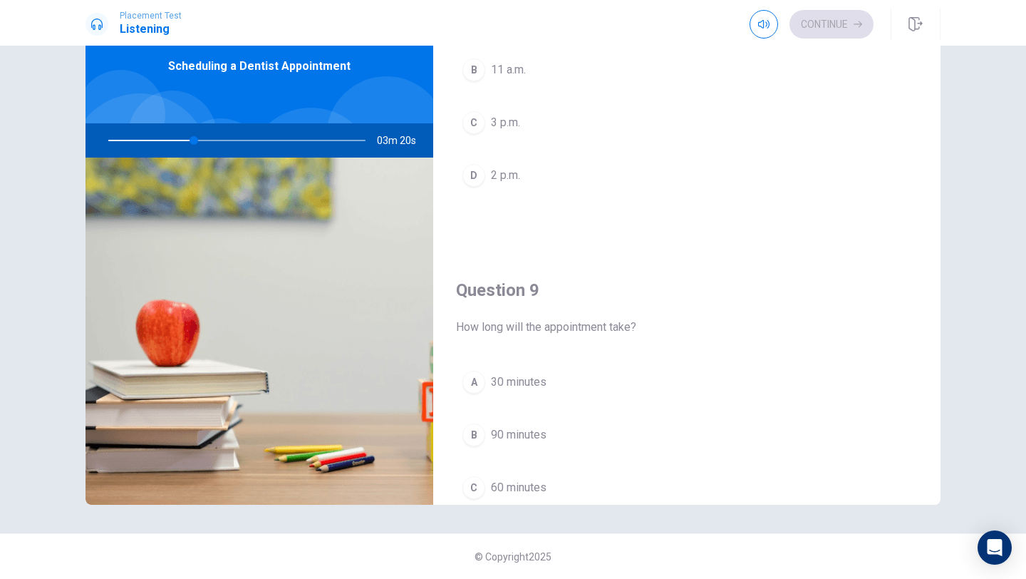
scroll to position [850, 0]
click at [475, 131] on div "C" at bounding box center [473, 126] width 23 height 23
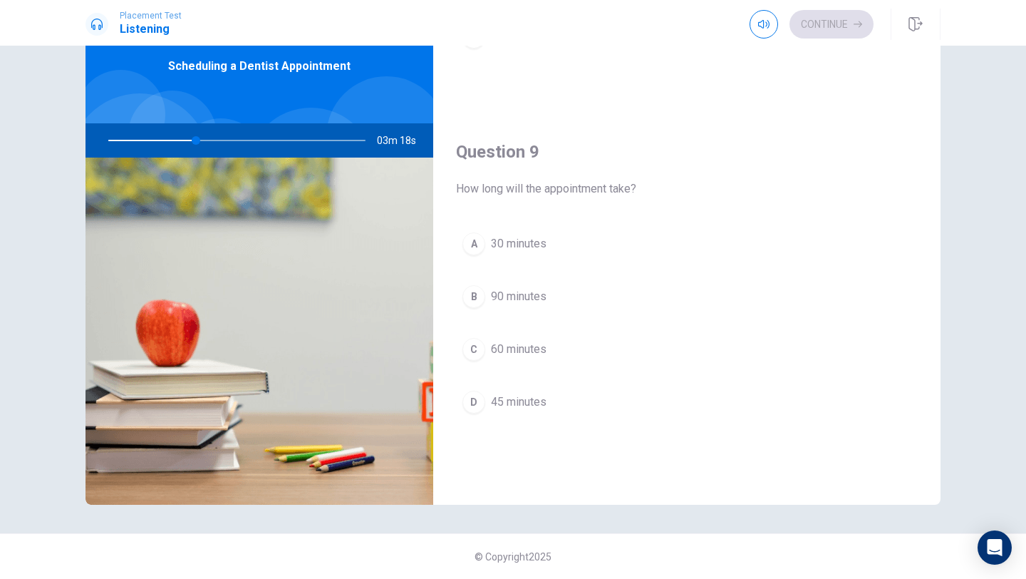
scroll to position [1001, 0]
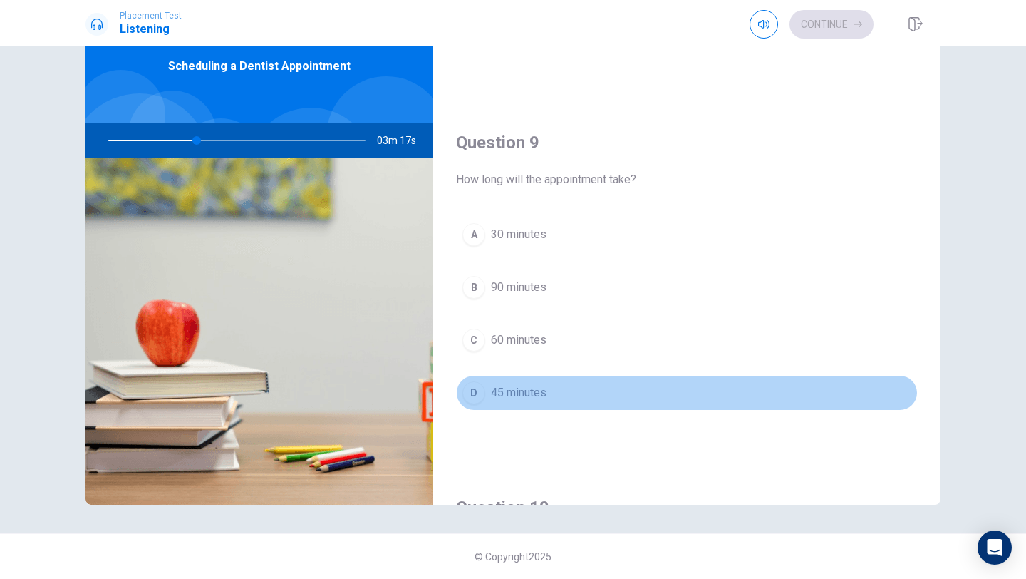
click at [479, 399] on div "D" at bounding box center [473, 392] width 23 height 23
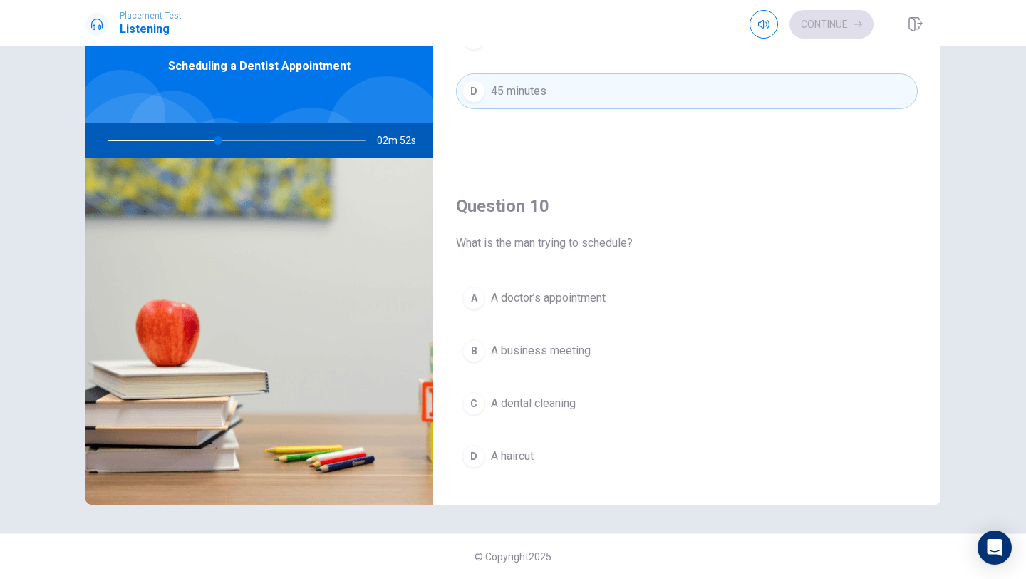
scroll to position [1305, 0]
click at [574, 408] on span "A dental cleaning" at bounding box center [533, 400] width 85 height 17
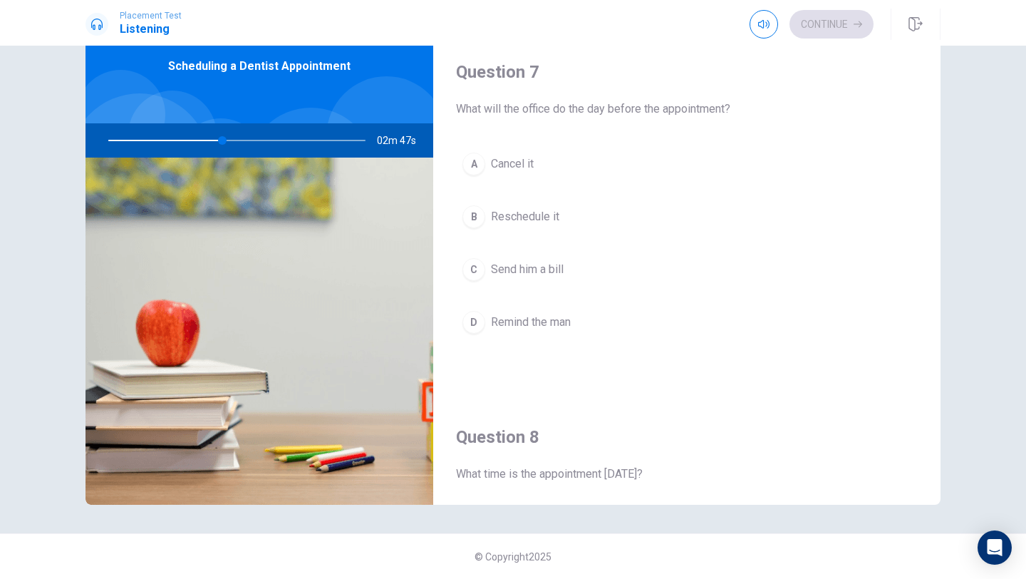
scroll to position [343, 0]
click at [554, 318] on span "Remind the man" at bounding box center [531, 321] width 80 height 17
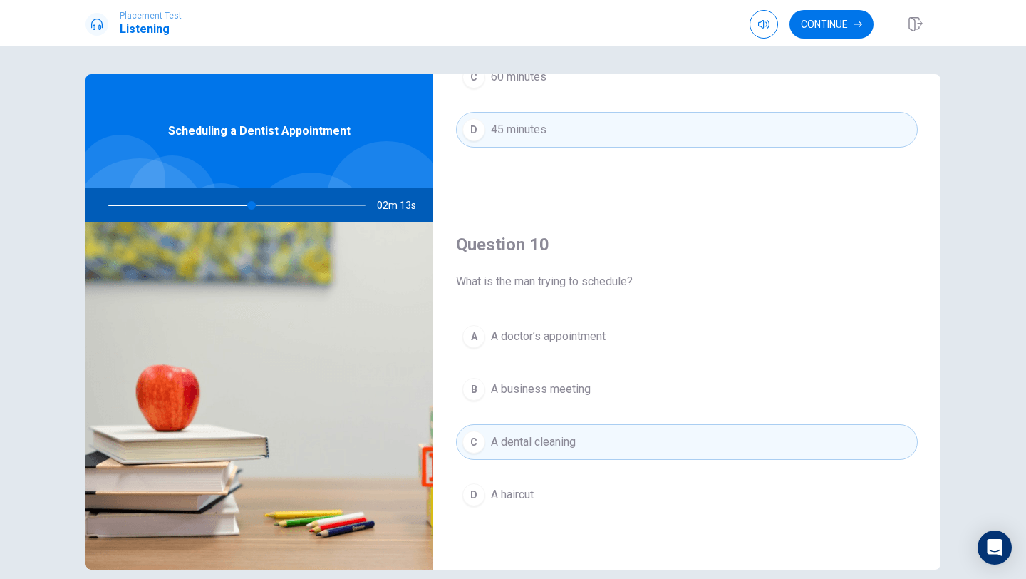
scroll to position [65, 0]
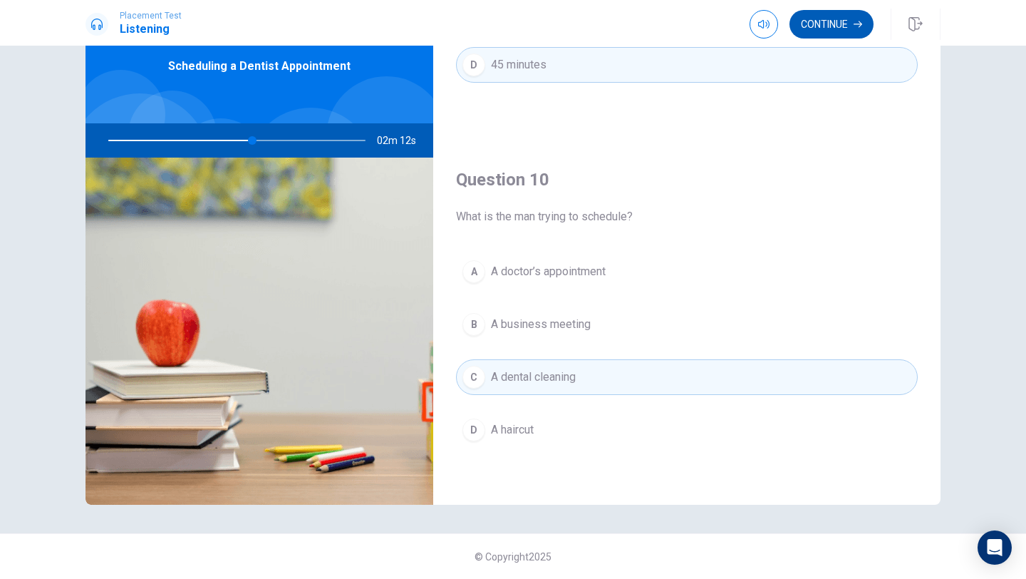
click at [847, 21] on button "Continue" at bounding box center [832, 24] width 84 height 29
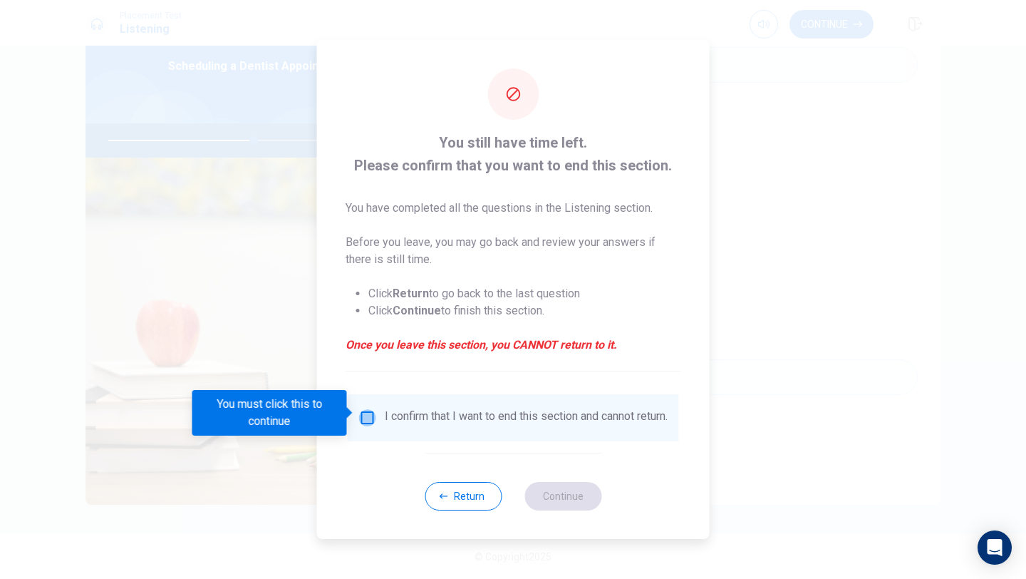
click at [359, 409] on input "You must click this to continue" at bounding box center [367, 417] width 17 height 17
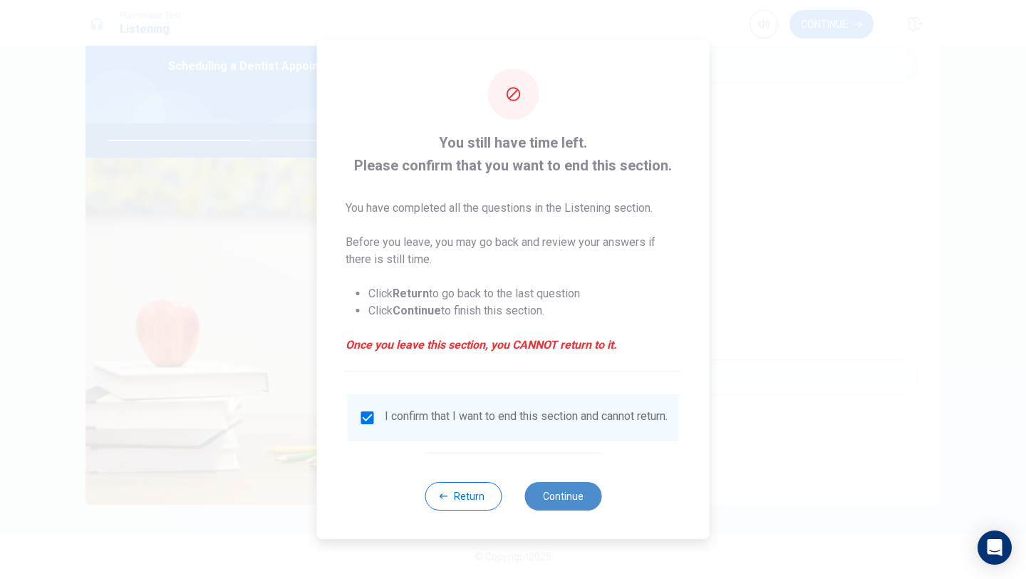
click at [562, 510] on button "Continue" at bounding box center [562, 496] width 77 height 29
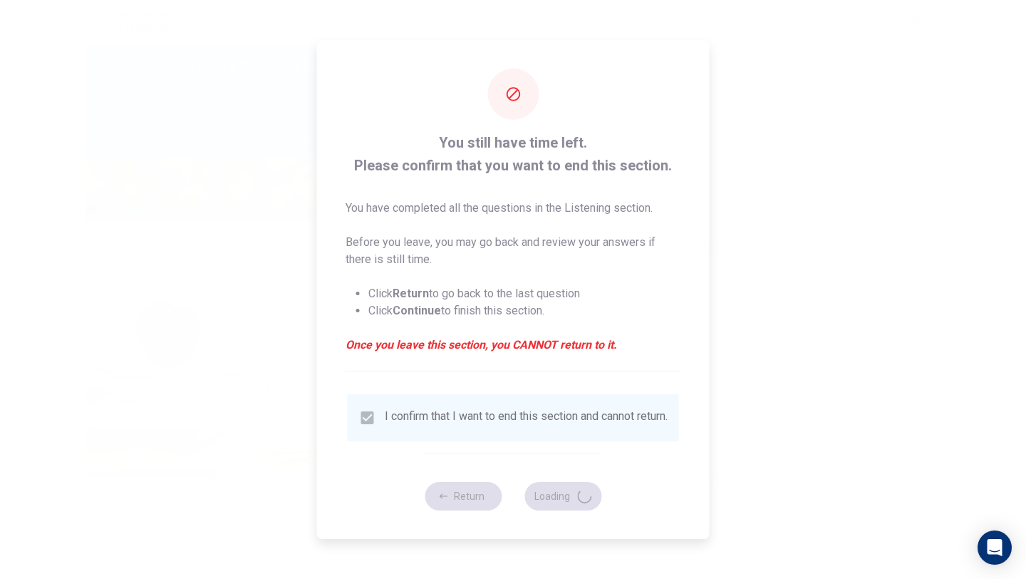
type input "58"
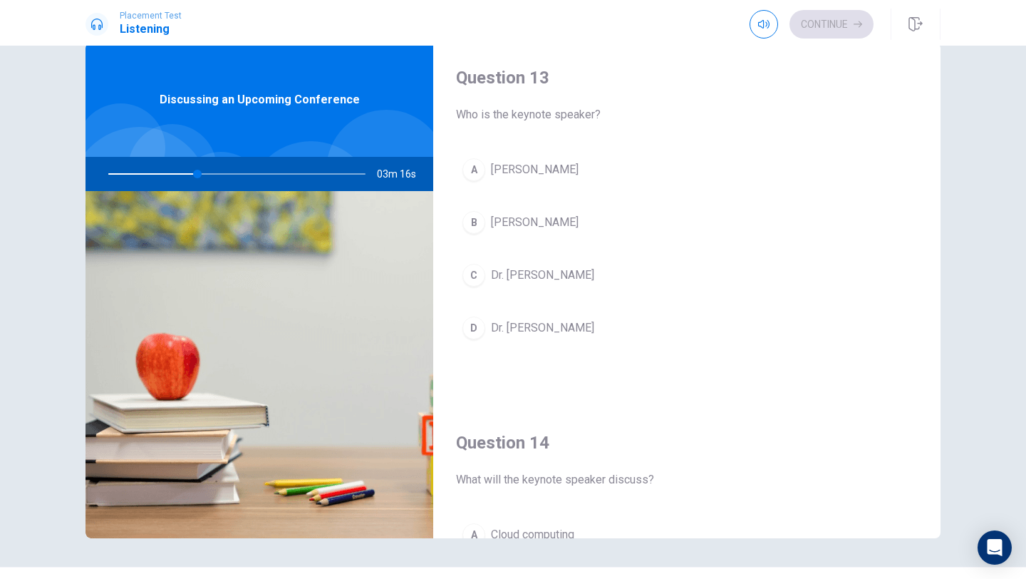
scroll to position [735, 0]
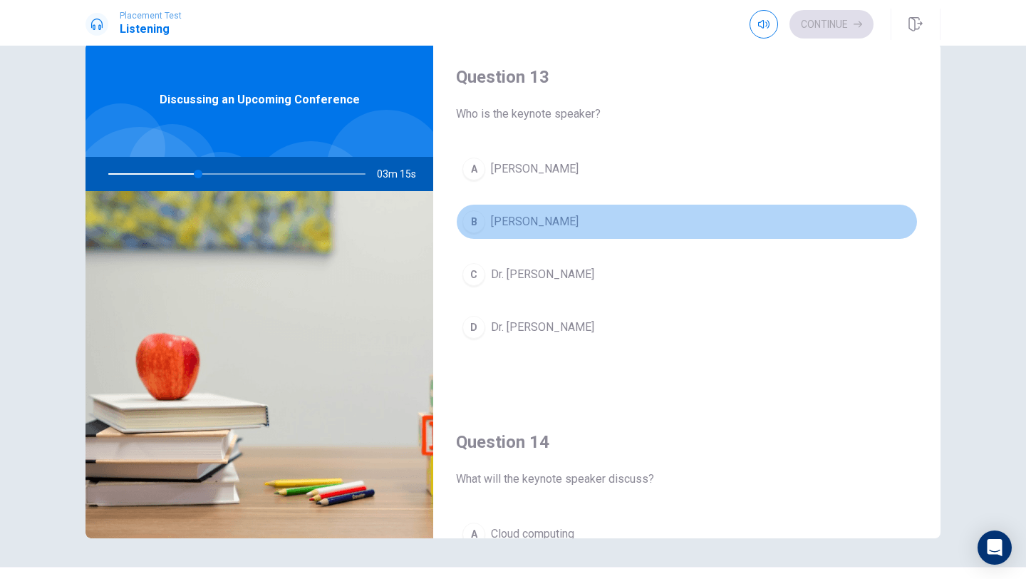
click at [551, 215] on span "[PERSON_NAME]" at bounding box center [535, 221] width 88 height 17
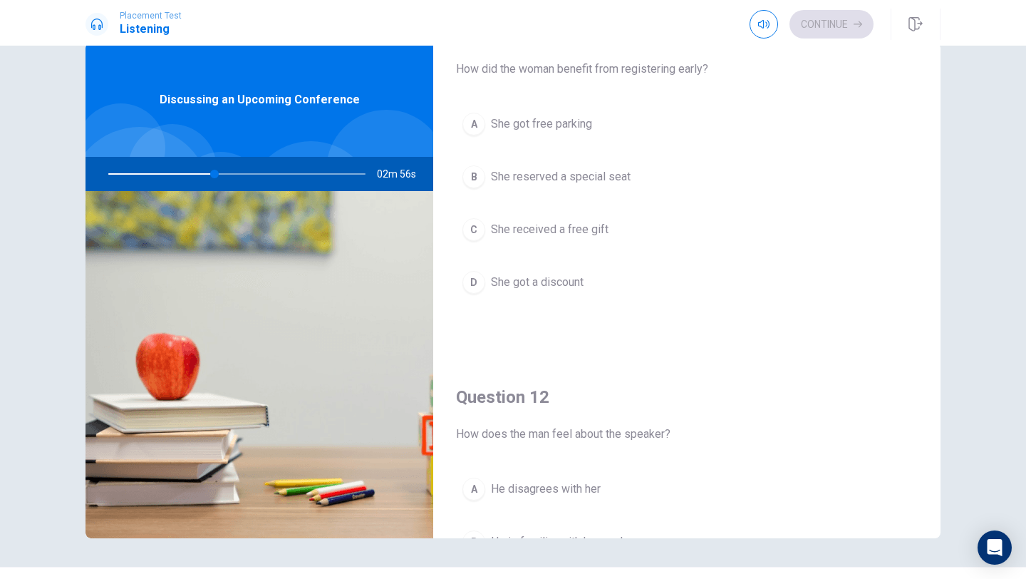
scroll to position [49, 0]
click at [574, 283] on span "She got a discount" at bounding box center [537, 283] width 93 height 17
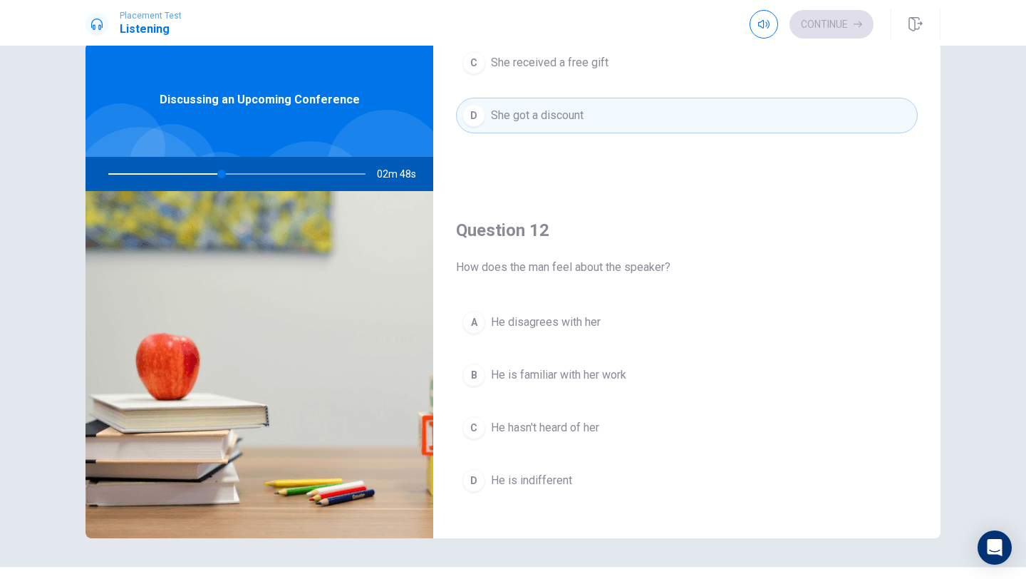
scroll to position [262, 0]
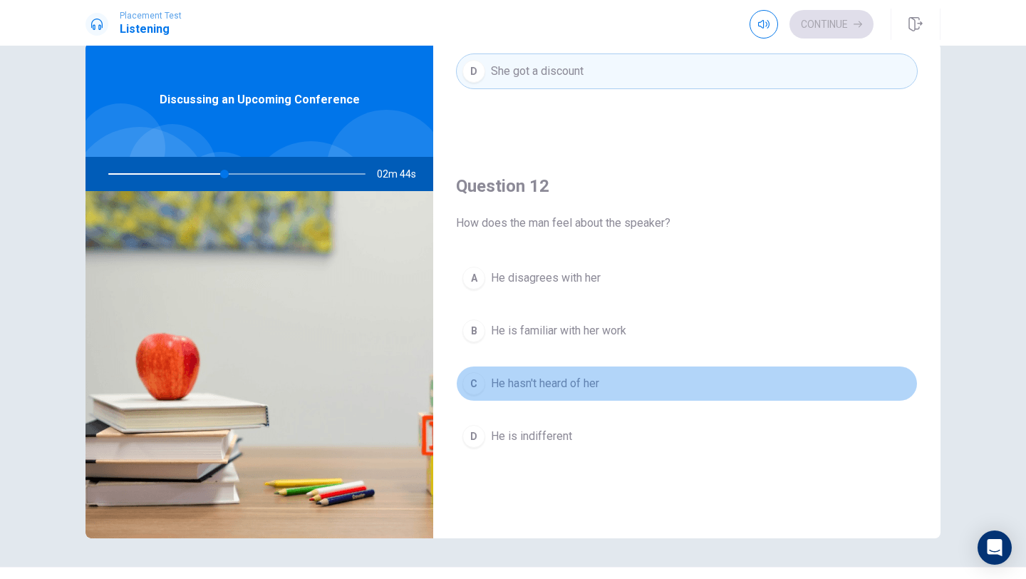
click at [599, 381] on span "He hasn't heard of her" at bounding box center [545, 383] width 108 height 17
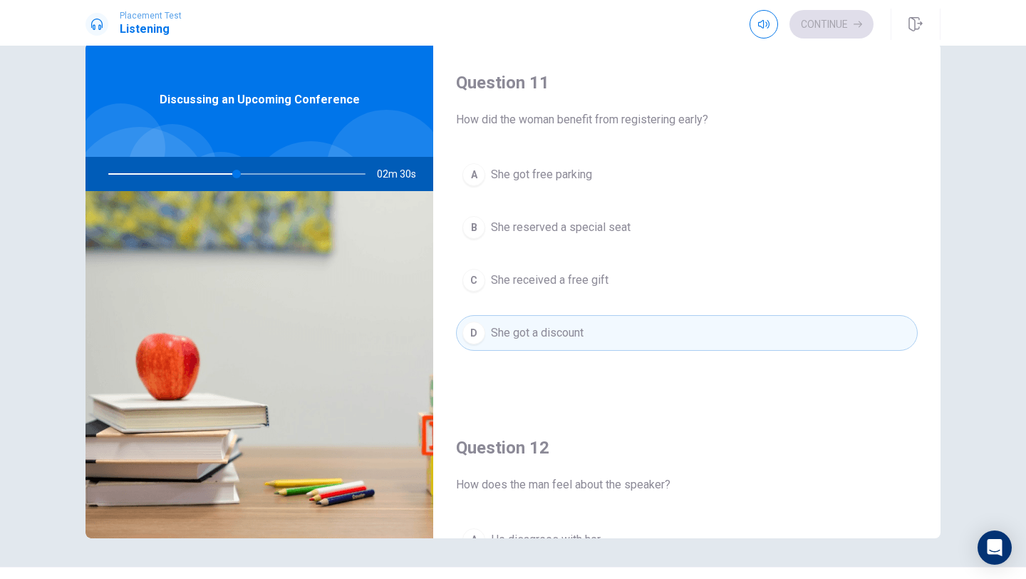
scroll to position [0, 0]
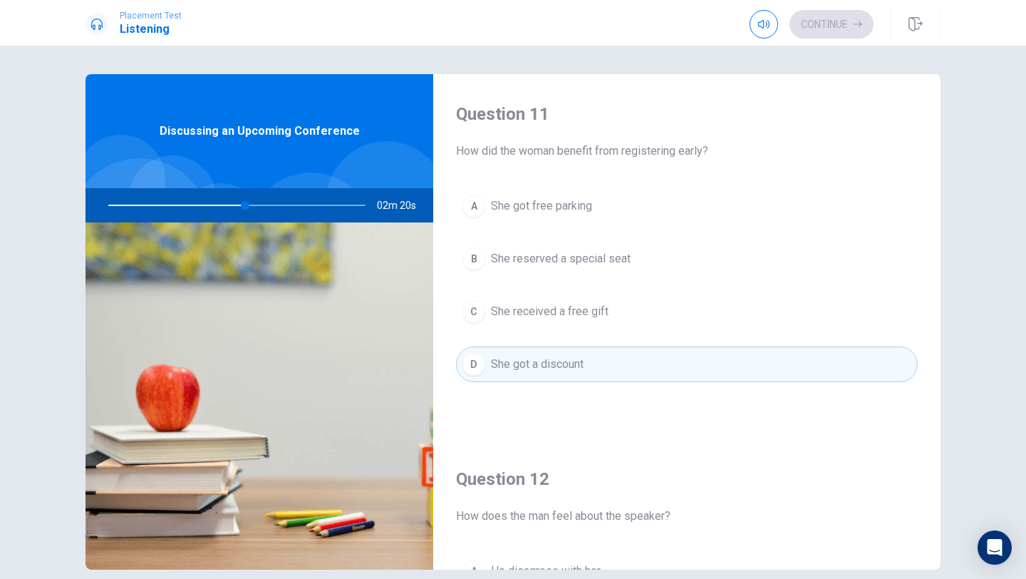
click at [229, 203] on div at bounding box center [234, 205] width 286 height 34
click at [242, 204] on div at bounding box center [234, 205] width 286 height 34
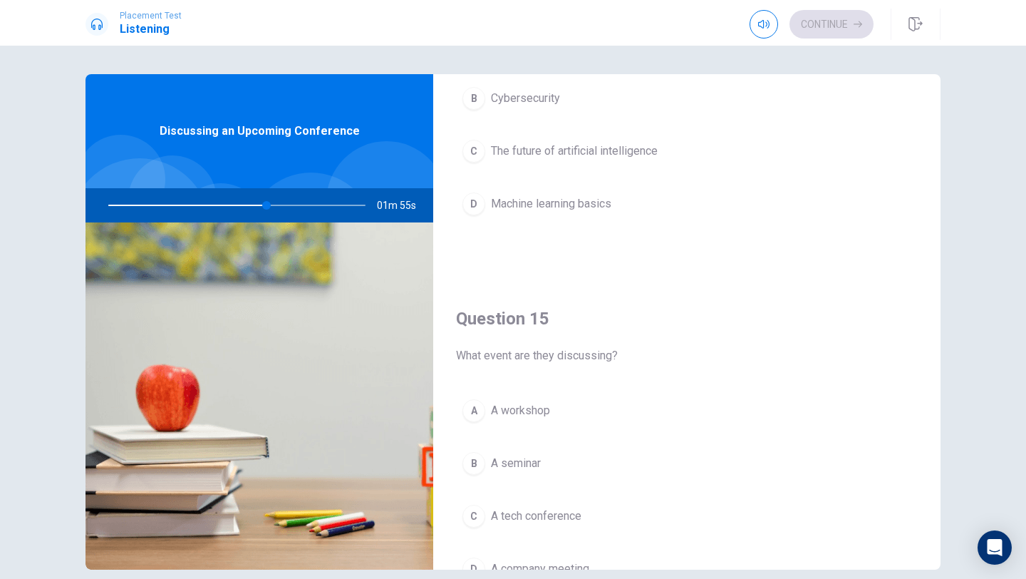
scroll to position [1329, 0]
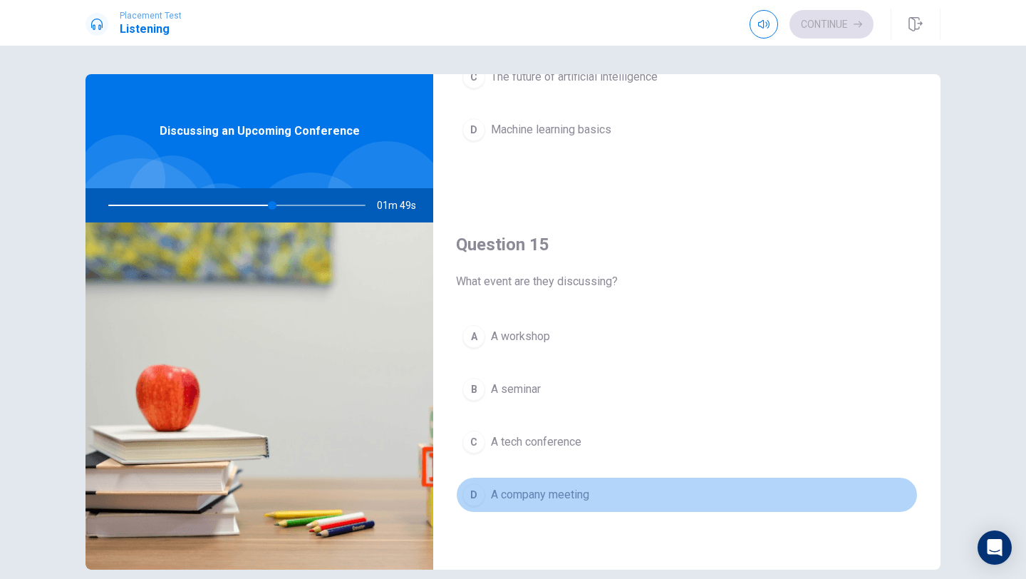
click at [501, 512] on button "D A company meeting" at bounding box center [687, 495] width 462 height 36
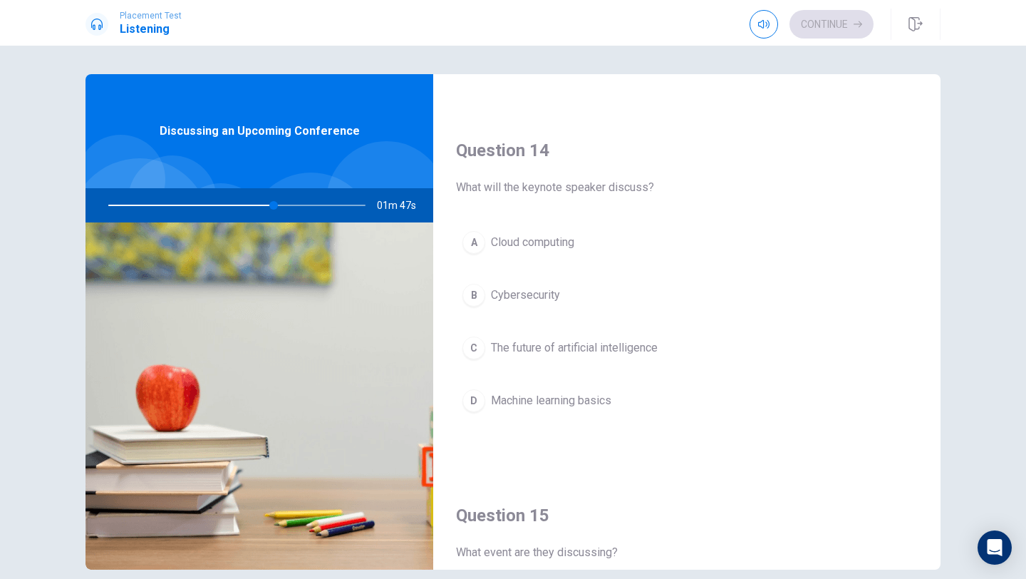
scroll to position [1050, 0]
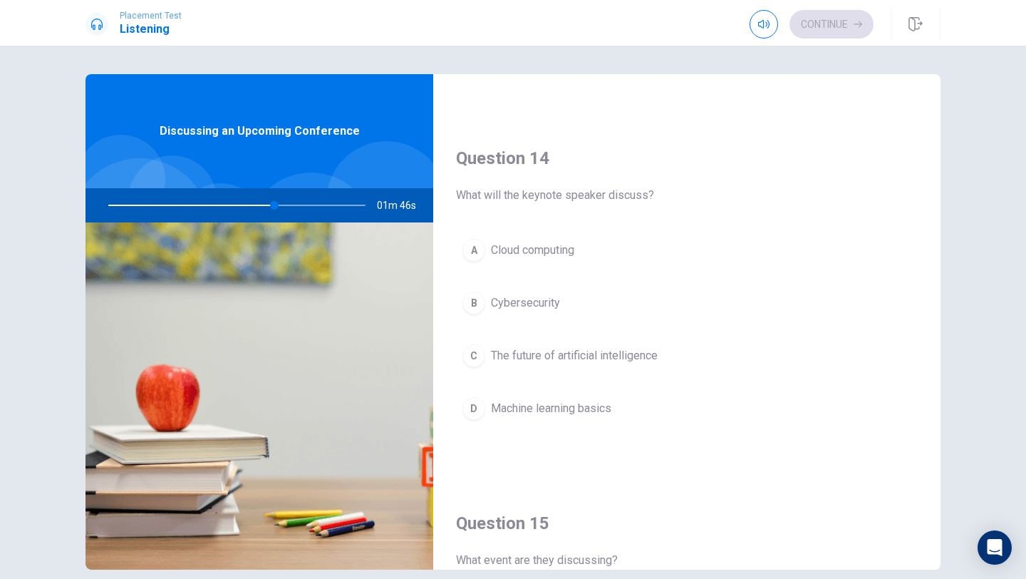
click at [511, 303] on span "Cybersecurity" at bounding box center [525, 302] width 69 height 17
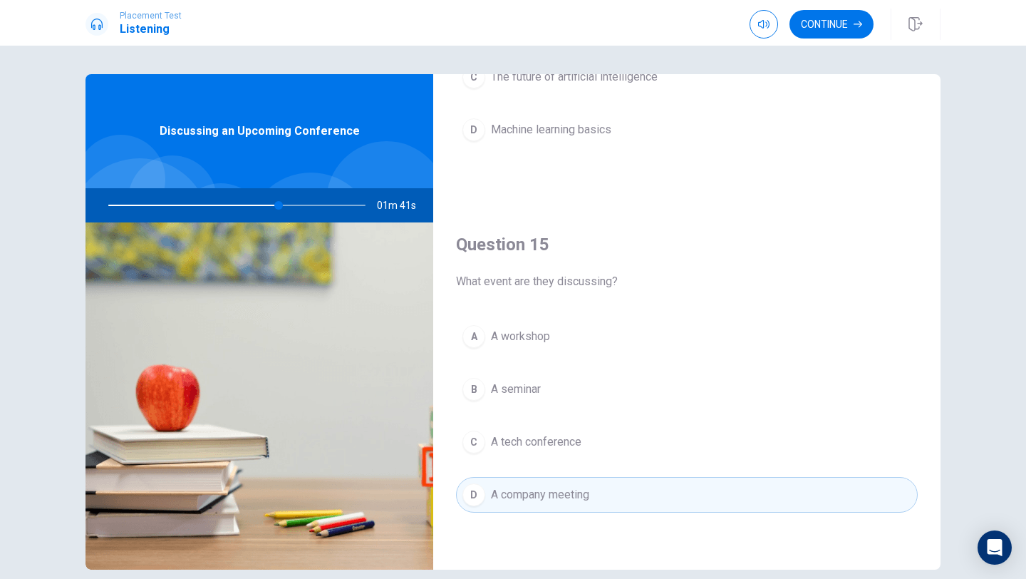
scroll to position [65, 0]
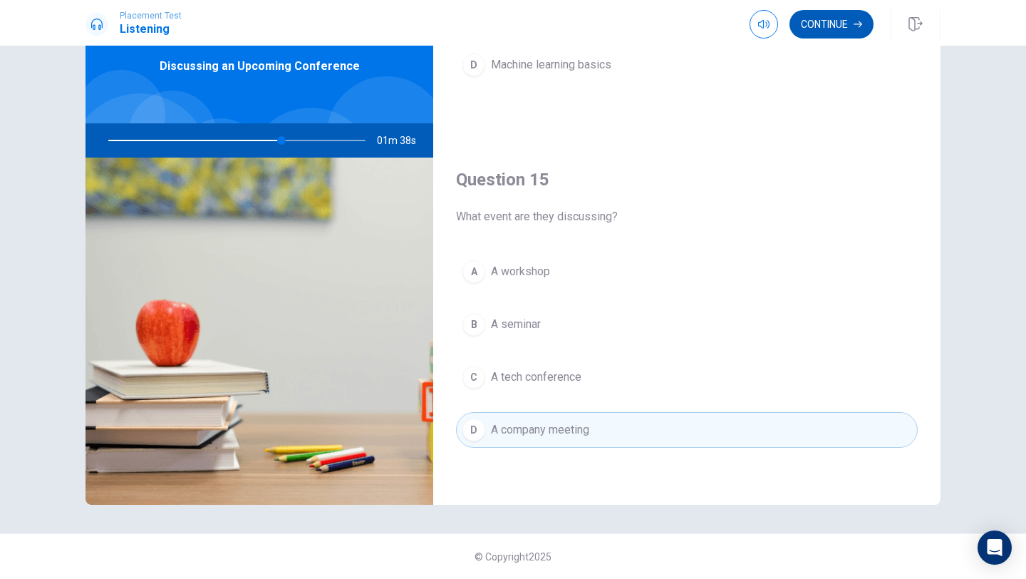
click at [822, 31] on button "Continue" at bounding box center [832, 24] width 84 height 29
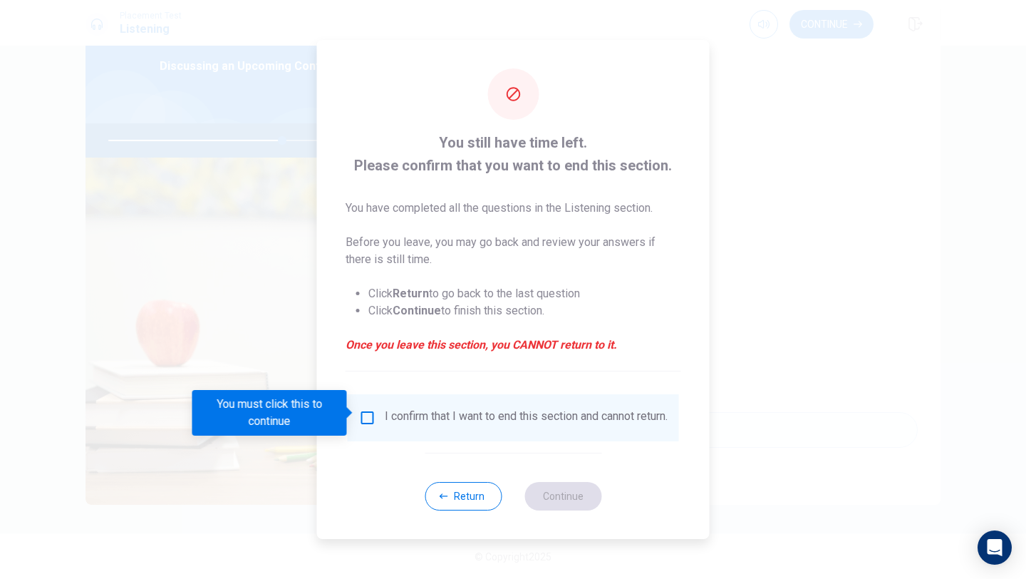
click at [366, 409] on input "You must click this to continue" at bounding box center [367, 417] width 17 height 17
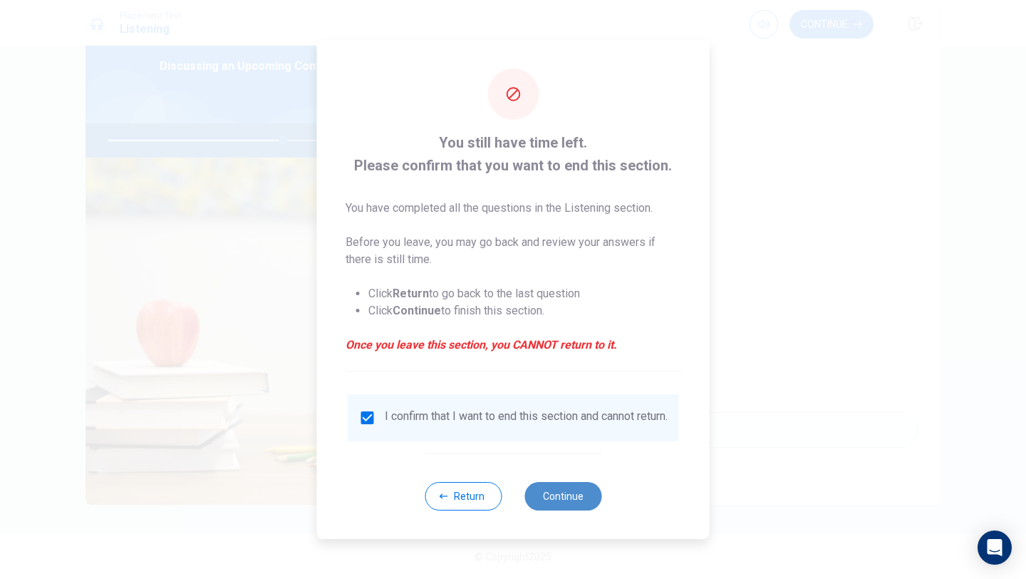
click at [570, 501] on button "Continue" at bounding box center [562, 496] width 77 height 29
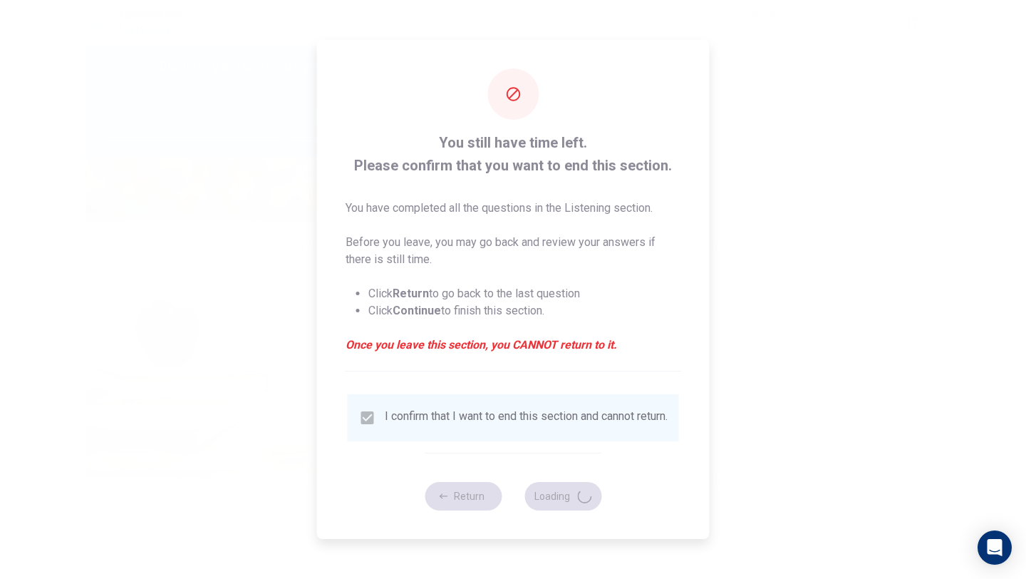
type input "69"
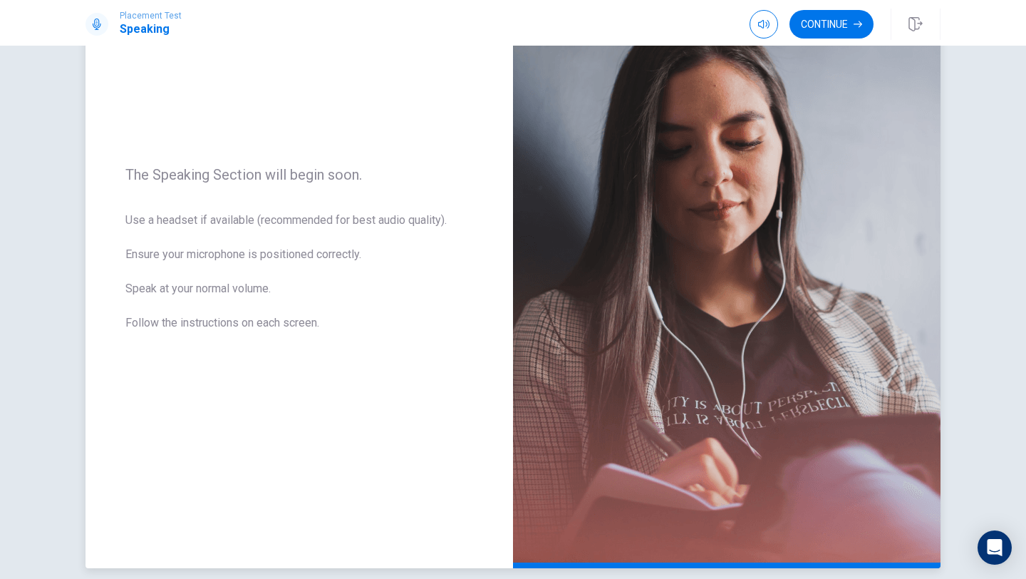
scroll to position [130, 0]
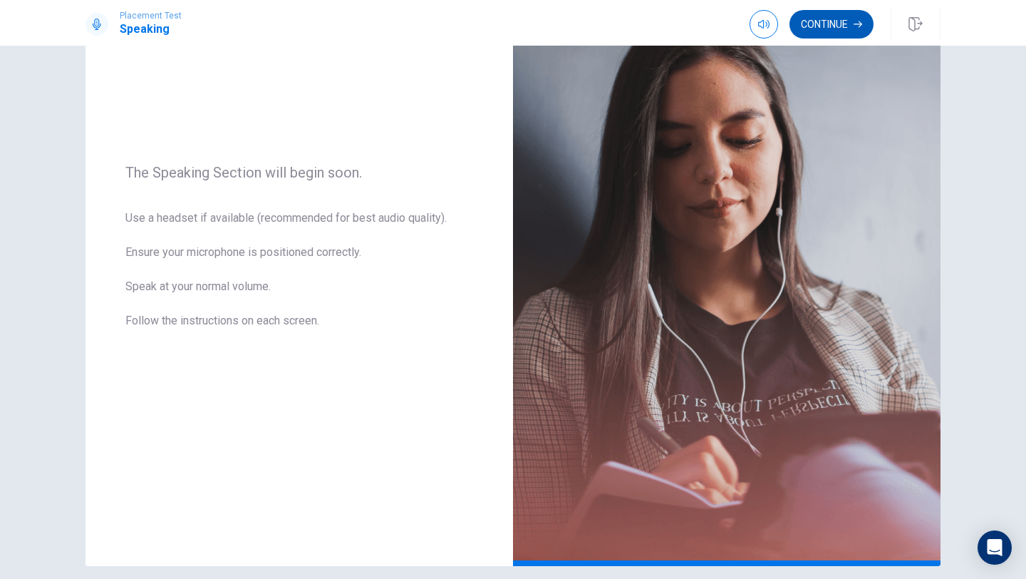
click at [819, 33] on button "Continue" at bounding box center [832, 24] width 84 height 29
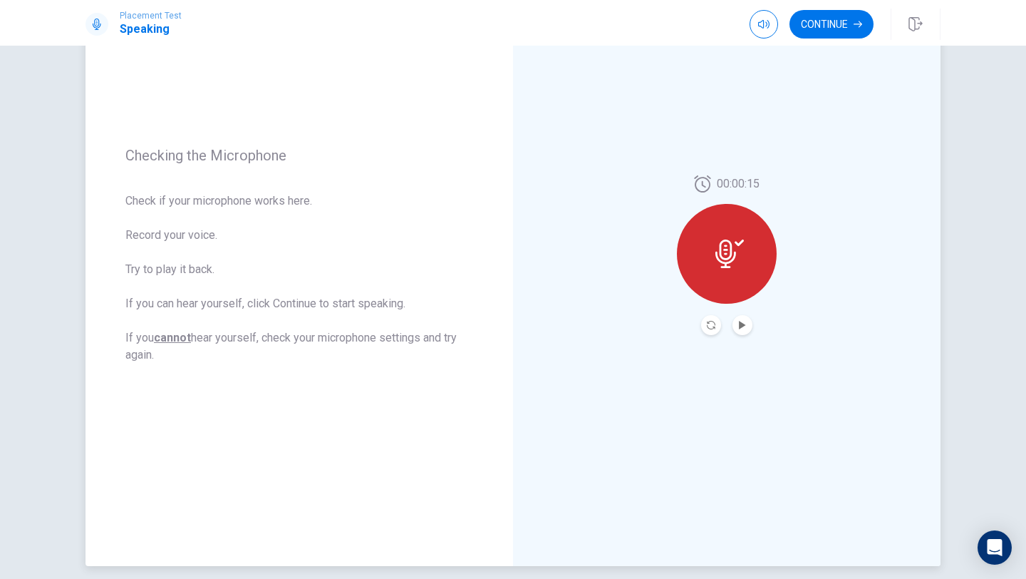
click at [726, 330] on div at bounding box center [726, 325] width 51 height 20
click at [735, 327] on button "Play Audio" at bounding box center [743, 325] width 20 height 20
click at [837, 28] on button "Continue" at bounding box center [832, 24] width 84 height 29
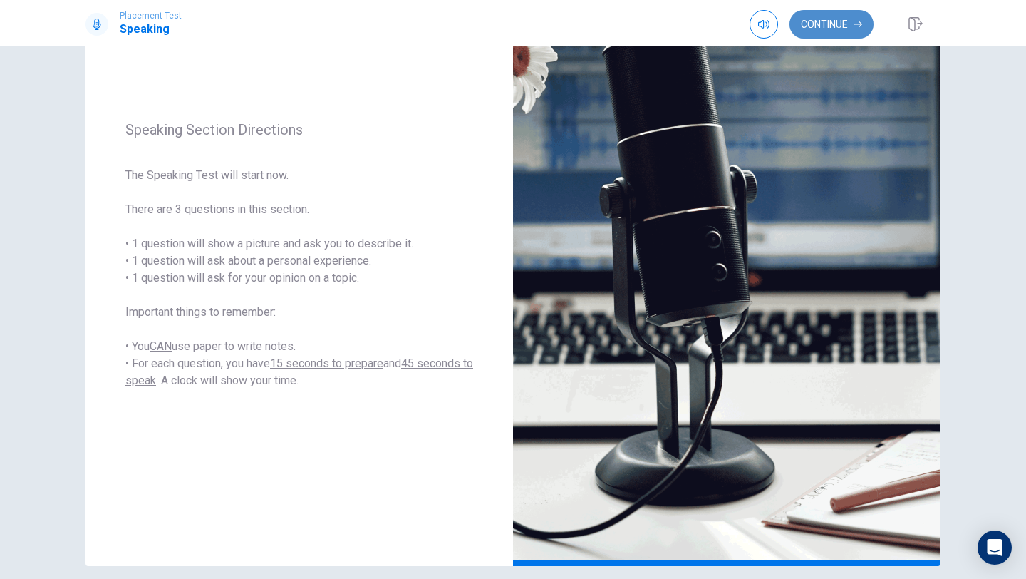
click at [832, 28] on button "Continue" at bounding box center [832, 24] width 84 height 29
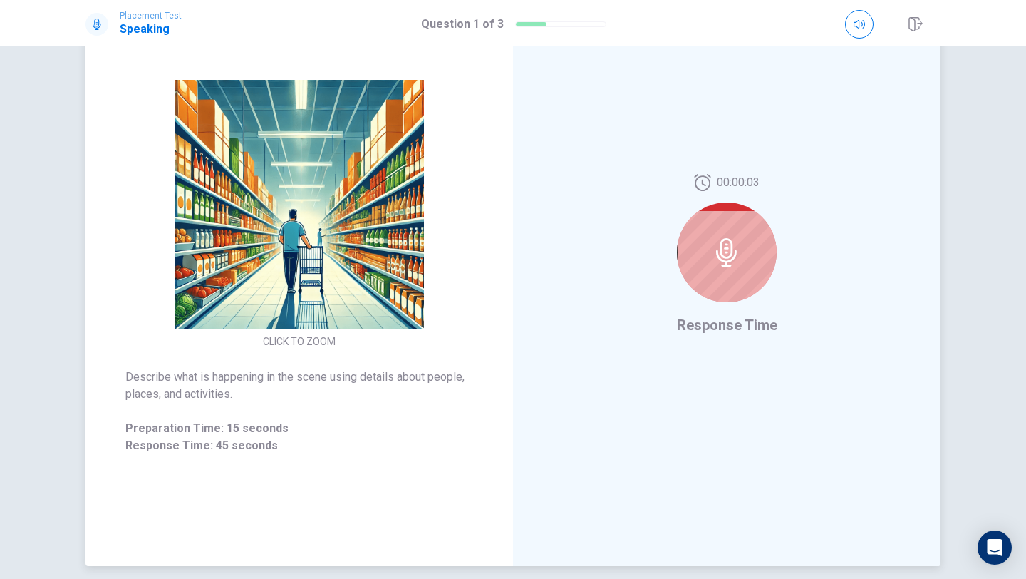
click at [719, 245] on icon at bounding box center [727, 252] width 29 height 29
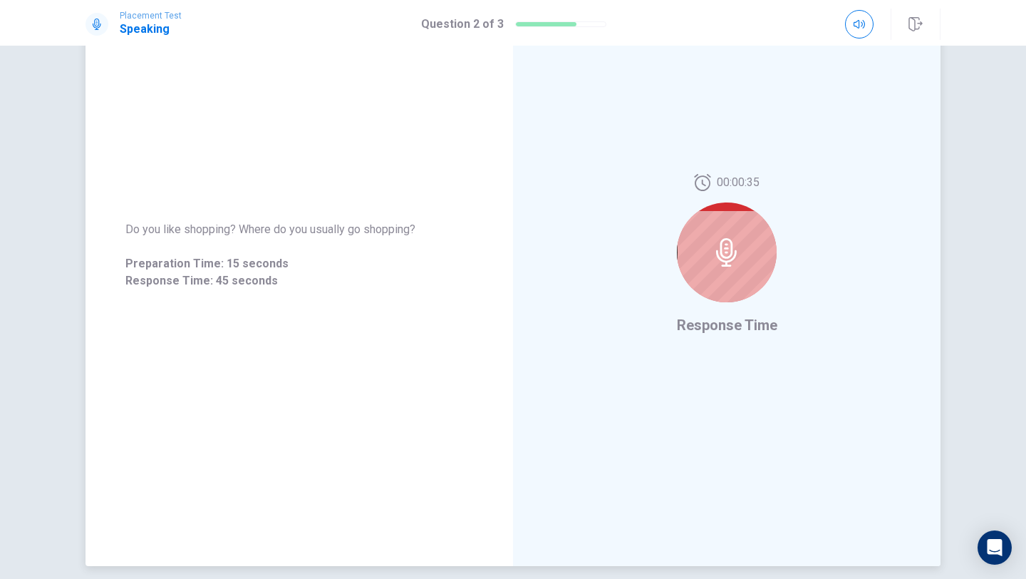
click at [209, 140] on div "Do you like shopping? Where do you usually go shopping? Preparation Time: 15 se…" at bounding box center [300, 254] width 428 height 621
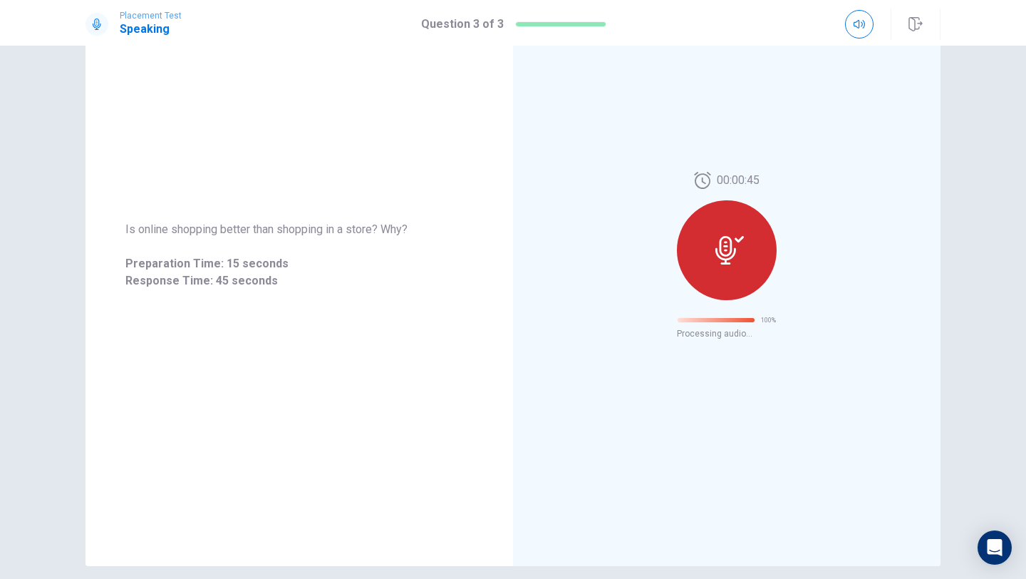
scroll to position [0, 0]
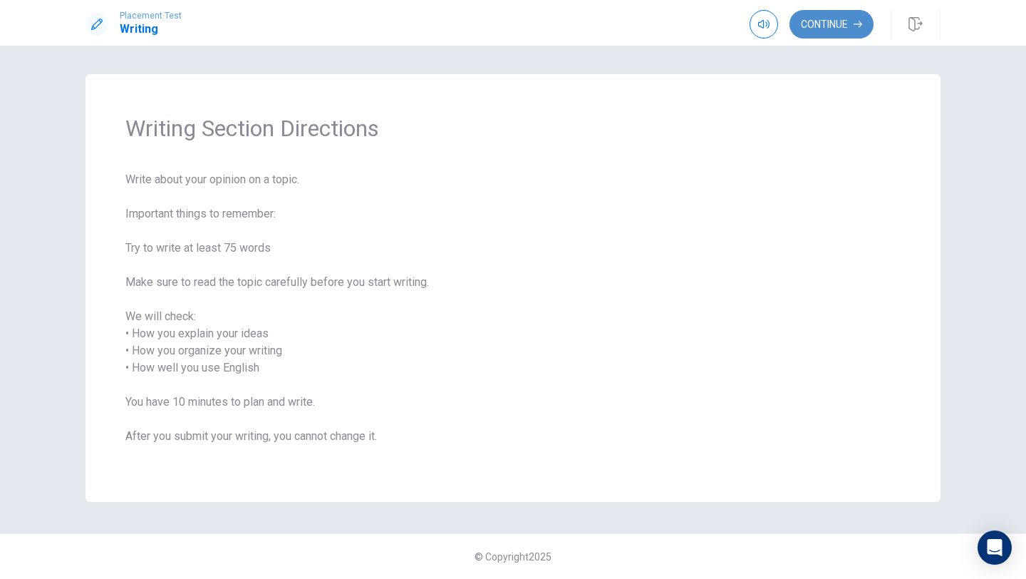
click at [835, 21] on button "Continue" at bounding box center [832, 24] width 84 height 29
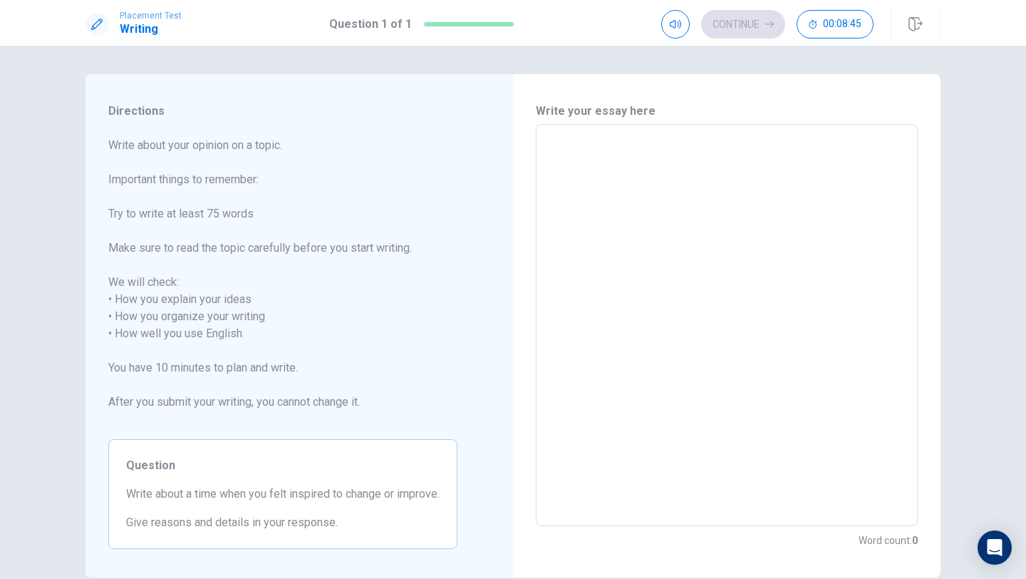
click at [666, 179] on textarea at bounding box center [727, 325] width 362 height 378
type textarea "h"
type textarea "x"
type textarea "ho"
type textarea "x"
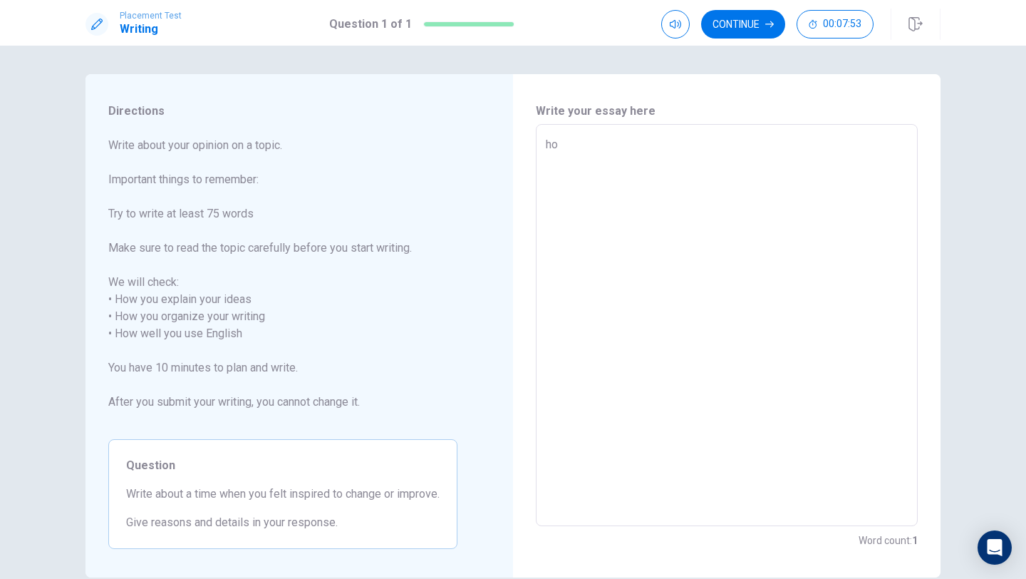
type textarea "hou"
type textarea "x"
type textarea "hou"
type textarea "x"
type textarea "hou c"
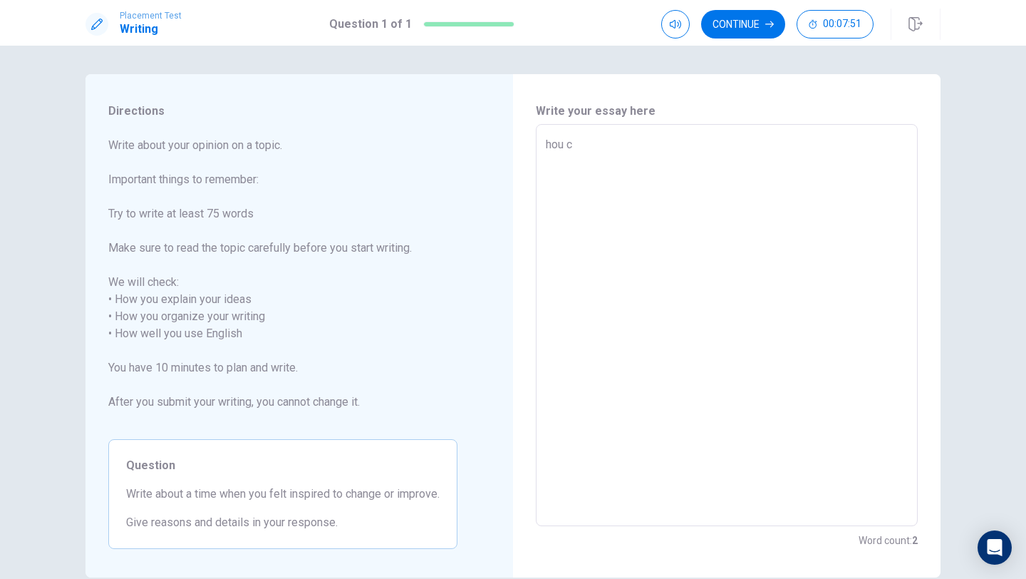
type textarea "x"
type textarea "hou"
type textarea "x"
type textarea "hou"
type textarea "x"
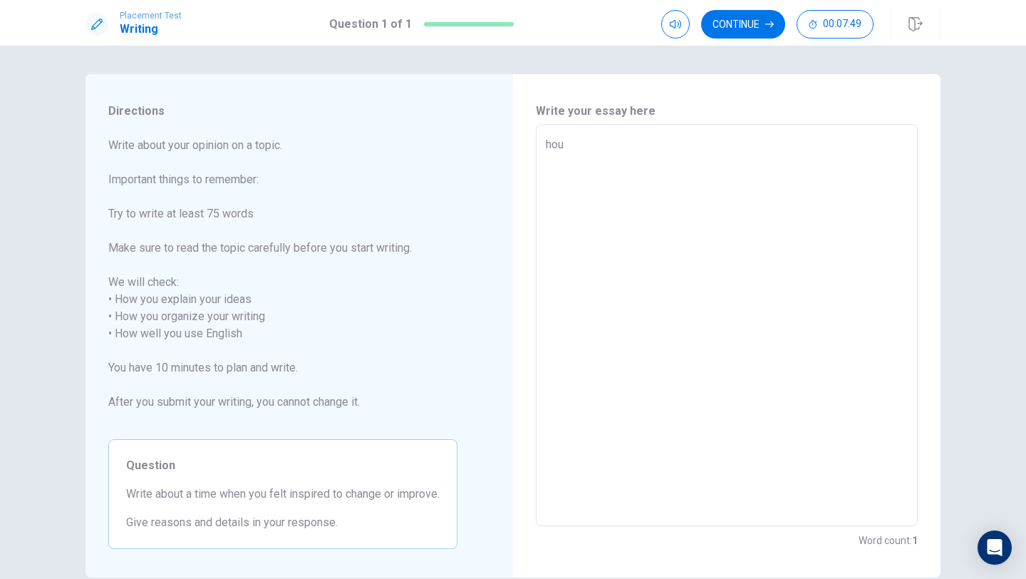
type textarea "ho"
type textarea "x"
type textarea "how"
type textarea "x"
type textarea "how"
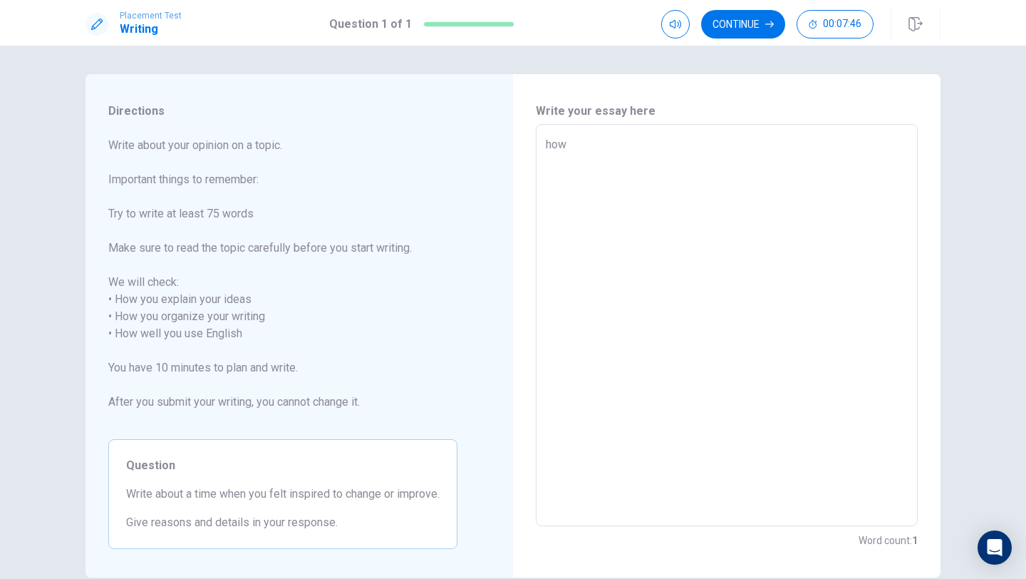
type textarea "x"
type textarea "how c"
type textarea "x"
type textarea "how ca"
type textarea "x"
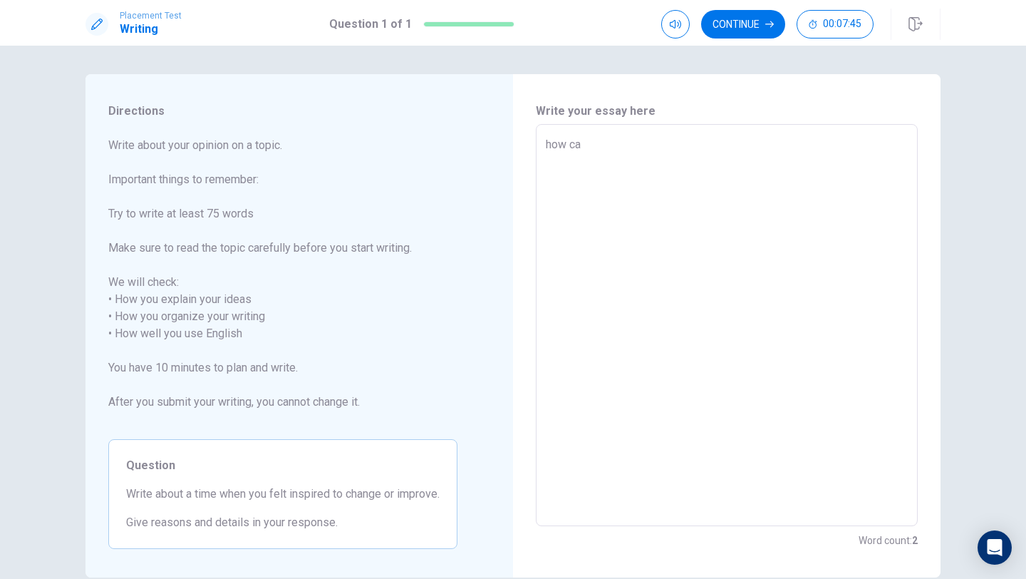
type textarea "how can"
type textarea "x"
type textarea "how can"
type textarea "x"
type textarea "how can i"
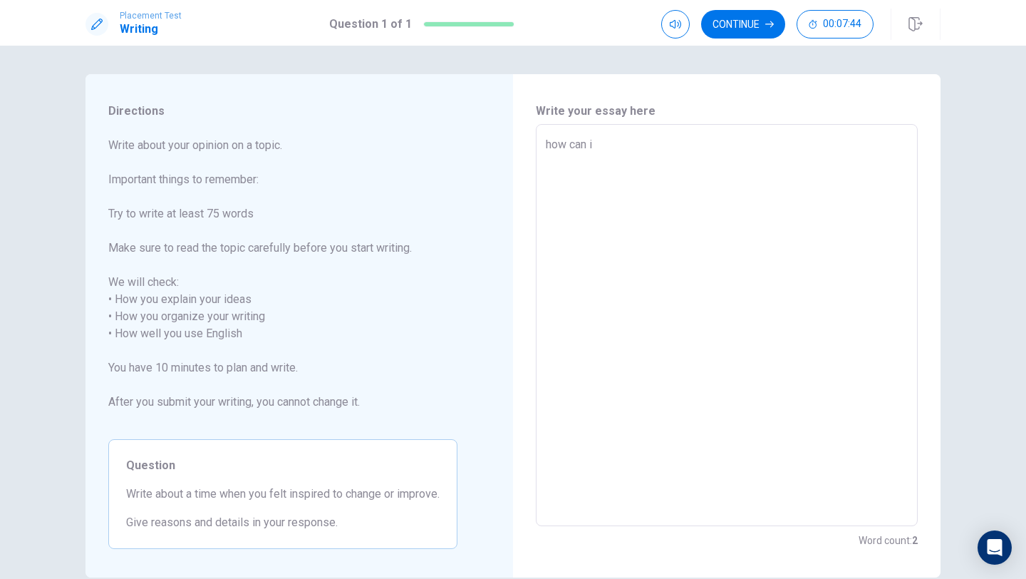
type textarea "x"
type textarea "how can i"
type textarea "x"
type textarea "how can i c"
type textarea "x"
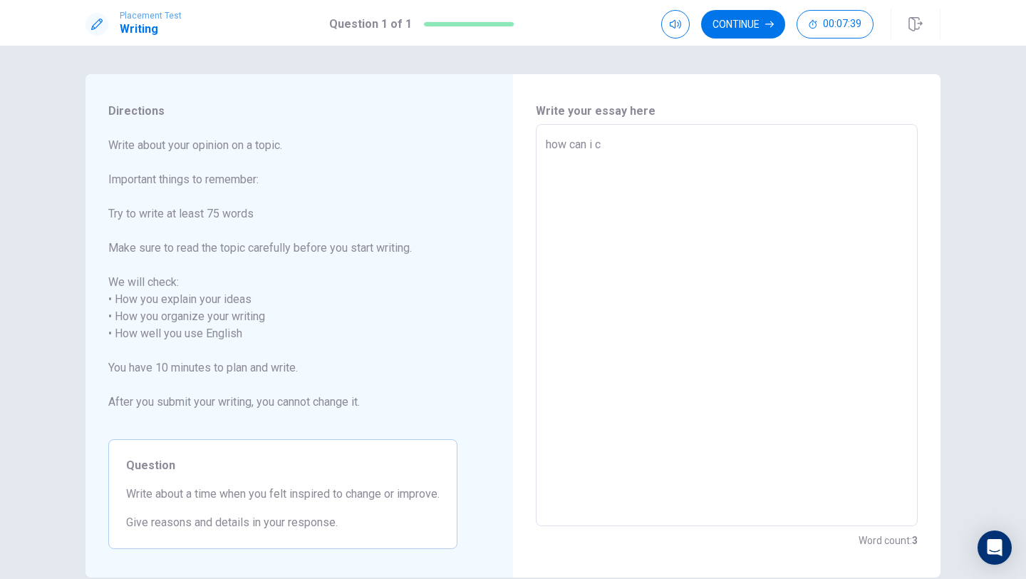
type textarea "how can i ch"
type textarea "x"
type textarea "how can i cha"
type textarea "x"
type textarea "how can i chan"
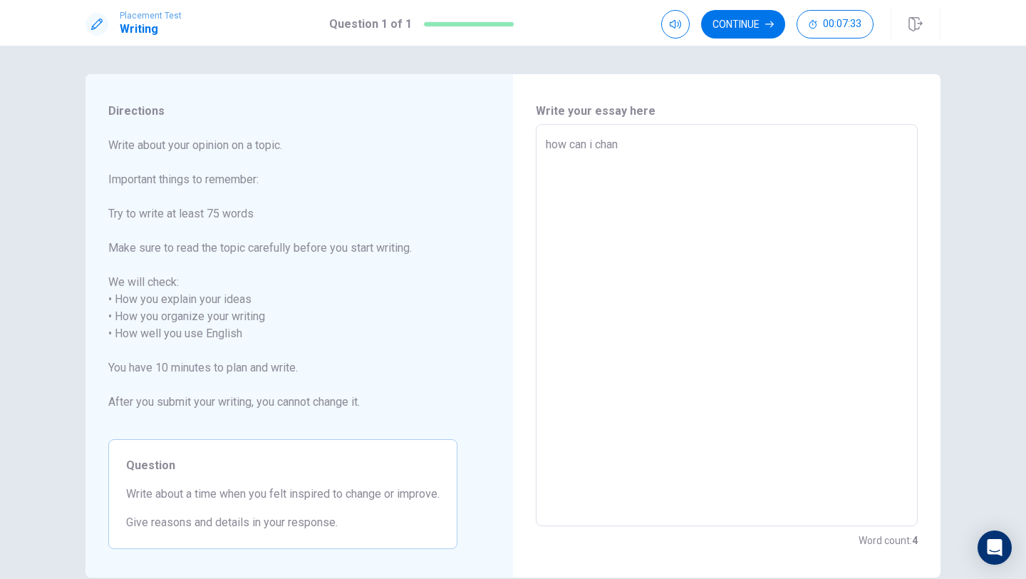
type textarea "x"
type textarea "how can i cha"
type textarea "x"
type textarea "how can i ch"
type textarea "x"
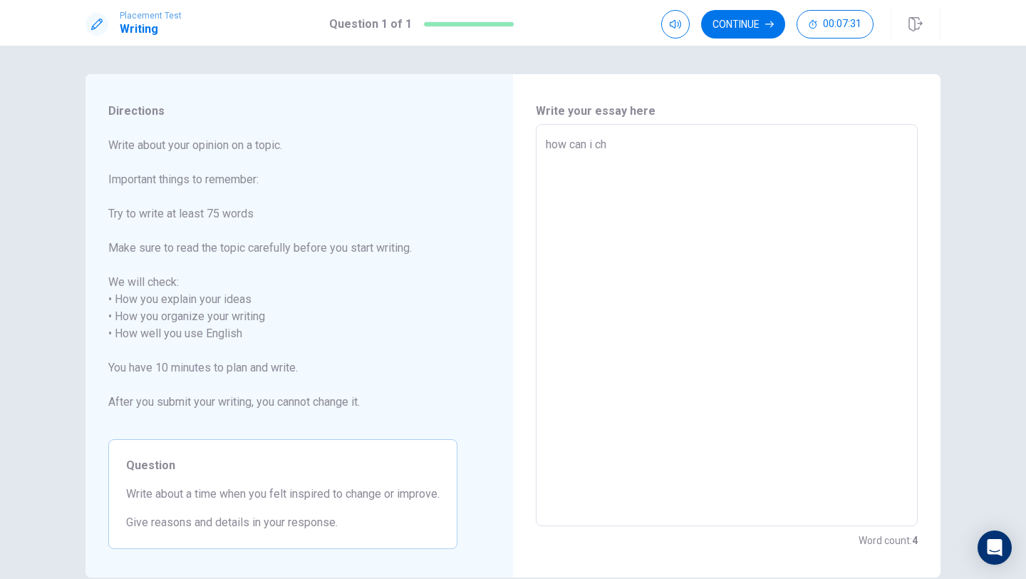
type textarea "how can i c"
type textarea "x"
type textarea "how can i"
type textarea "x"
type textarea "how can i"
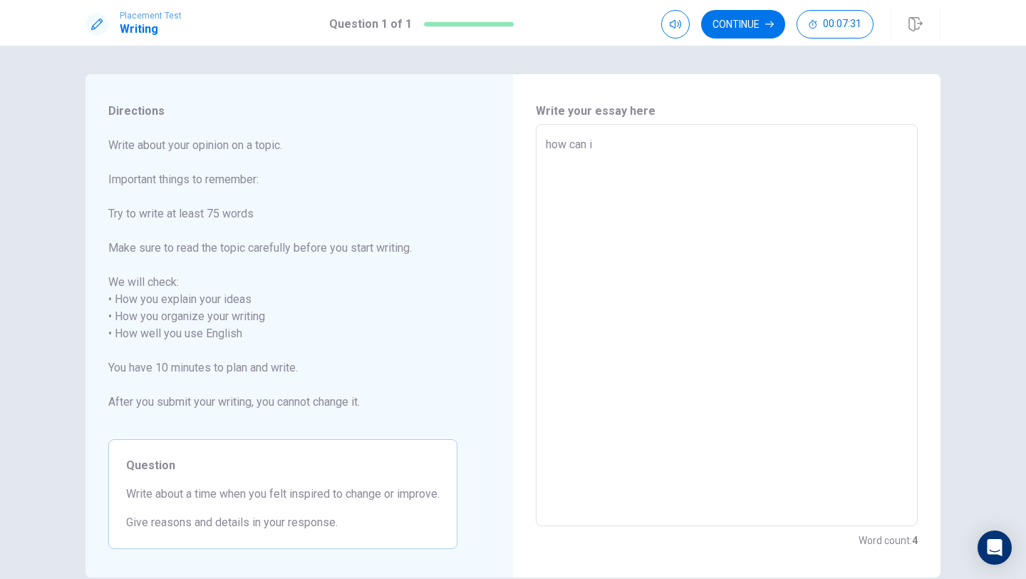
type textarea "x"
type textarea "how can"
type textarea "x"
type textarea "how can"
type textarea "x"
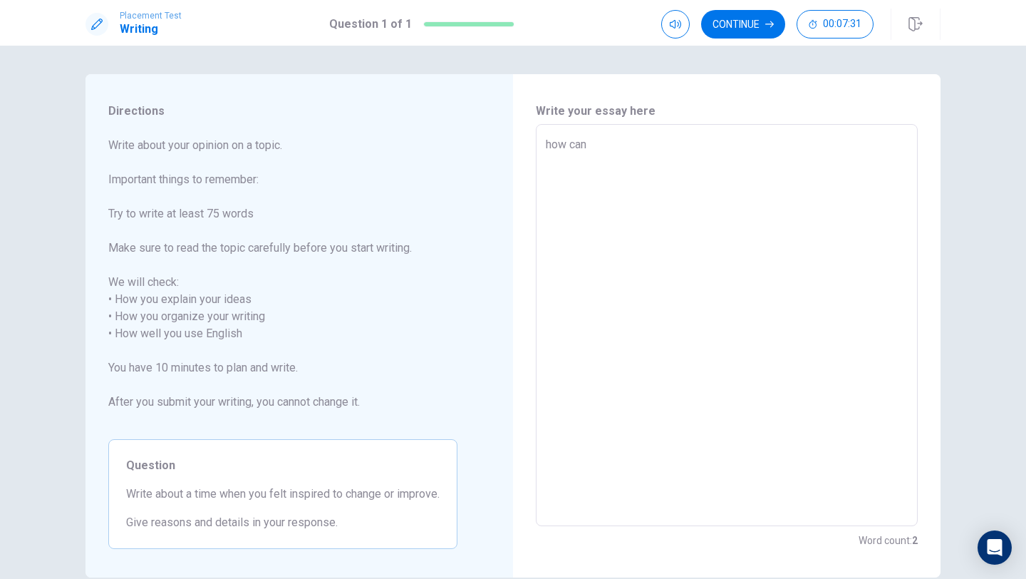
type textarea "how ca"
type textarea "x"
type textarea "how c"
type textarea "x"
type textarea "how"
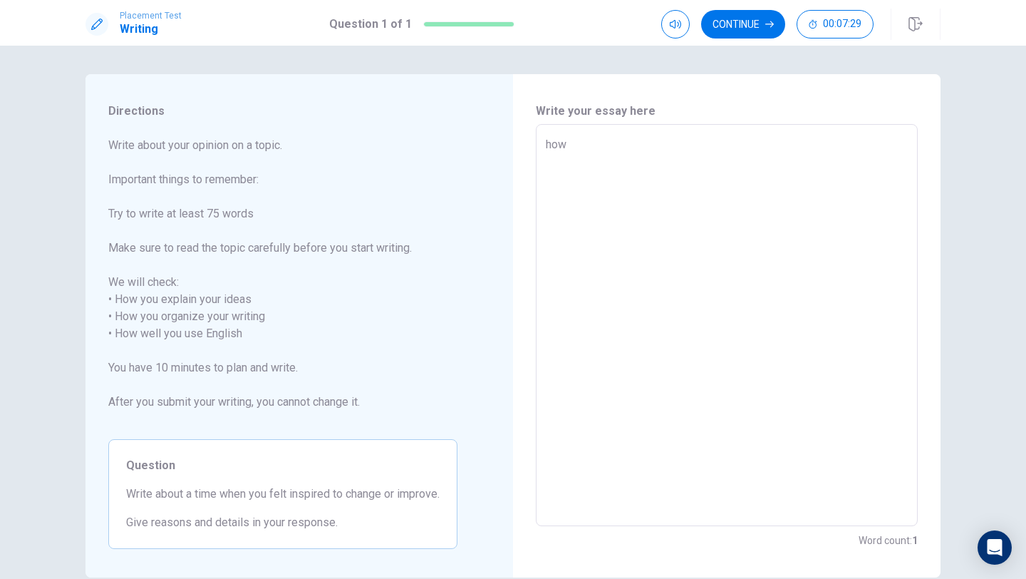
type textarea "x"
type textarea "how t"
type textarea "x"
type textarea "how to"
type textarea "x"
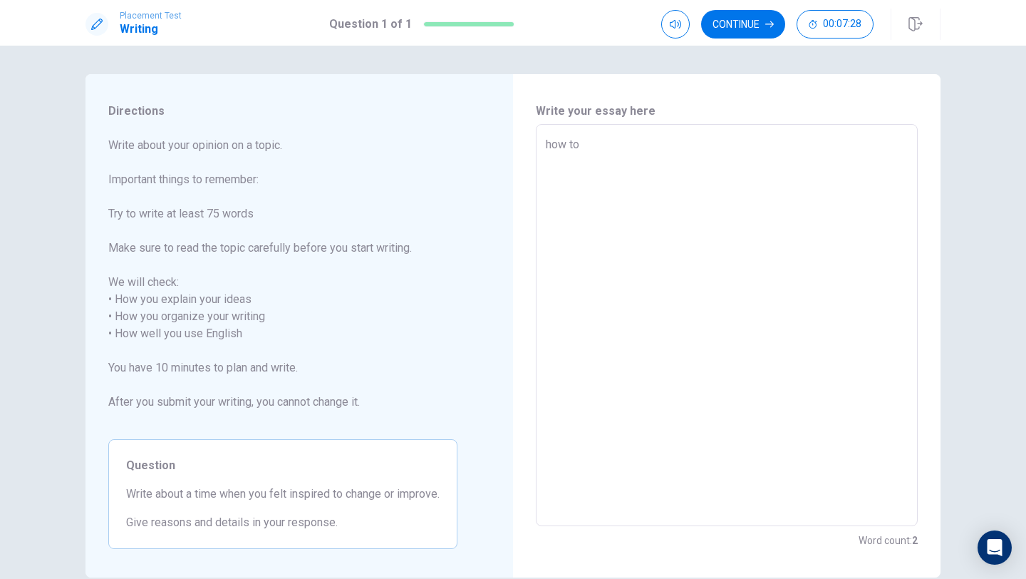
type textarea "how to"
type textarea "x"
type textarea "how to c"
type textarea "x"
type textarea "how to ch"
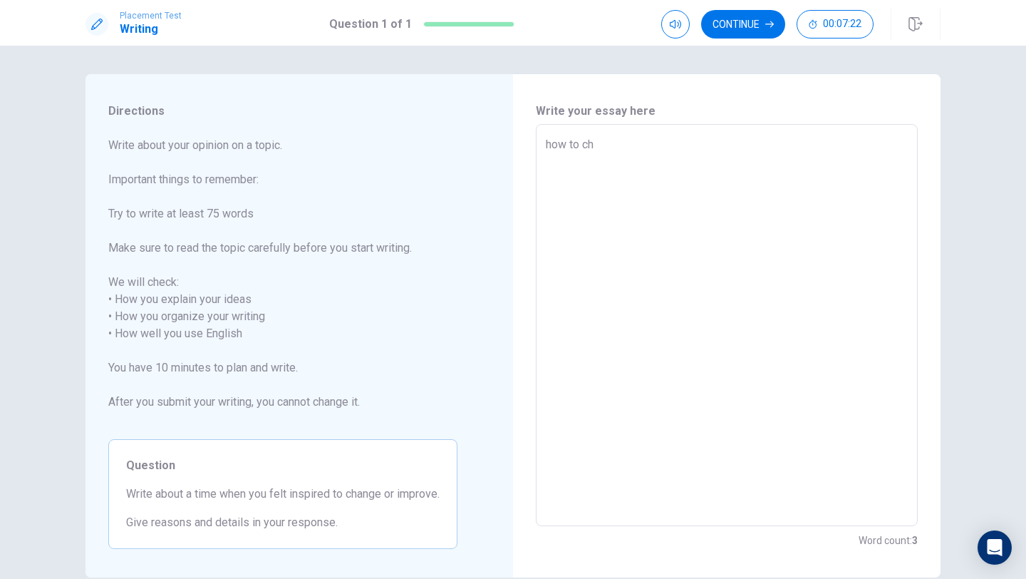
type textarea "x"
type textarea "how to cha"
type textarea "x"
type textarea "how to [PERSON_NAME]"
type textarea "x"
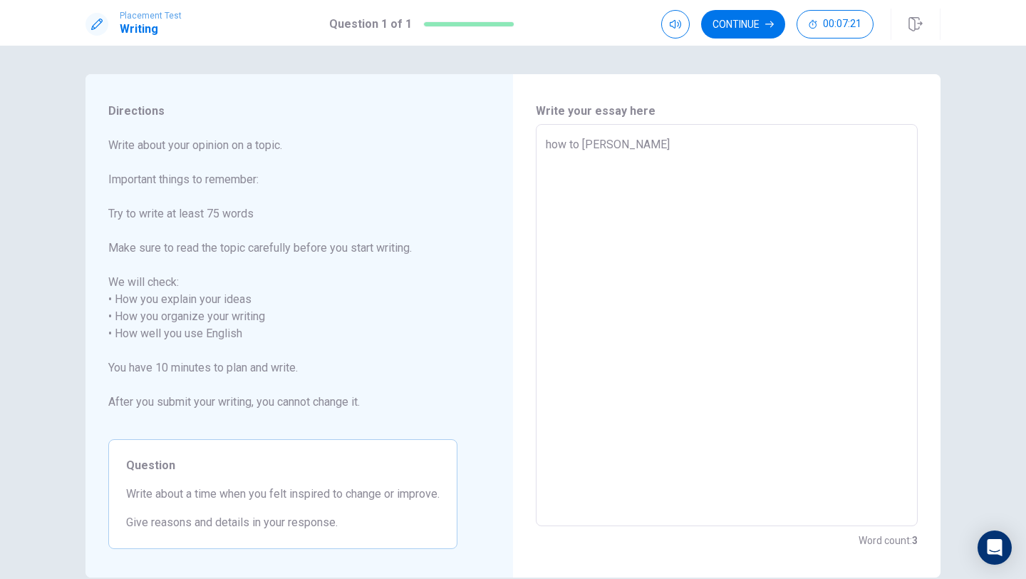
type textarea "how to [PERSON_NAME]"
type textarea "x"
type textarea "how to change"
type textarea "x"
type textarea "how to change"
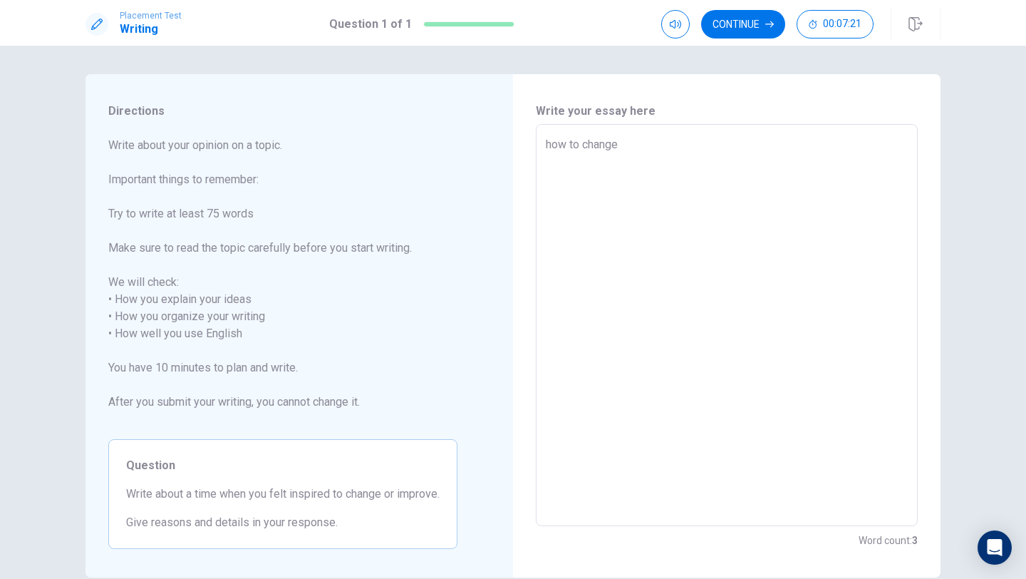
type textarea "x"
type textarea "how to change m"
type textarea "x"
type textarea "how to change my"
type textarea "x"
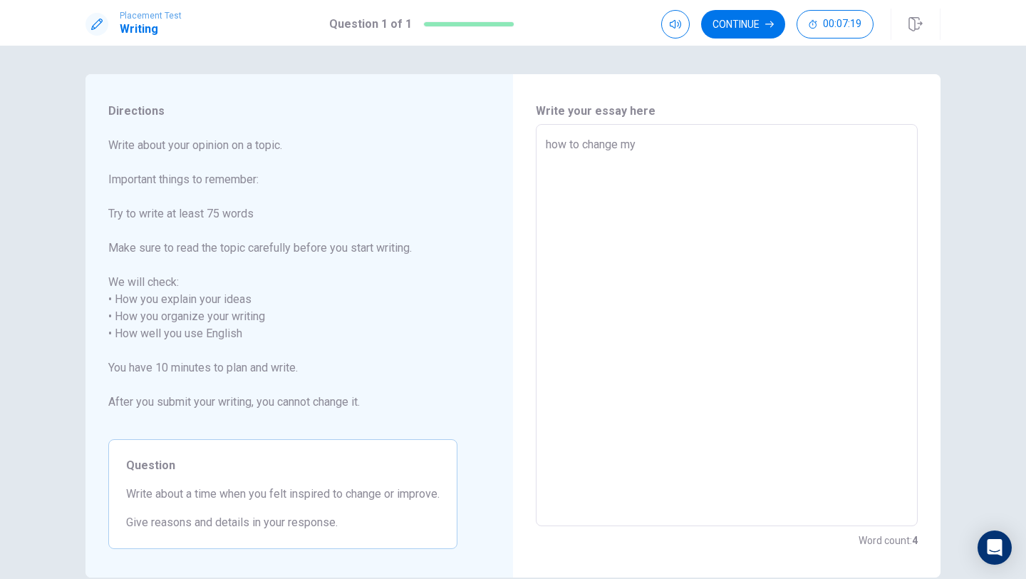
type textarea "how to change my"
type textarea "x"
type textarea "how to change my s"
type textarea "x"
type textarea "how to change my se"
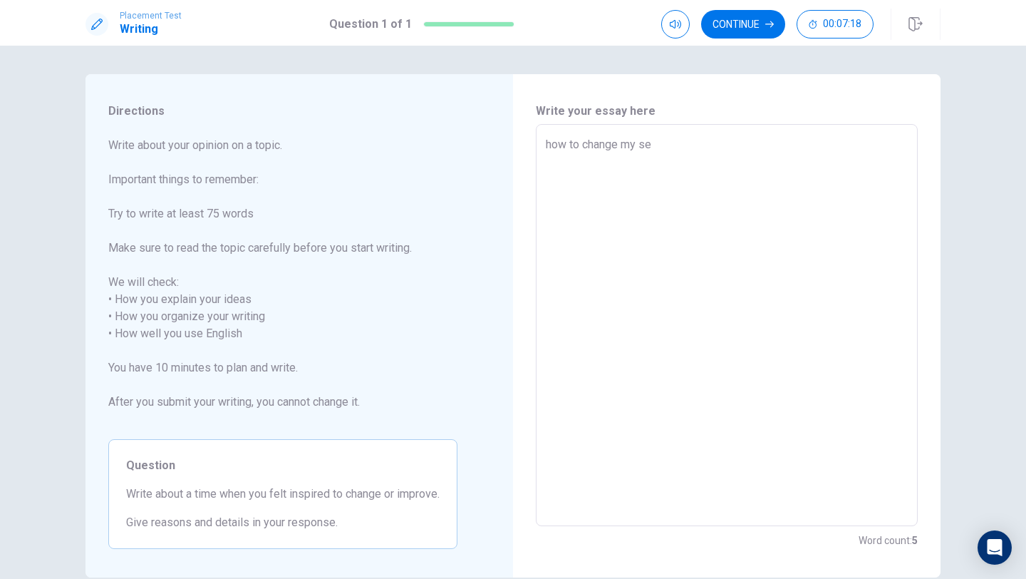
type textarea "x"
type textarea "how to change my sel"
type textarea "x"
type textarea "how to change my self"
click at [640, 148] on textarea "how to change my self" at bounding box center [727, 325] width 362 height 378
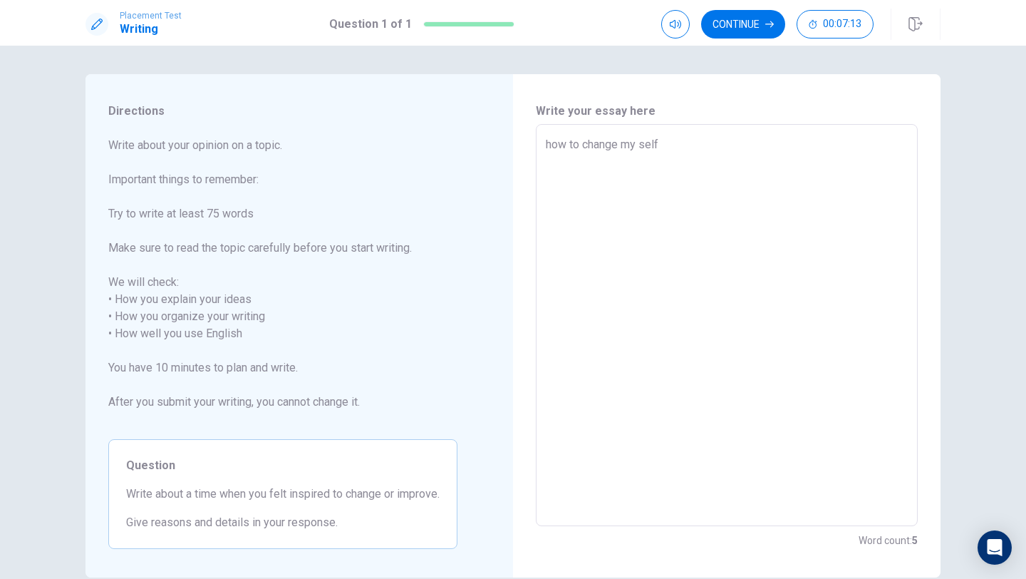
type textarea "x"
type textarea "how to change myself"
type textarea "x"
click at [750, 144] on textarea "how to change myself" at bounding box center [727, 325] width 362 height 378
type textarea "how to change myself"
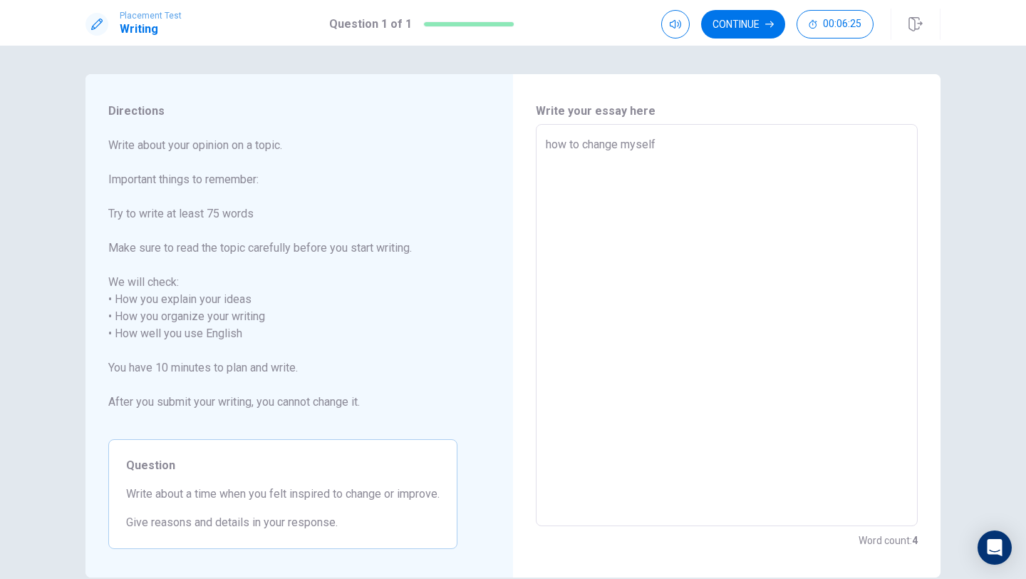
type textarea "x"
type textarea "how to change myself w"
type textarea "x"
type textarea "how to change myself wh"
type textarea "x"
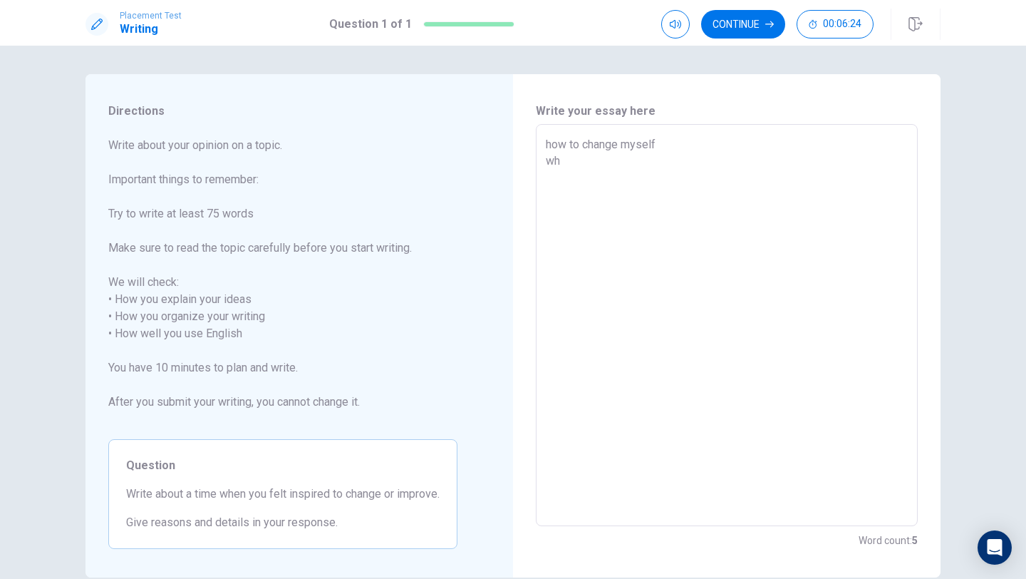
type textarea "how to change myself whe"
type textarea "x"
type textarea "how to change myself when"
type textarea "x"
type textarea "how to change myself when"
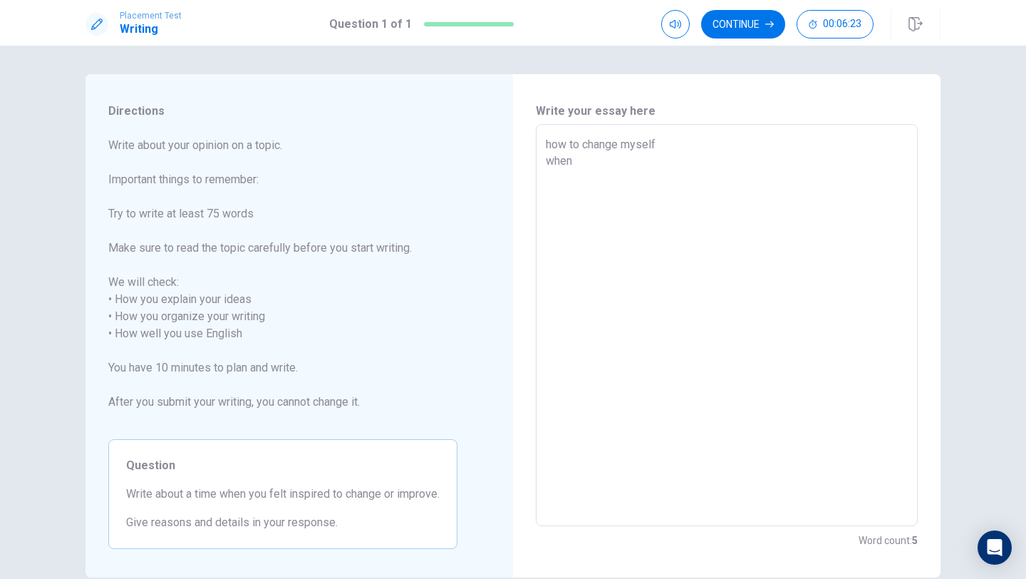
type textarea "x"
type textarea "how to change myself when i"
type textarea "x"
type textarea "how to change myself when i"
type textarea "x"
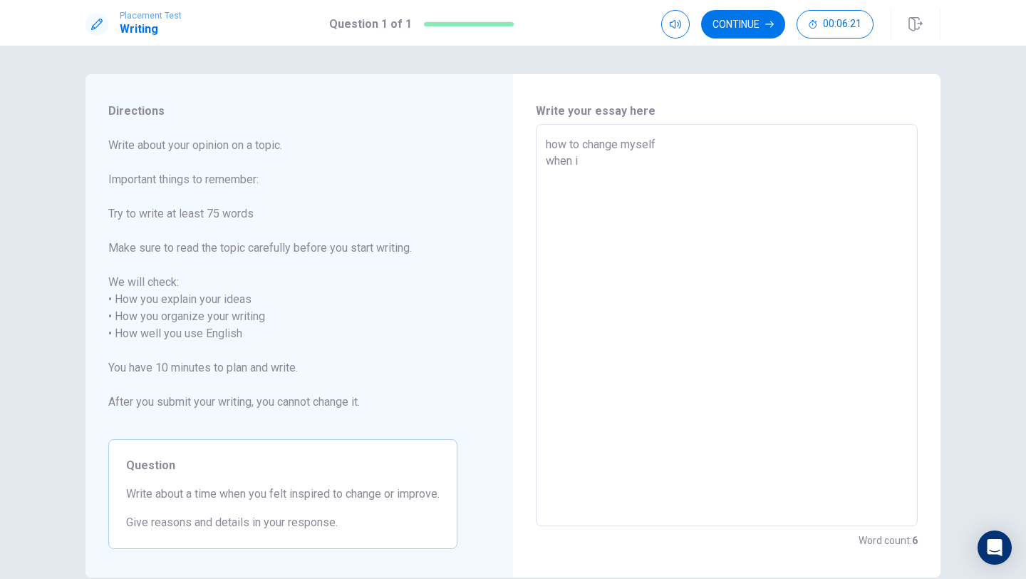
type textarea "how to change myself when i a"
type textarea "x"
type textarea "how to change myself when i an"
type textarea "x"
type textarea "how to change myself when i a"
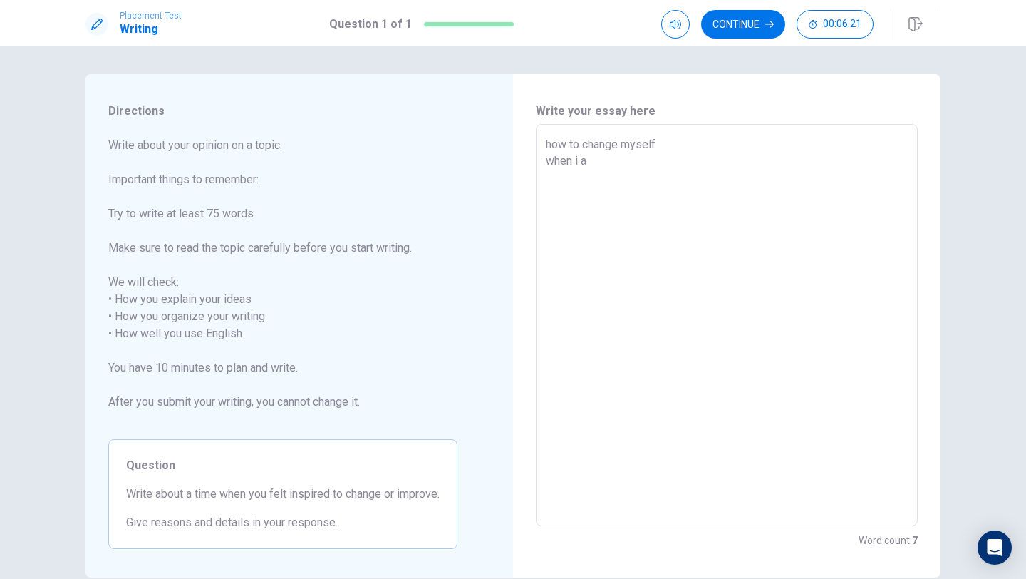
type textarea "x"
type textarea "how to change myself when i am"
type textarea "x"
type textarea "how to change myself when i am"
type textarea "x"
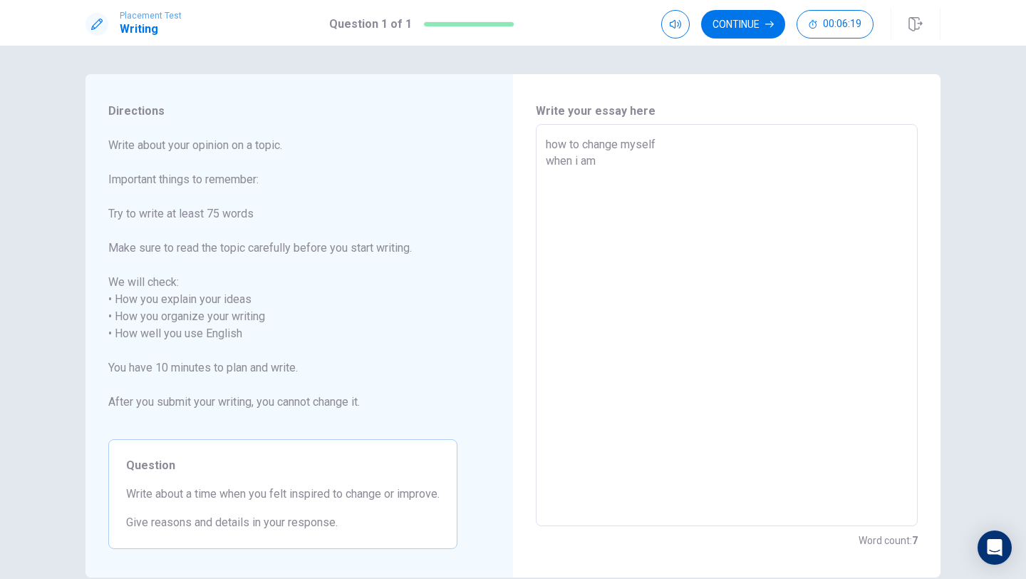
type textarea "how to change myself when i am l"
type textarea "x"
type textarea "how to change myself when i am li"
type textarea "x"
type textarea "how to change myself when i am lit"
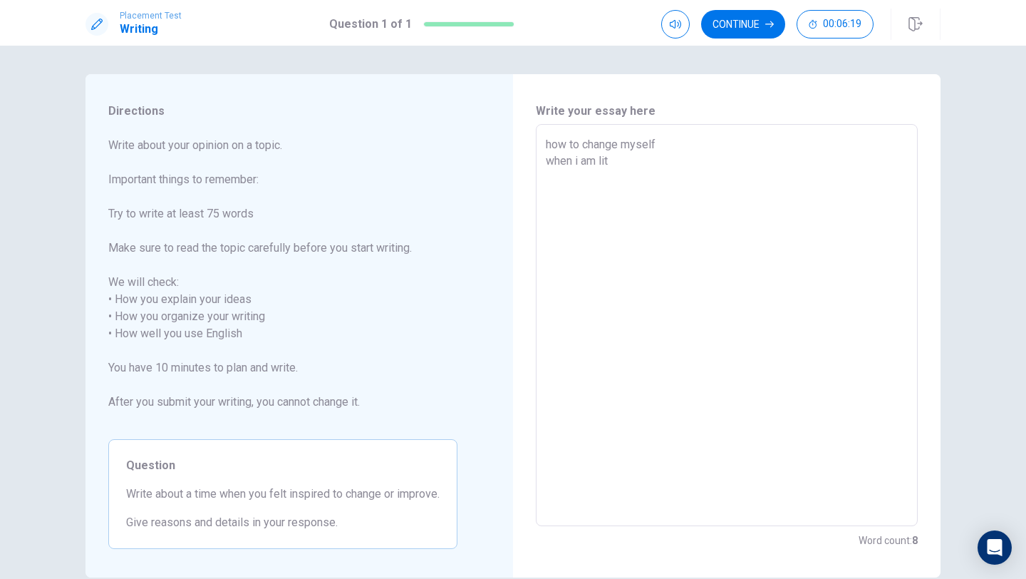
type textarea "x"
type textarea "how to change myself when i am litt"
type textarea "x"
type textarea "how to change myself when i am littl"
type textarea "x"
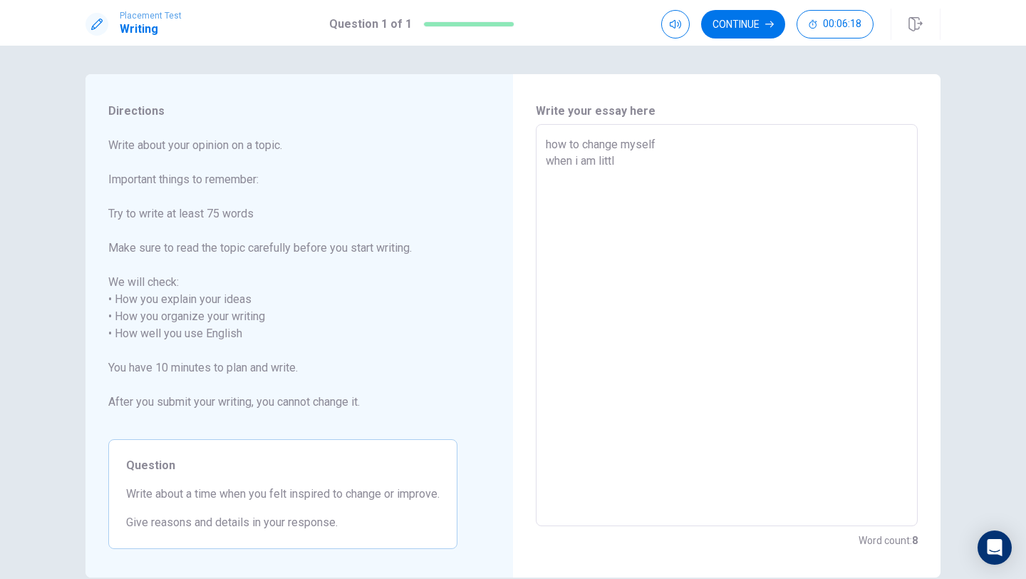
type textarea "how to change myself when i am little"
type textarea "x"
type textarea "how to change myself when i am little"
type textarea "x"
type textarea "how to change myself when i am little"
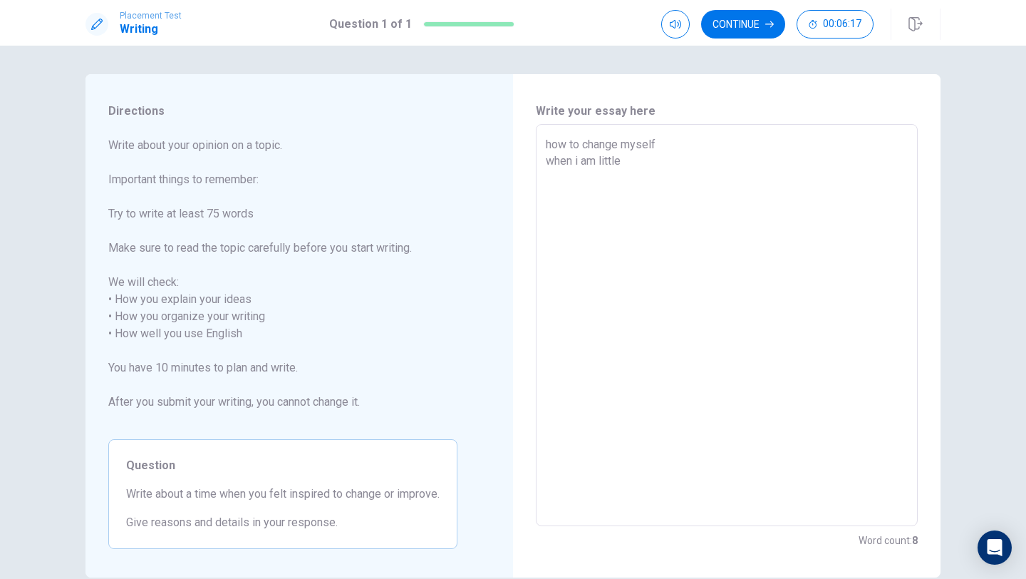
type textarea "x"
type textarea "how to change myself when i am little,"
type textarea "x"
type textarea "how to change myself when i am little,"
type textarea "x"
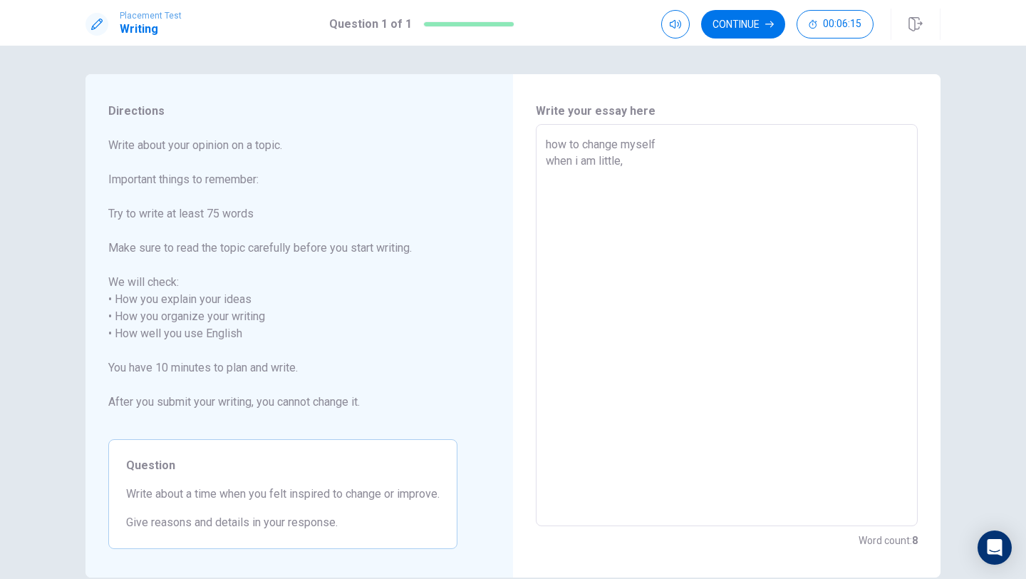
type textarea "how to change myself when i am little, i"
type textarea "x"
type textarea "how to change myself when i am little, i"
type textarea "x"
type textarea "how to change myself when i am little, i a"
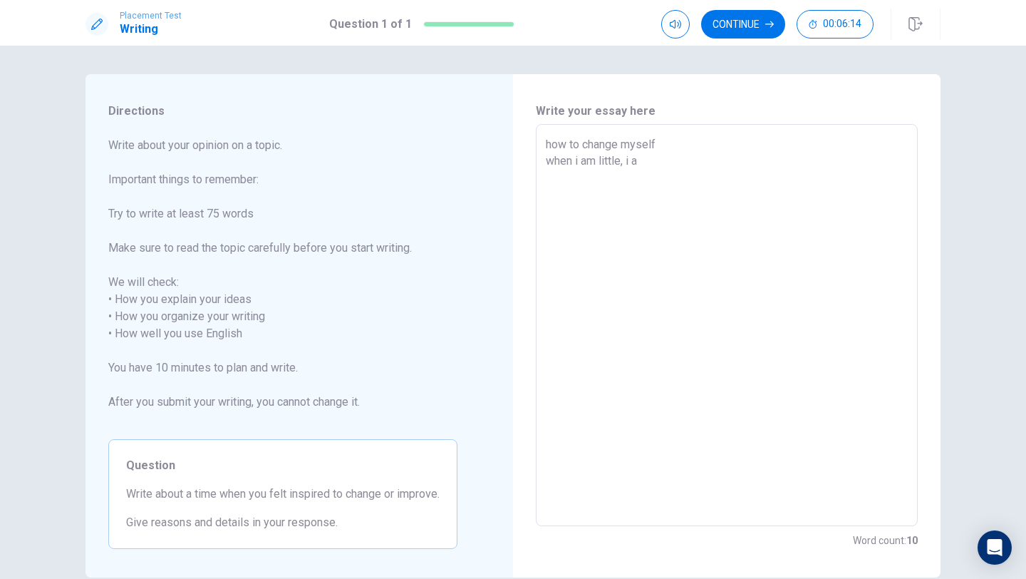
type textarea "x"
type textarea "how to change myself when i am little, i al"
type textarea "x"
type textarea "how to change myself when i am little, i alw"
type textarea "x"
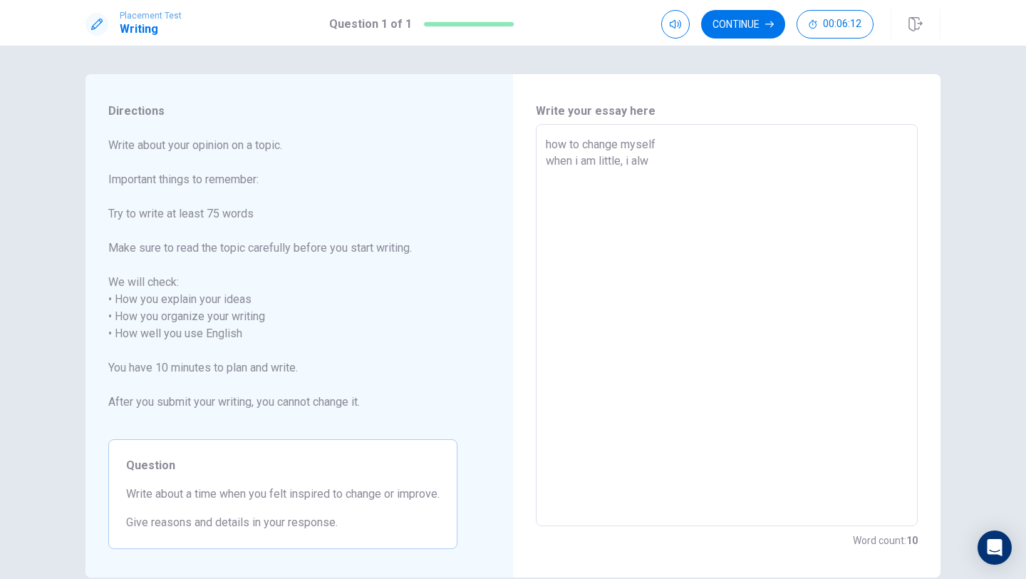
type textarea "how to change myself when i am little, i alwa"
type textarea "x"
type textarea "how to change myself when i am little, i alway"
type textarea "x"
type textarea "how to change myself when i am little, i always"
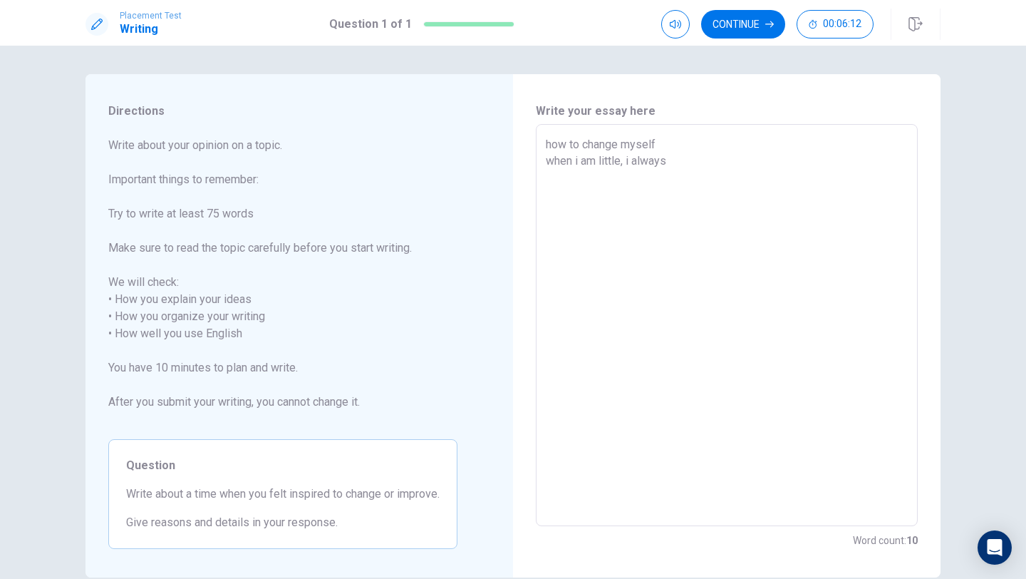
type textarea "x"
type textarea "how to change myself when i am little, i always"
type textarea "x"
type textarea "how to change myself when i am little, i always s"
type textarea "x"
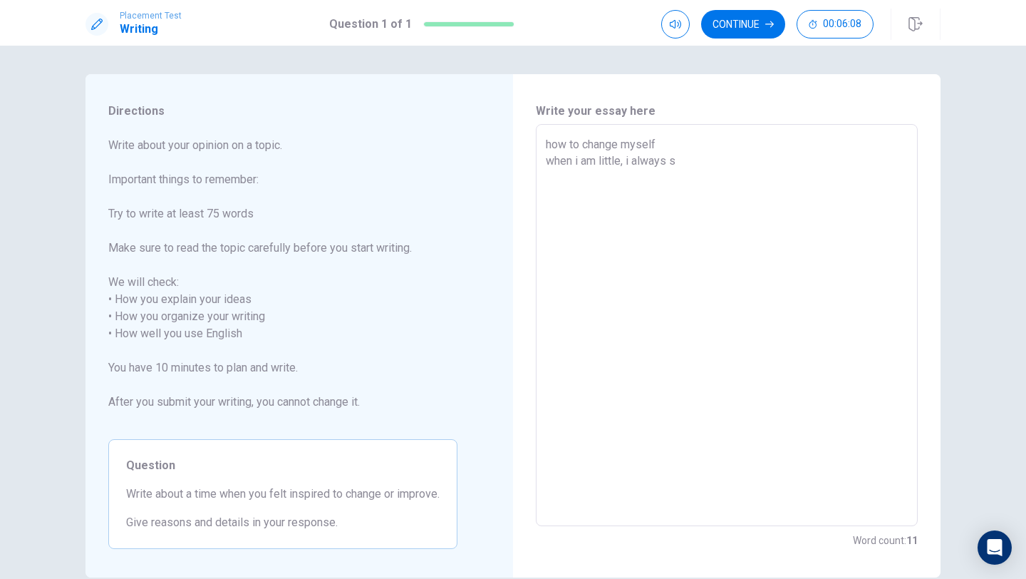
type textarea "how to change myself when i am little, i always sa"
type textarea "x"
type textarea "how to change myself when i am little, i always say"
type textarea "x"
type textarea "how to change myself when i am little, i always say"
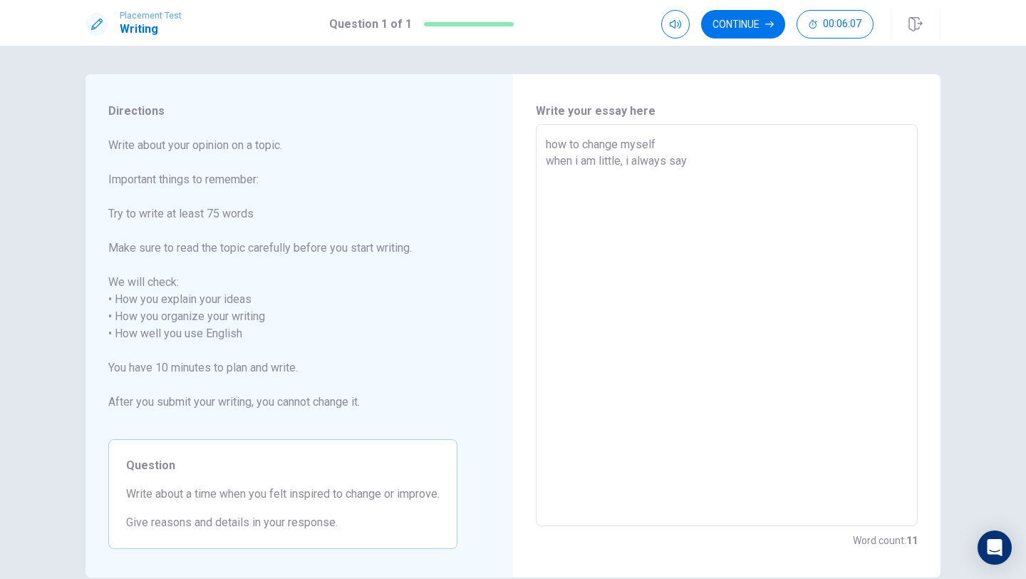
type textarea "x"
type textarea "how to change myself when i am little, i always say s"
type textarea "x"
type textarea "how to change myself when i am little, i always say so"
type textarea "x"
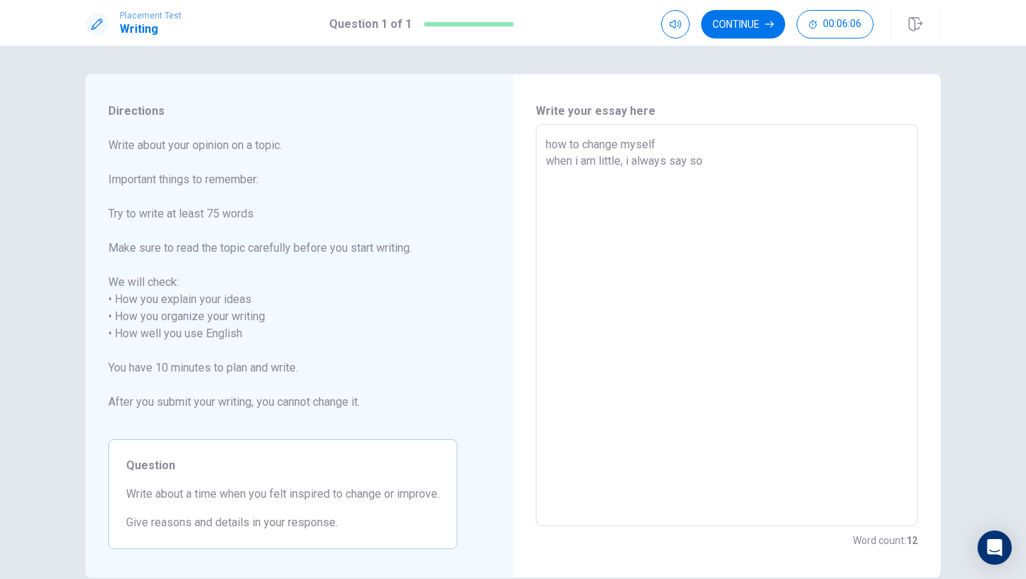
type textarea "how to change myself when i am little, i always say som"
type textarea "x"
type textarea "how to change myself when i am little, i always say some"
type textarea "x"
type textarea "how to change myself when i am little, i always say somet"
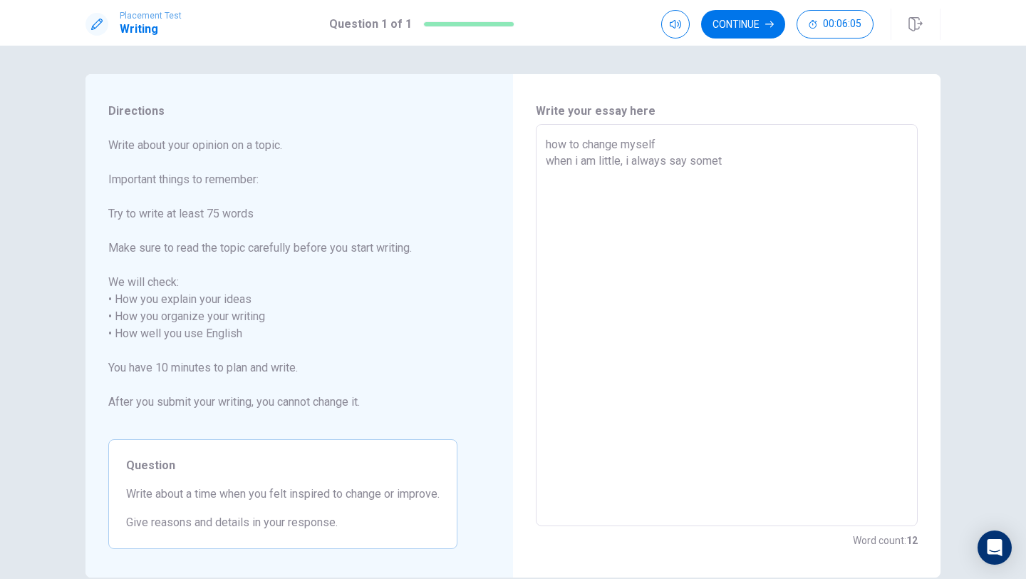
type textarea "x"
type textarea "how to change myself when i am little, i always say someth"
type textarea "x"
type textarea "how to change myself when i am little, i always say somethi"
type textarea "x"
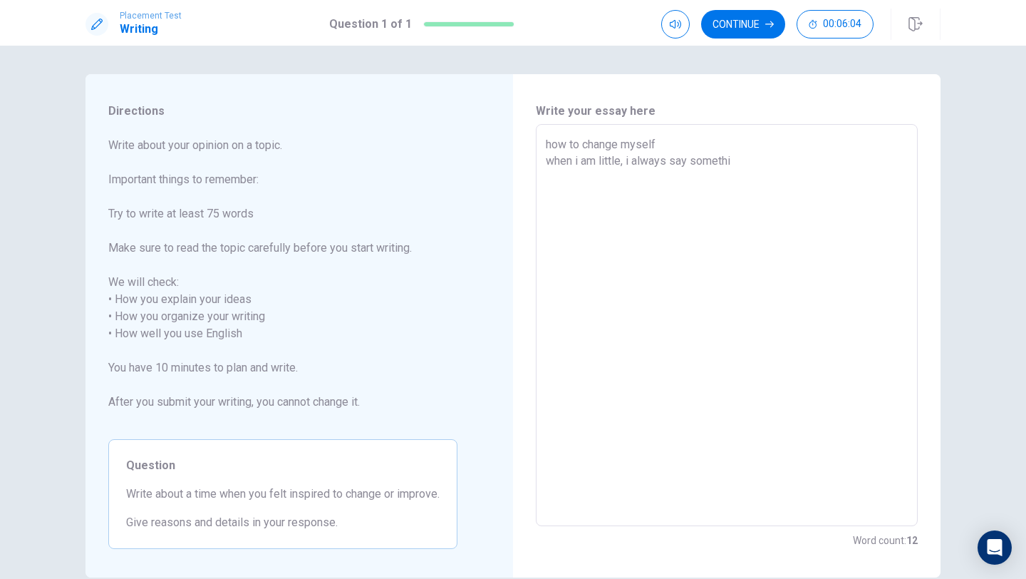
type textarea "how to change myself when i am little, i always say somethin"
type textarea "x"
type textarea "how to change myself when i am little, i always say something"
type textarea "x"
type textarea "how to change myself when i am little, i always say something"
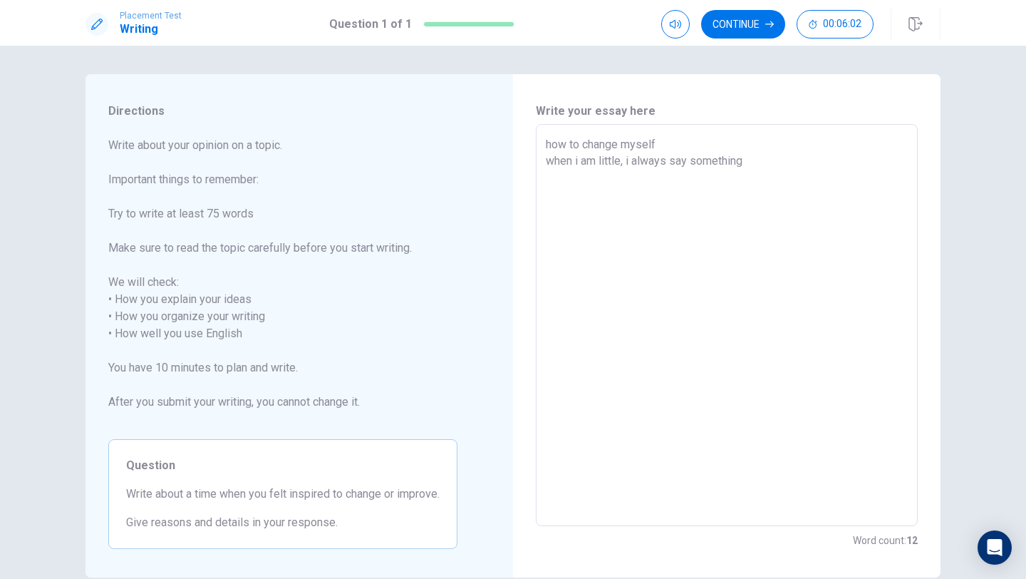
type textarea "x"
type textarea "how to change myself when i am little, i always say something n"
type textarea "x"
type textarea "how to change myself when i am little, i always say something"
type textarea "x"
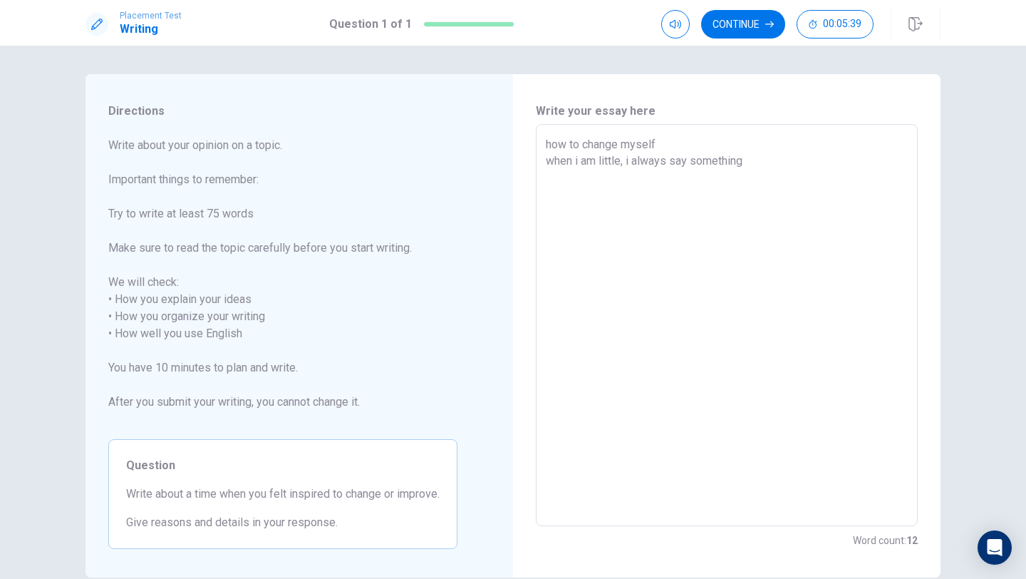
type textarea "how to change myself when i am little, i always say something b"
type textarea "x"
type textarea "how to change myself when i am little, i always say something ba"
type textarea "x"
type textarea "how to change myself when i am little, i always say something bad"
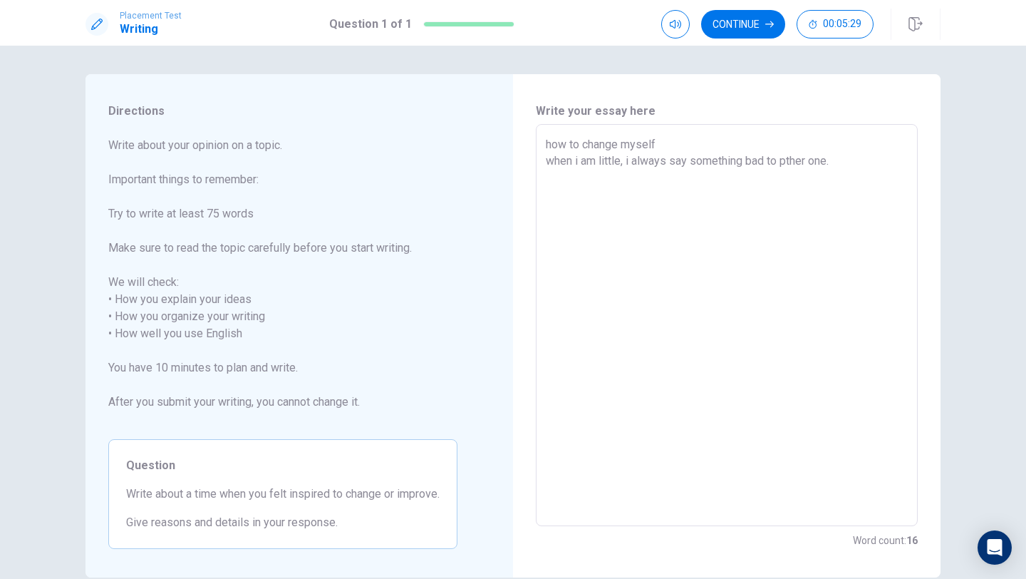
click at [790, 160] on textarea "how to change myself when i am little, i always say something bad to pther one." at bounding box center [727, 325] width 362 height 378
click at [881, 167] on textarea "how to change myself when i am little, i always say something bad to other one." at bounding box center [727, 325] width 362 height 378
click at [564, 178] on textarea "how to change myself when i am little, i always say something bad to other one.…" at bounding box center [727, 325] width 362 height 378
click at [631, 180] on textarea "how to change myself when i am little, i always say something bad to other one.…" at bounding box center [727, 325] width 362 height 378
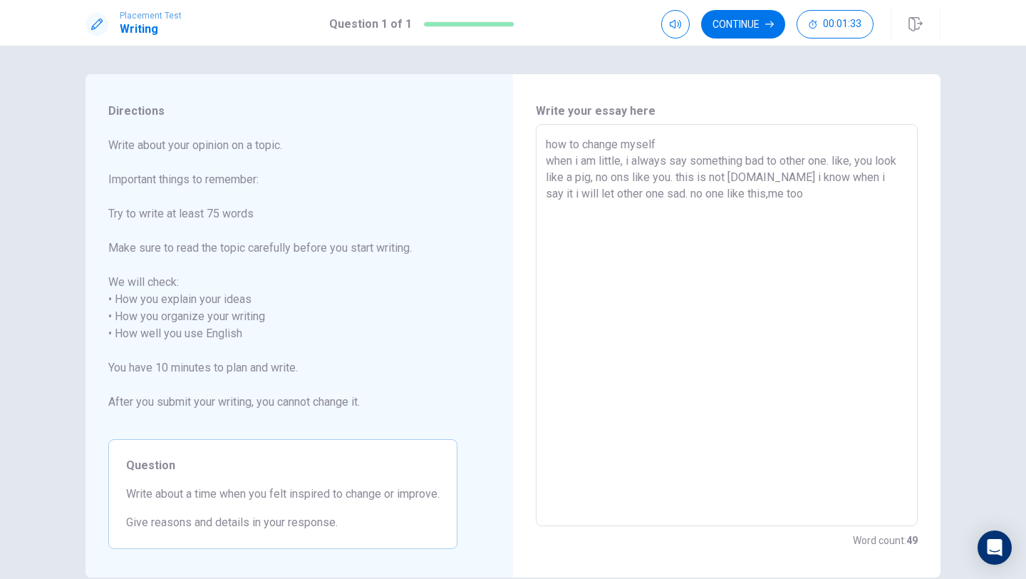
click at [736, 192] on textarea "how to change myself when i am little, i always say something bad to other one.…" at bounding box center [727, 325] width 362 height 378
click at [811, 195] on textarea "how to change myself when i am little, i always say something bad to other one.…" at bounding box center [727, 325] width 362 height 378
click at [833, 152] on textarea "how to change myself when i am little, i always say something bad to other one.…" at bounding box center [727, 325] width 362 height 378
click at [832, 160] on textarea "how to change myself when i am little, i always say something bad to other one.…" at bounding box center [727, 325] width 362 height 378
click at [831, 164] on textarea "how to change myself when i am little, i always say something bad to other one.…" at bounding box center [727, 325] width 362 height 378
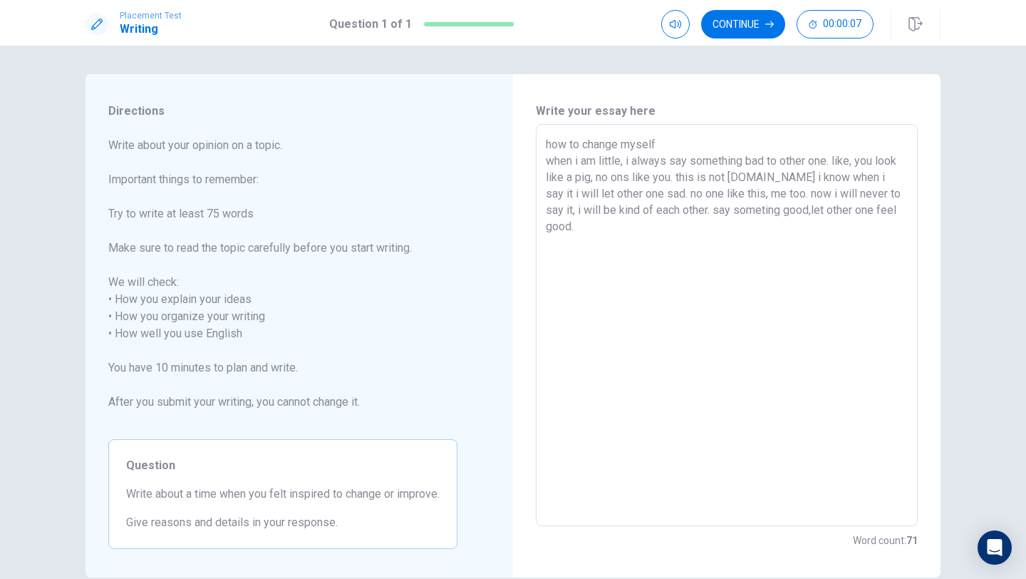
click at [837, 160] on textarea "how to change myself when i am little, i always say something bad to other one.…" at bounding box center [727, 325] width 362 height 378
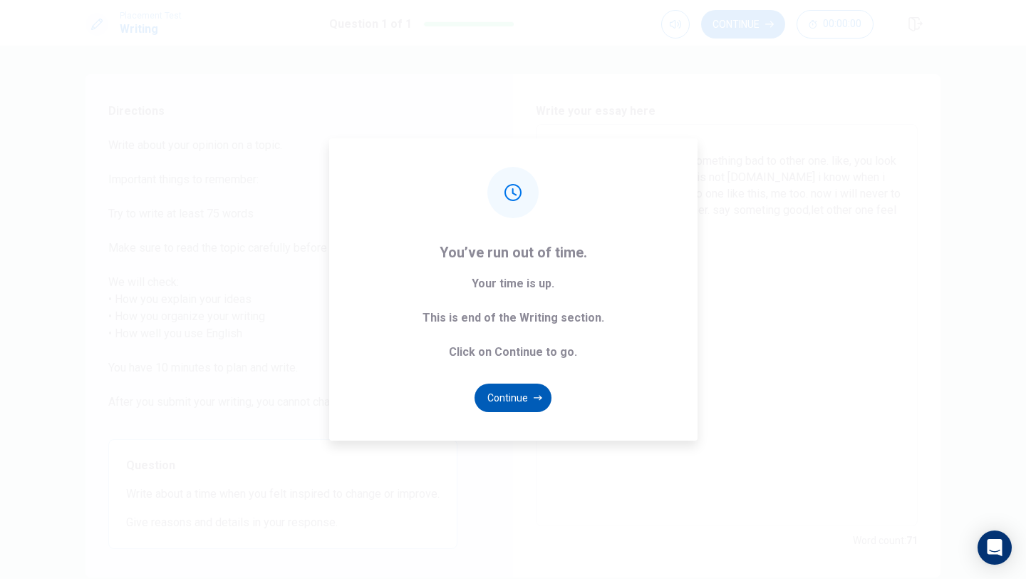
click at [542, 402] on button "Continue" at bounding box center [513, 397] width 77 height 29
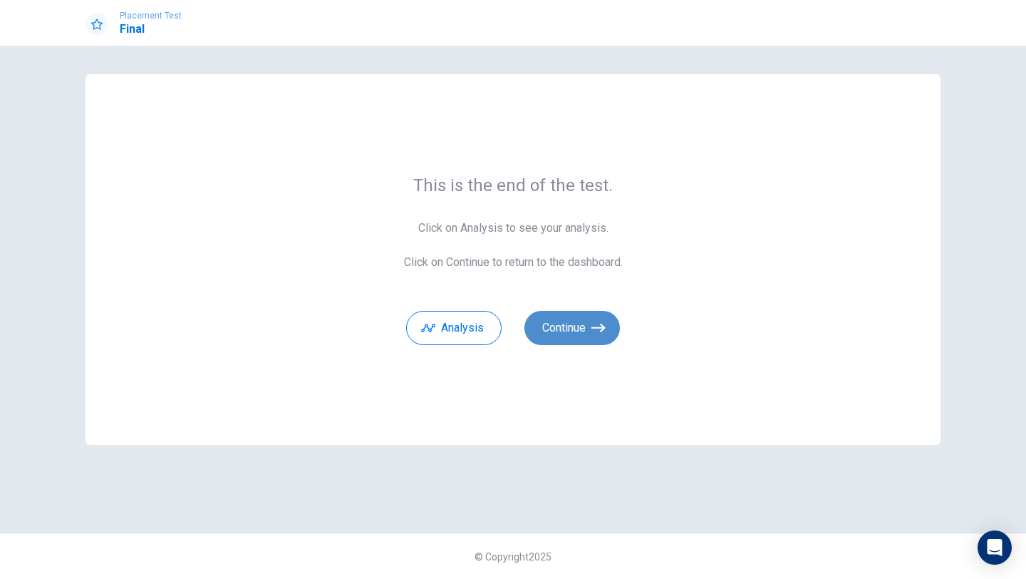
click at [576, 330] on button "Continue" at bounding box center [571, 328] width 95 height 34
